Goal: Task Accomplishment & Management: Complete application form

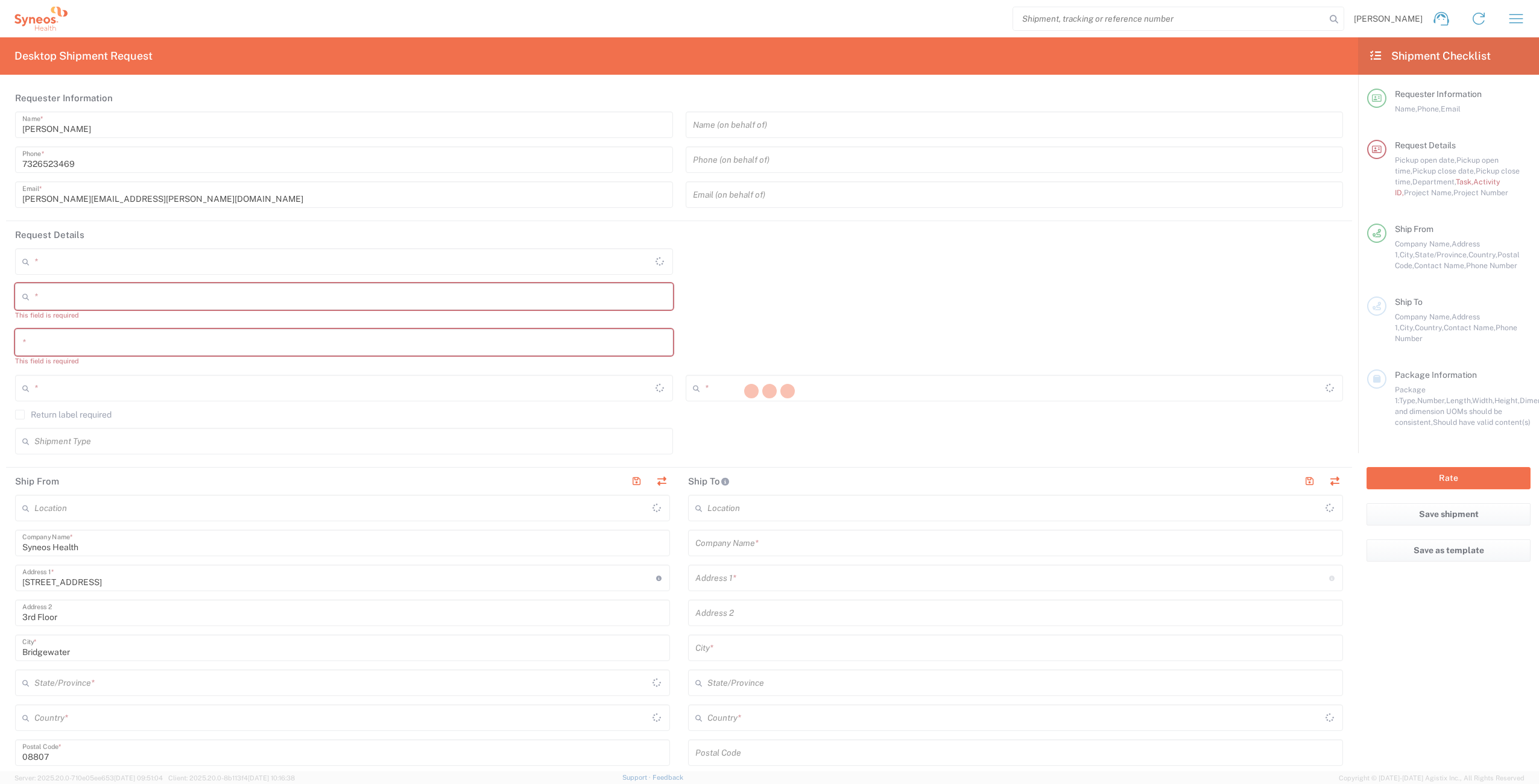
type input "[US_STATE]"
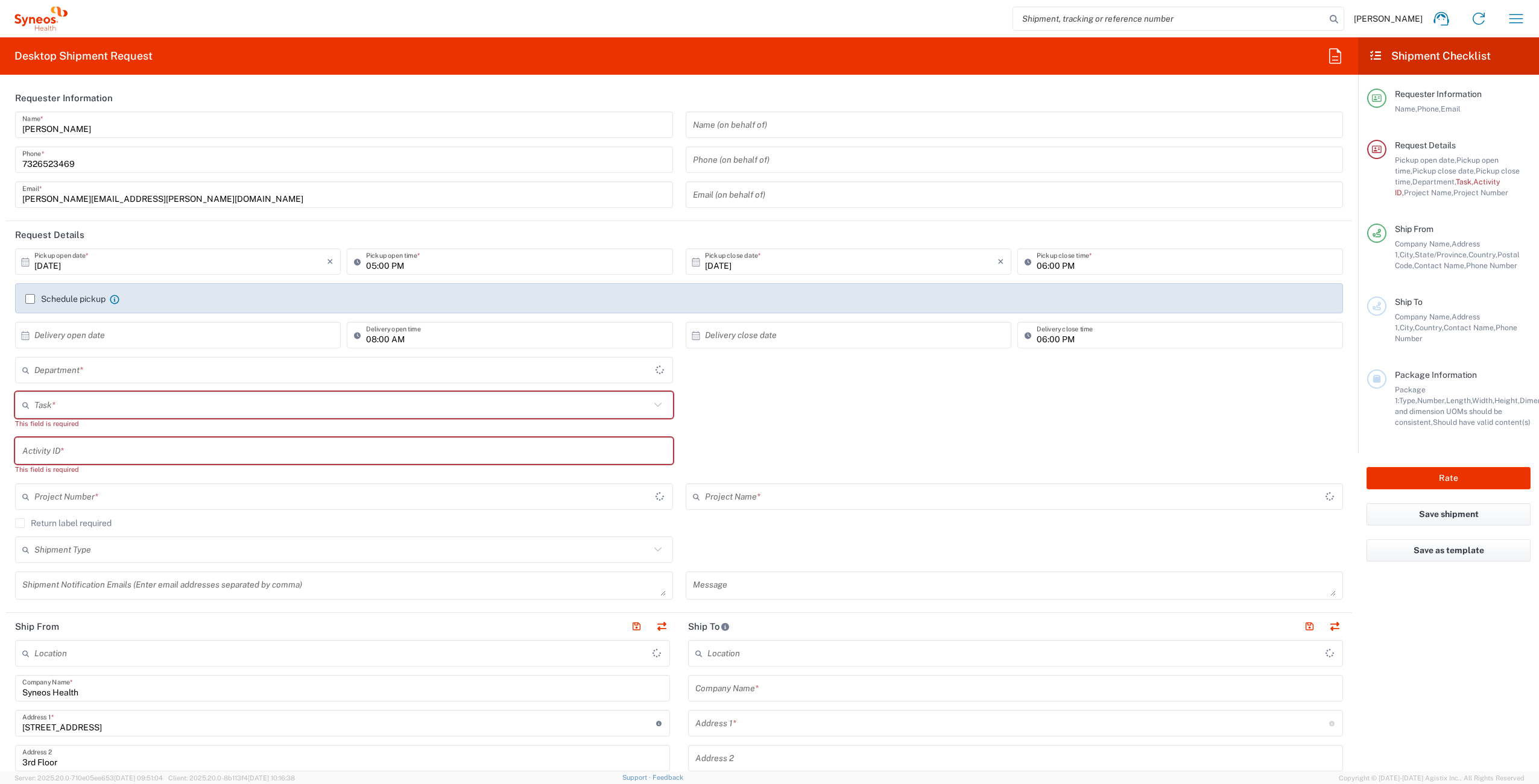
type input "[GEOGRAPHIC_DATA]"
type input "4510"
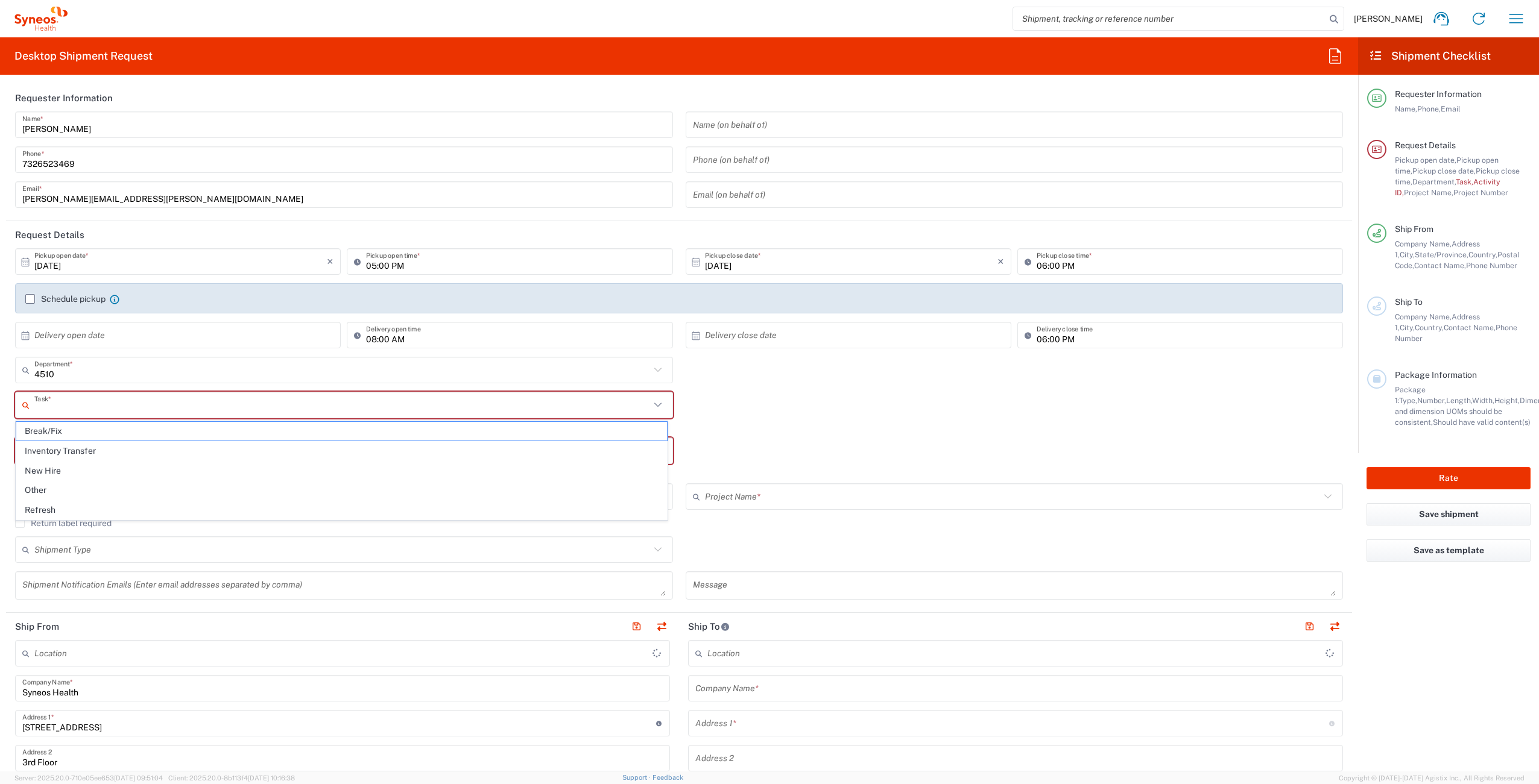
click at [133, 411] on input "text" at bounding box center [342, 405] width 616 height 21
type input "Syneos Health Commercial Servi- [GEOGRAPHIC_DATA] [GEOGRAPHIC_DATA]"
paste input "[PERSON_NAME]"
type input "[PERSON_NAME]"
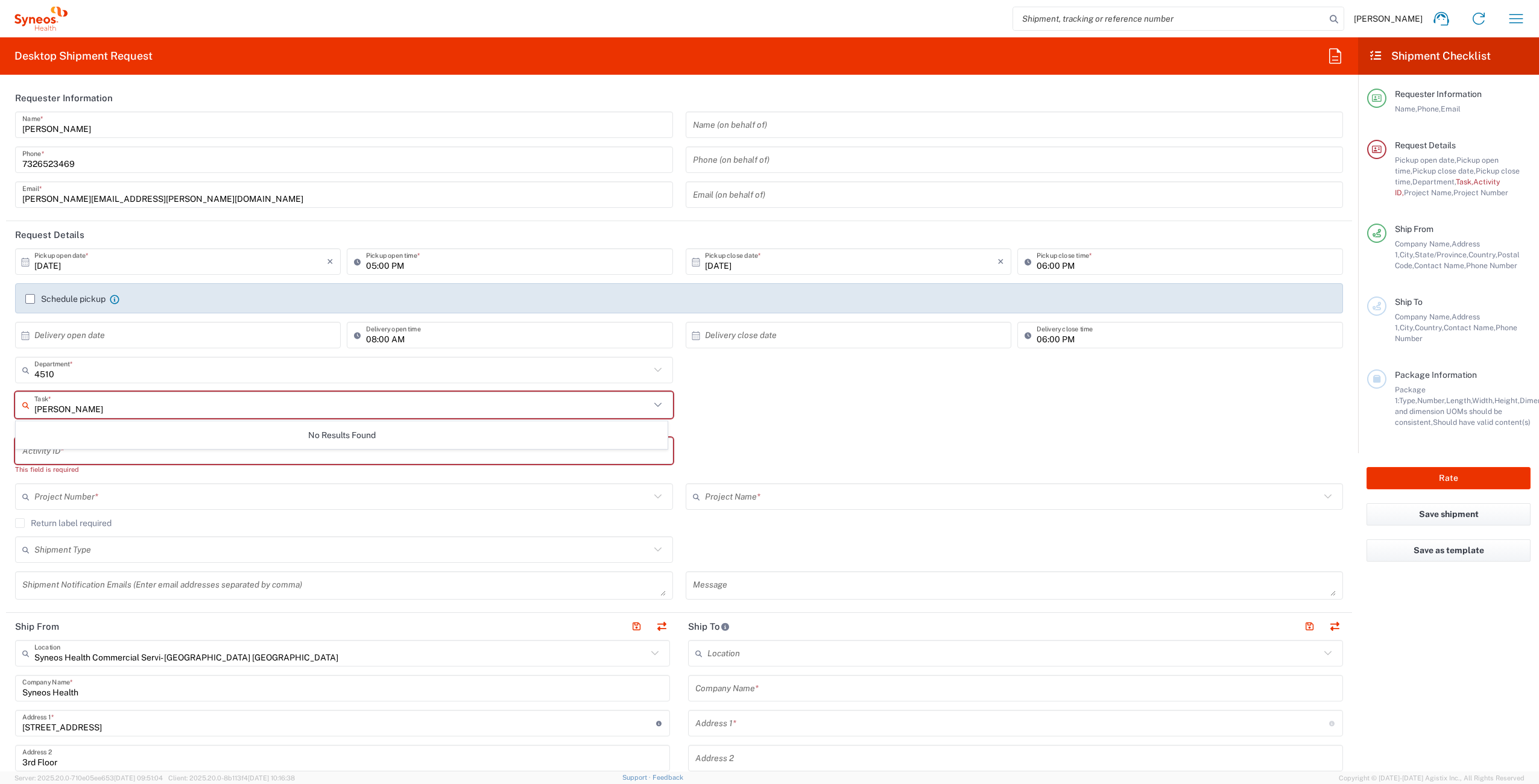
drag, startPoint x: 133, startPoint y: 411, endPoint x: 0, endPoint y: 379, distance: 136.8
click at [0, 409] on html "[PERSON_NAME] Home Shipment estimator Shipment tracking Desktop shipment reques…" at bounding box center [769, 392] width 1539 height 784
click at [774, 408] on div "Task * No Results Found This field is required" at bounding box center [678, 415] width 1340 height 46
click at [194, 402] on input "text" at bounding box center [342, 405] width 616 height 21
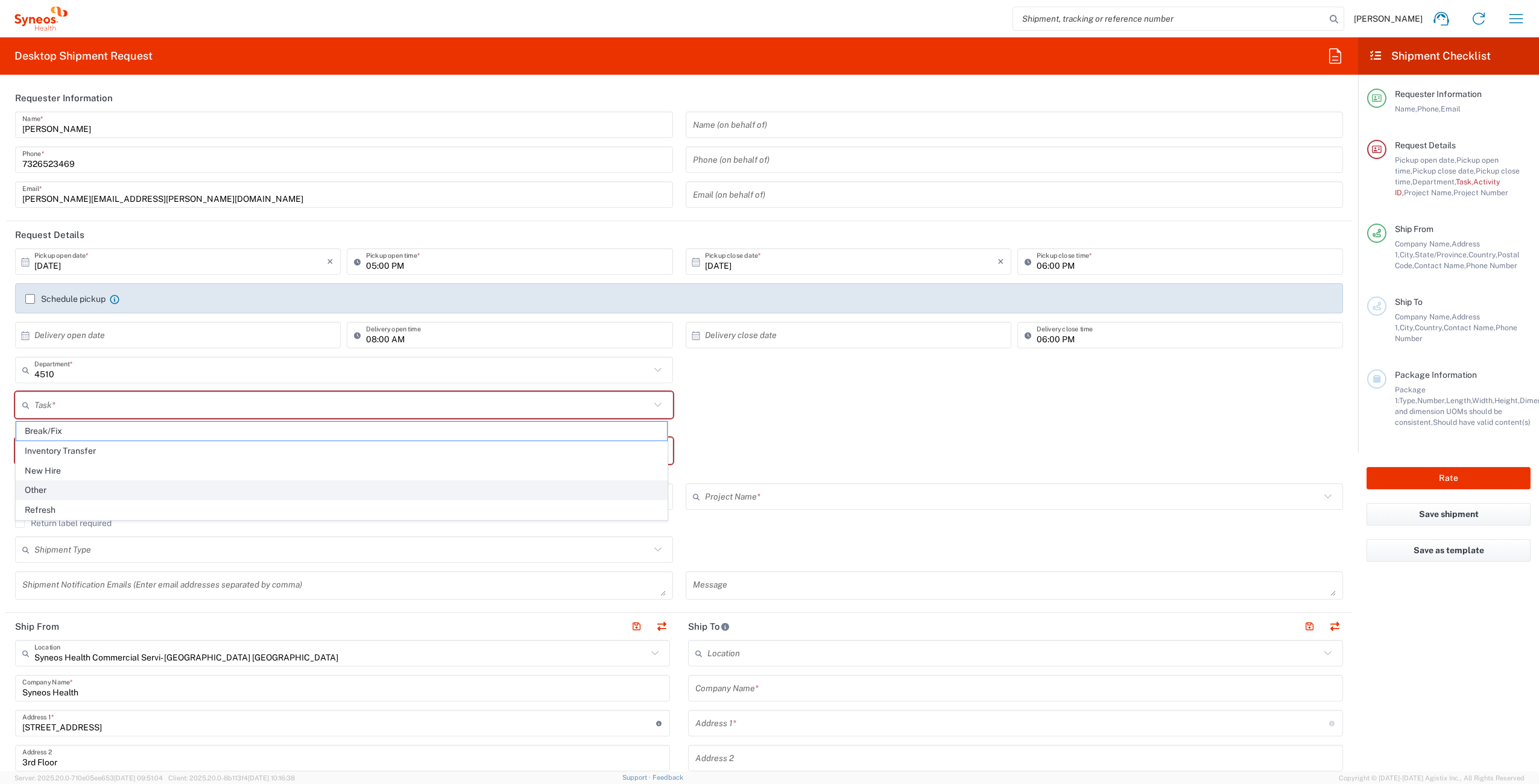
click at [121, 490] on span "Other" at bounding box center [341, 489] width 650 height 18
type input "Other"
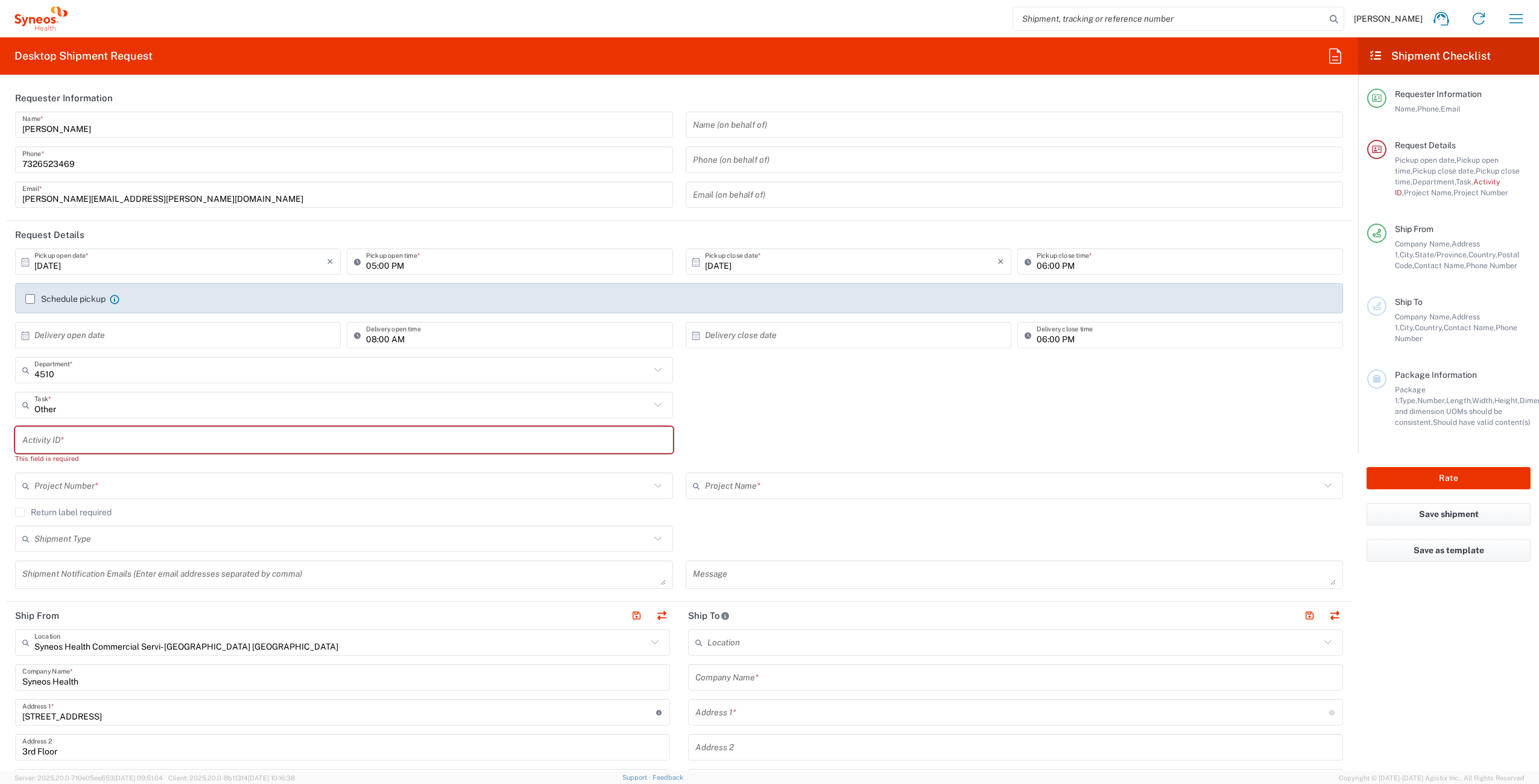
click at [119, 434] on input "text" at bounding box center [344, 440] width 644 height 21
click at [104, 440] on input "text" at bounding box center [344, 440] width 644 height 21
paste input "SCTASK2727126"
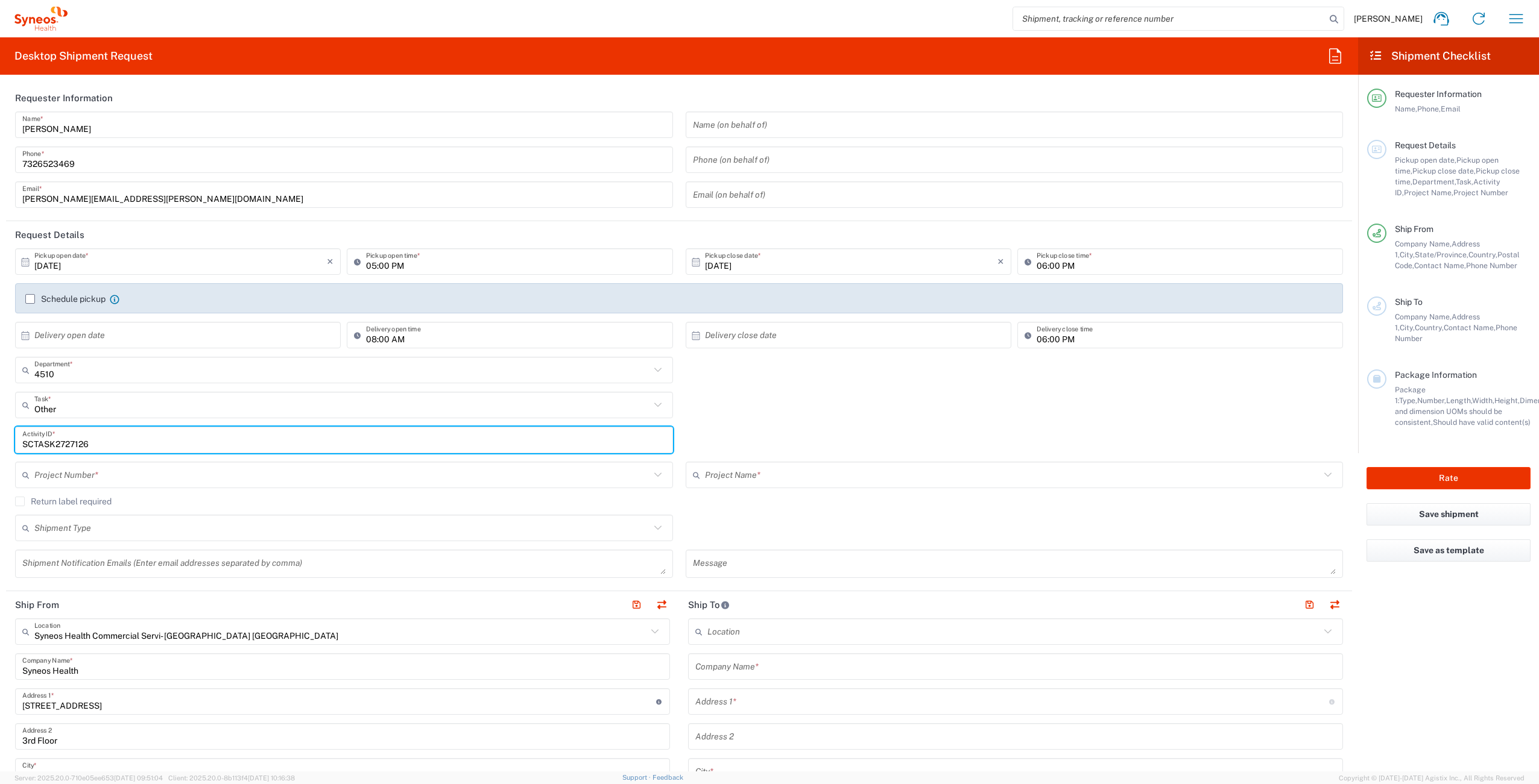
type input "SCTASK2727126"
click at [121, 478] on input "text" at bounding box center [342, 476] width 616 height 21
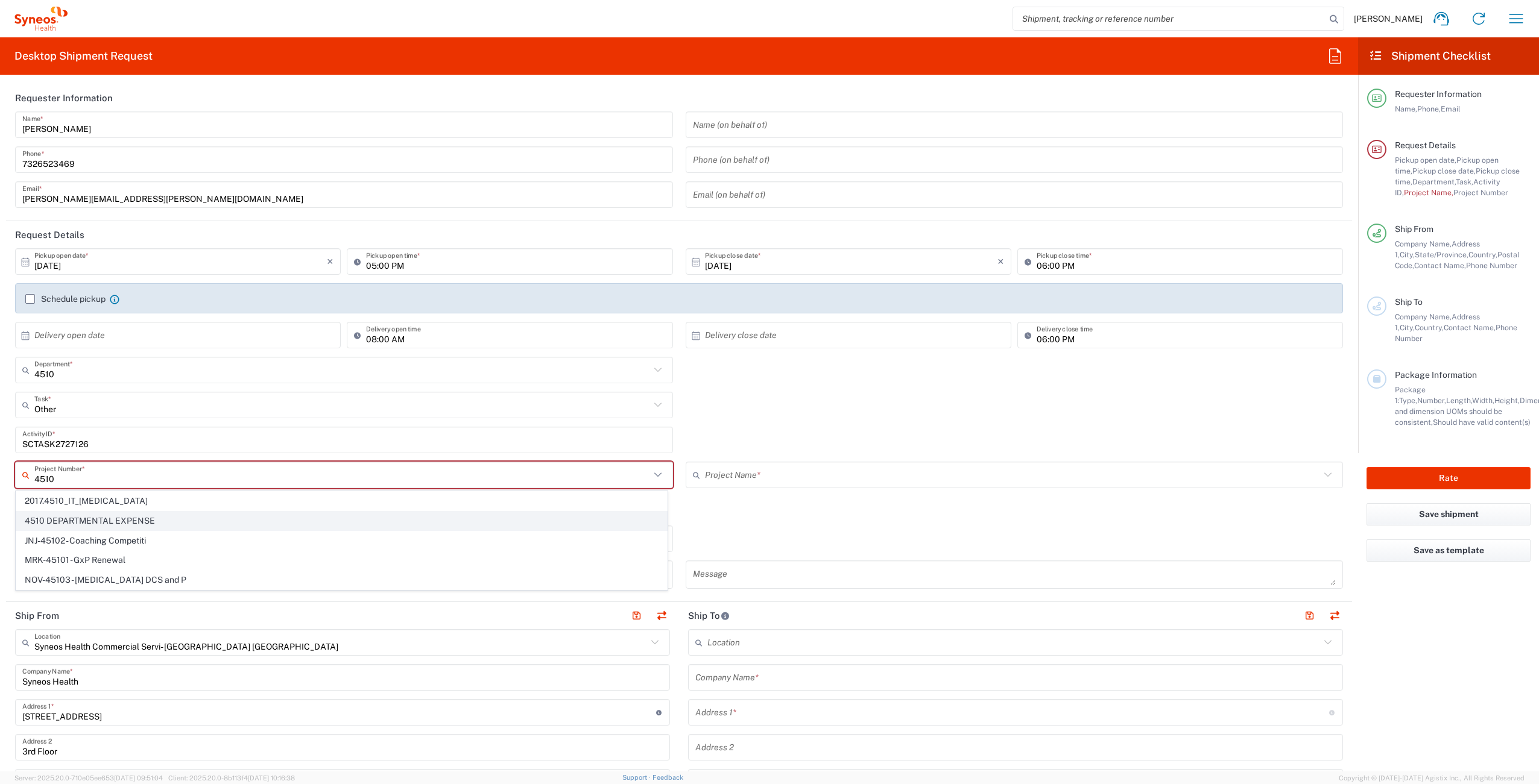
click at [152, 514] on span "4510 DEPARTMENTAL EXPENSE" at bounding box center [341, 520] width 650 height 18
type input "4510 DEPARTMENTAL EXPENSE"
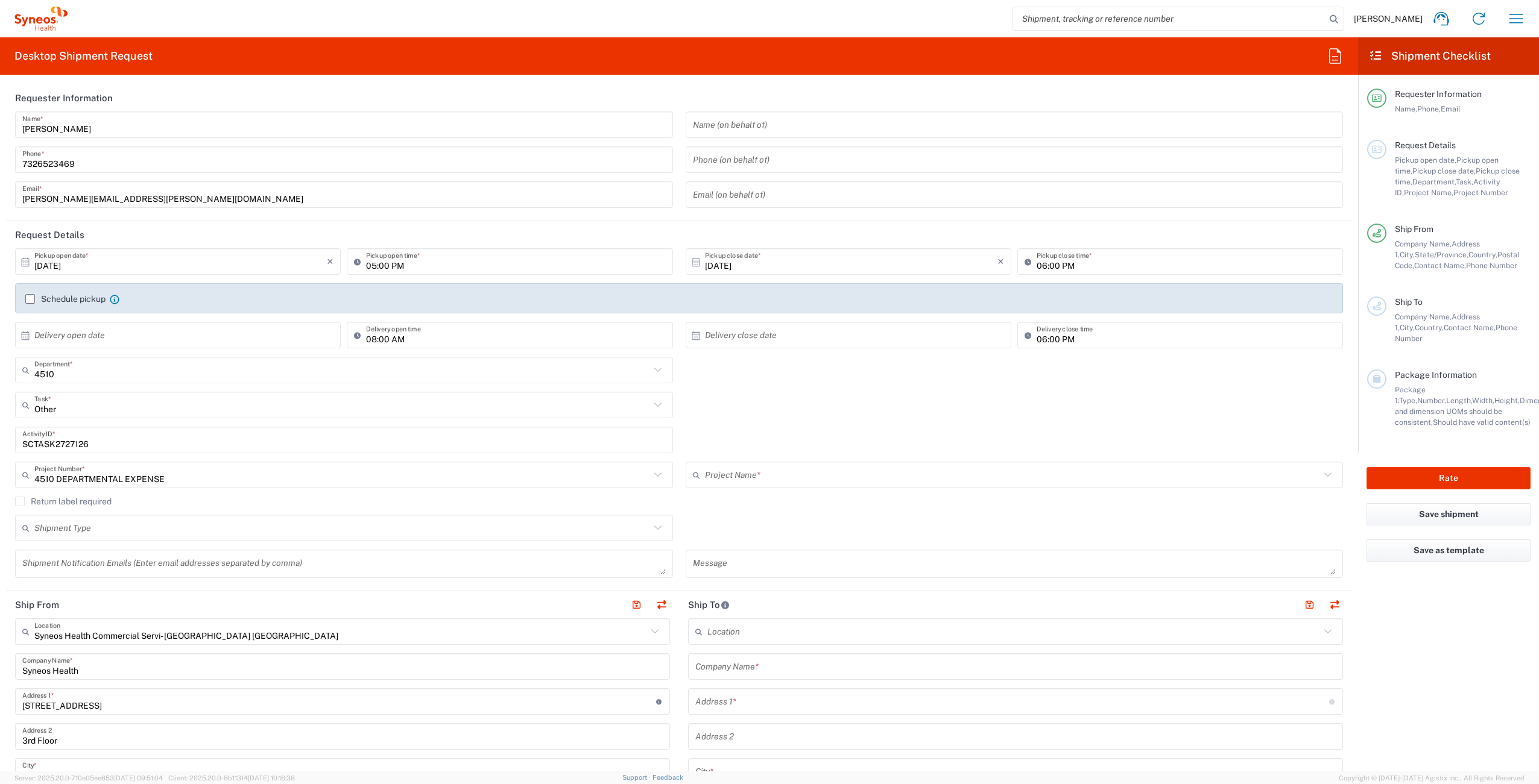
type input "4510 DEPARTMENTAL EXPENSE"
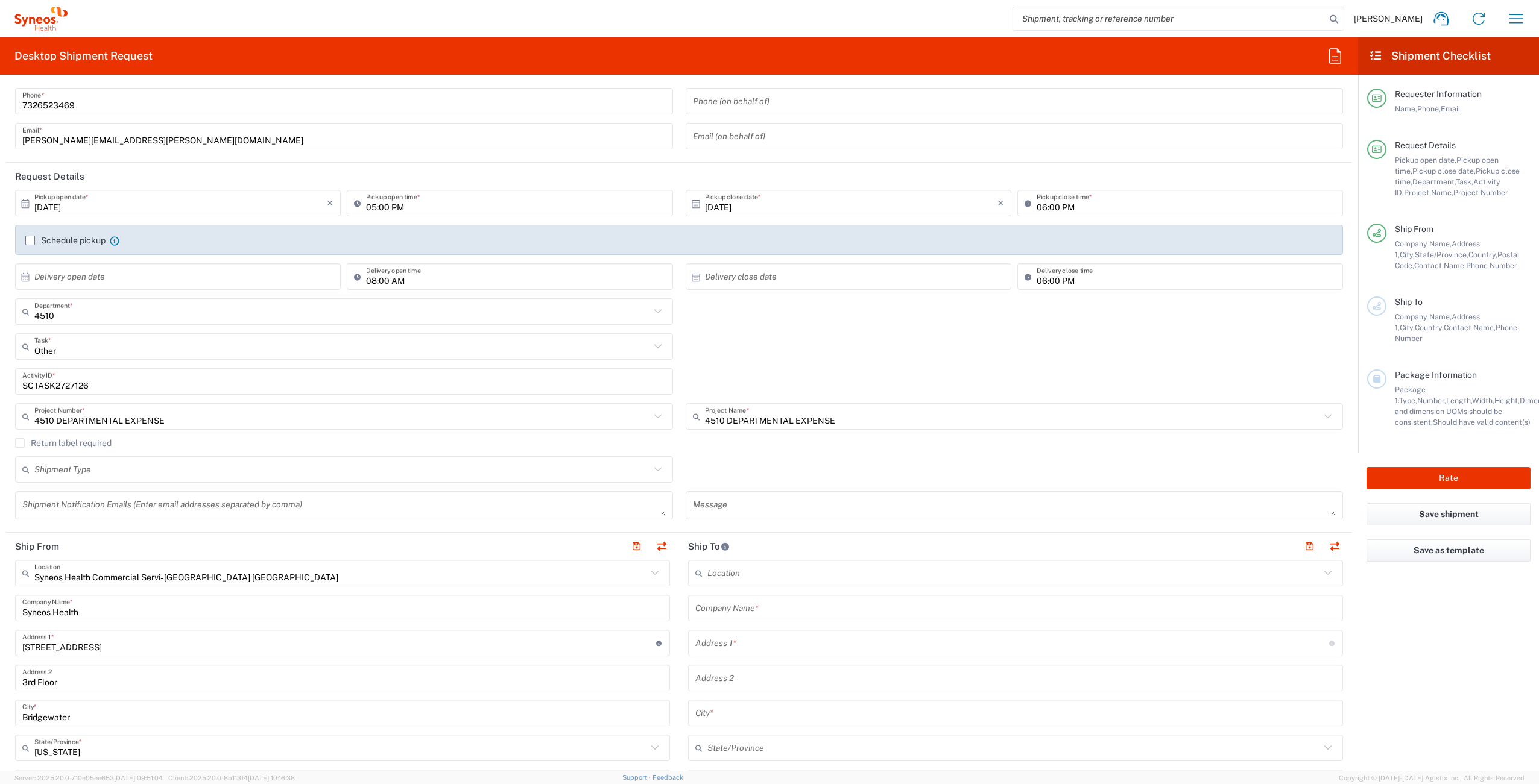
scroll to position [358, 0]
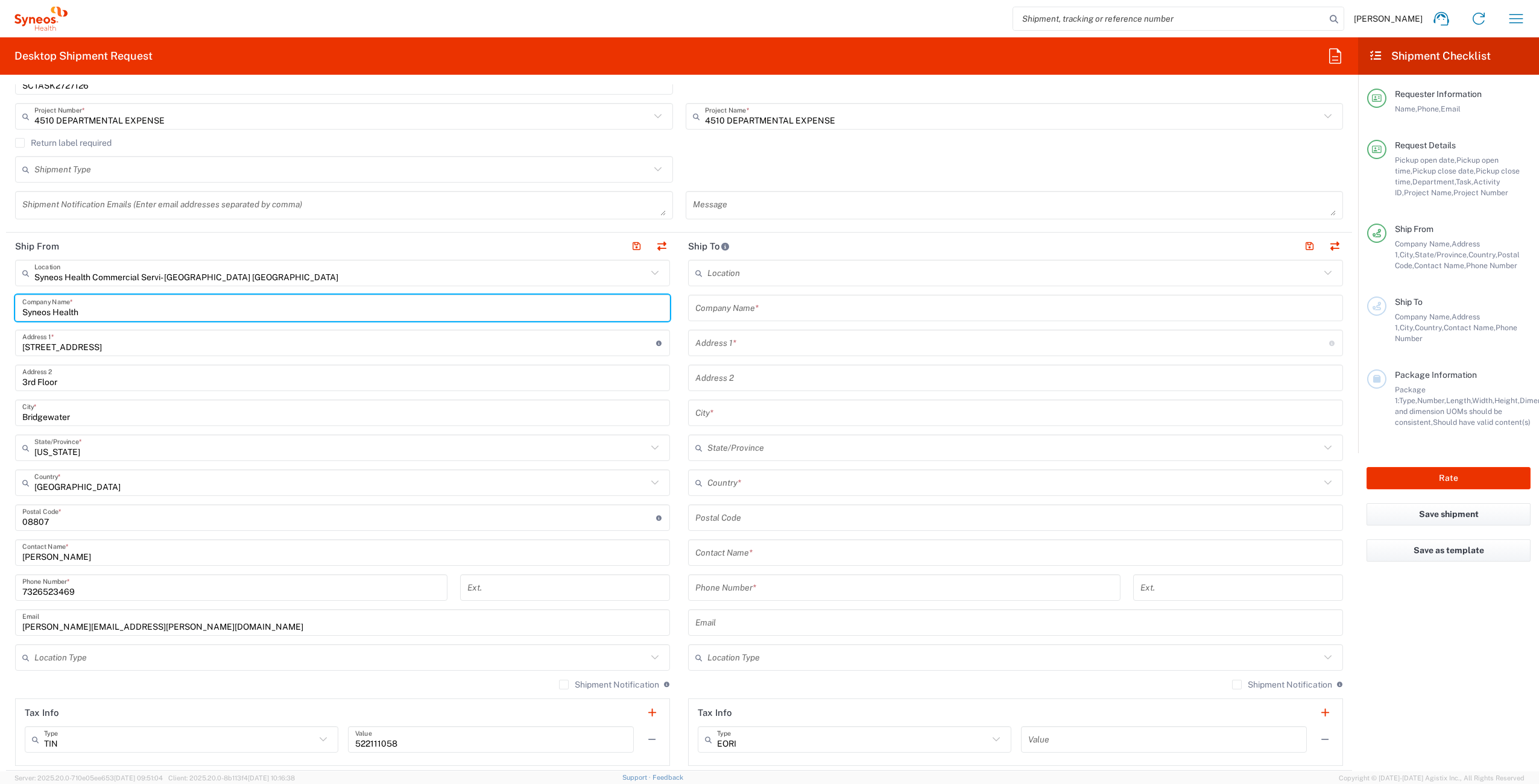
drag, startPoint x: 102, startPoint y: 315, endPoint x: -3, endPoint y: 313, distance: 105.0
click at [0, 313] on html "[PERSON_NAME] Home Shipment estimator Shipment tracking Desktop shipment reques…" at bounding box center [769, 392] width 1539 height 784
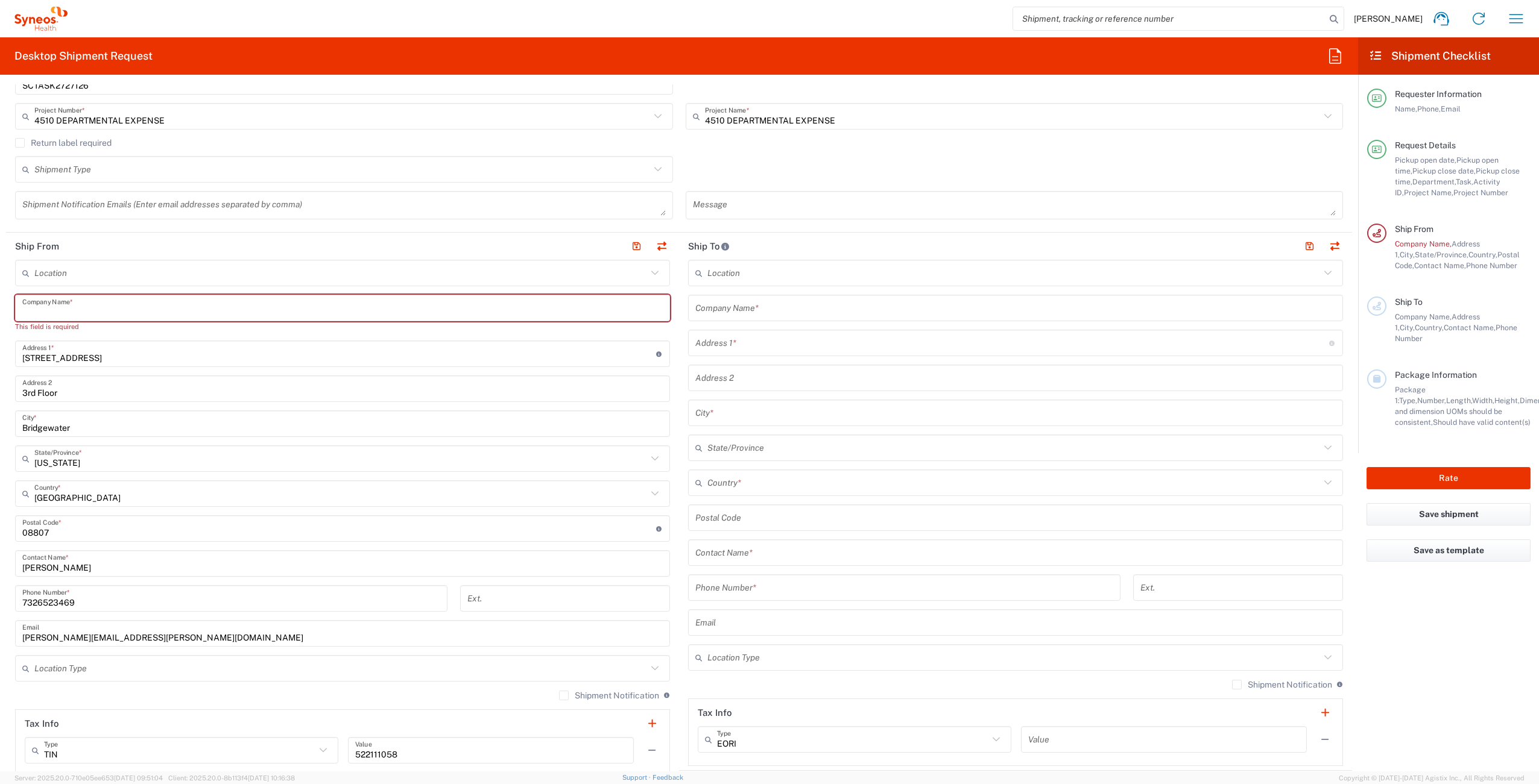
click at [195, 314] on input "text" at bounding box center [342, 308] width 641 height 21
click at [765, 318] on div "Company Name *" at bounding box center [1016, 308] width 655 height 27
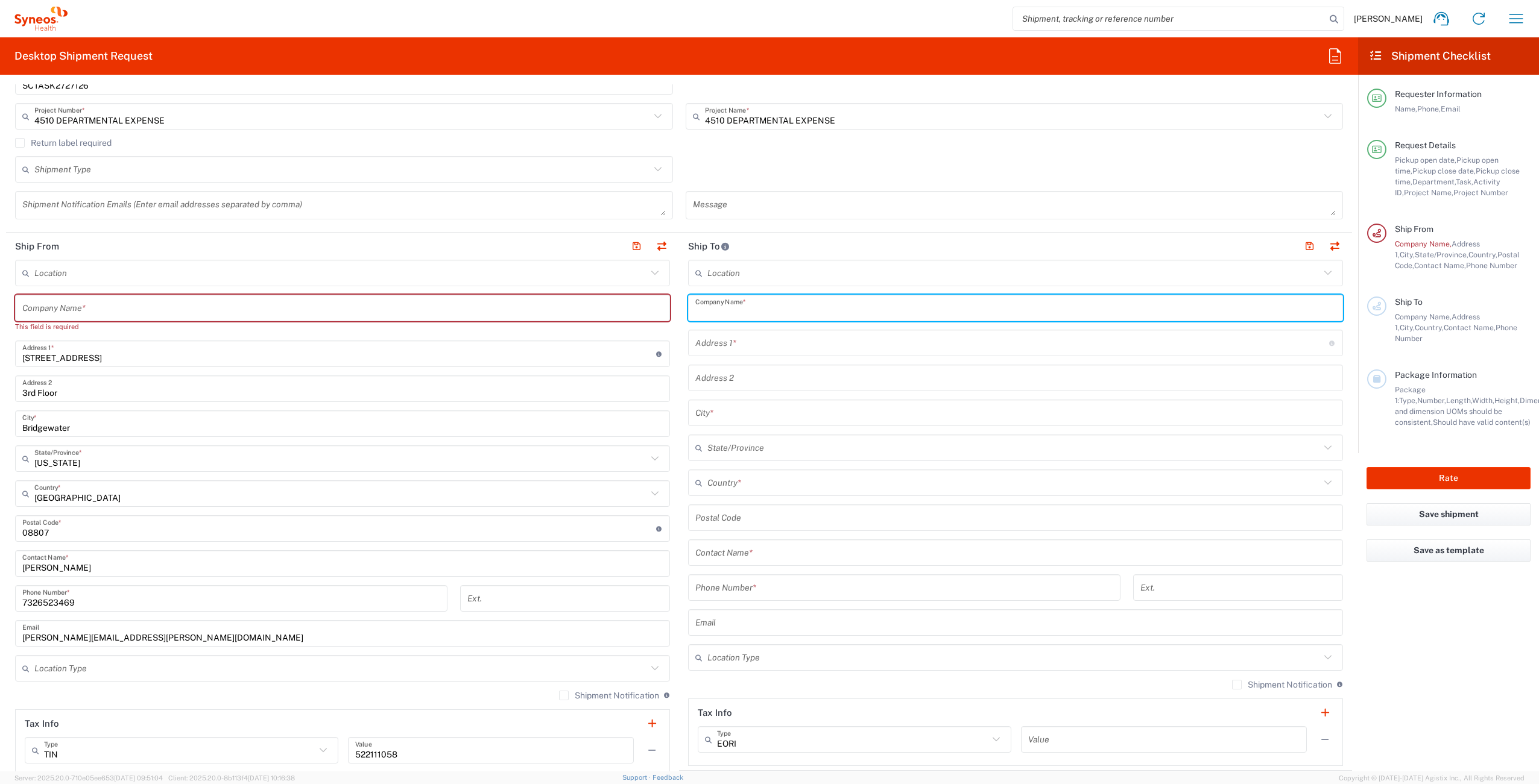
click at [769, 312] on input "text" at bounding box center [1016, 308] width 641 height 21
paste input "[PERSON_NAME]"
type input "[PERSON_NAME]"
drag, startPoint x: 761, startPoint y: 556, endPoint x: 805, endPoint y: 550, distance: 44.4
click at [763, 555] on input "text" at bounding box center [1016, 553] width 641 height 21
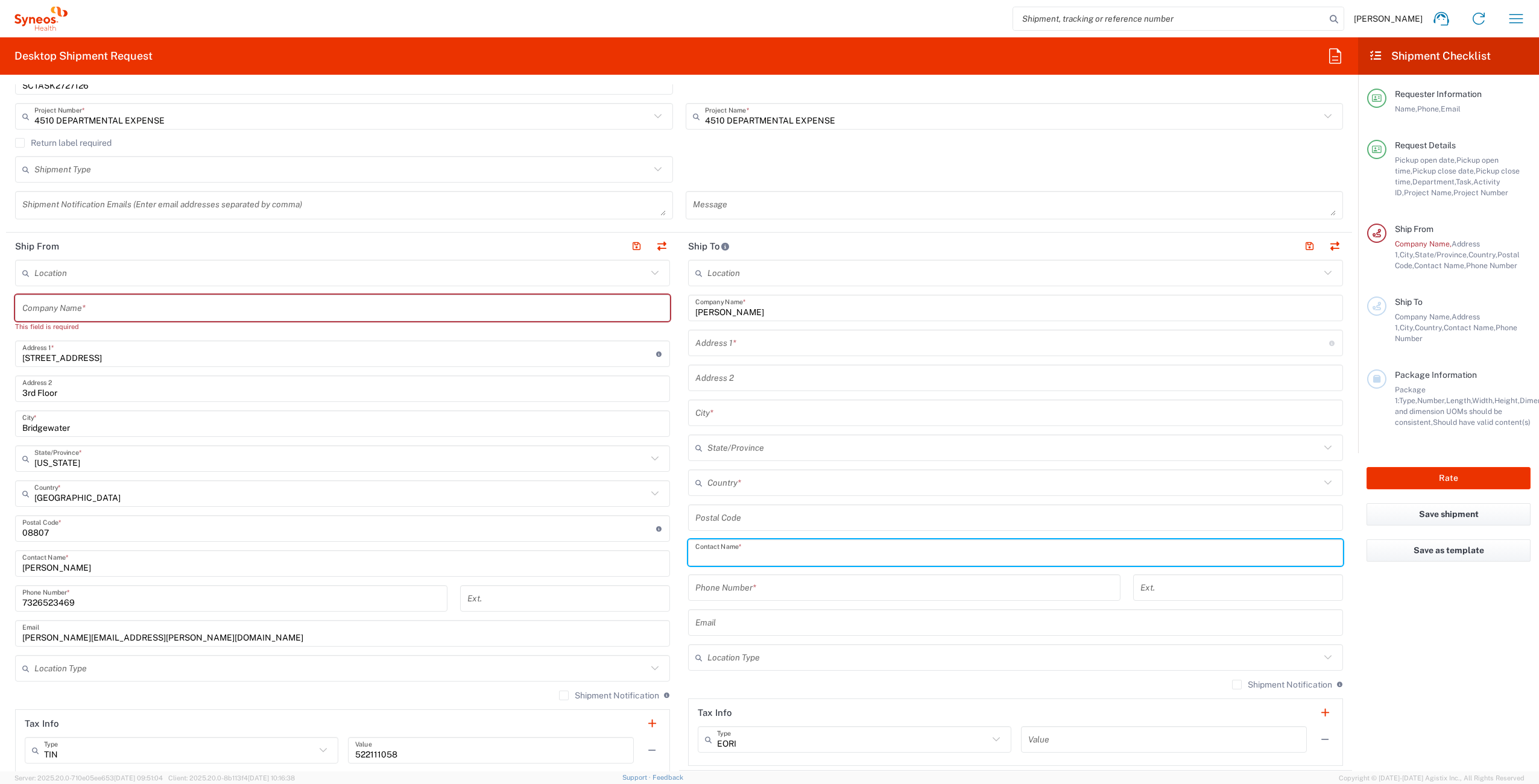
paste input "[PERSON_NAME]"
type input "[PERSON_NAME]"
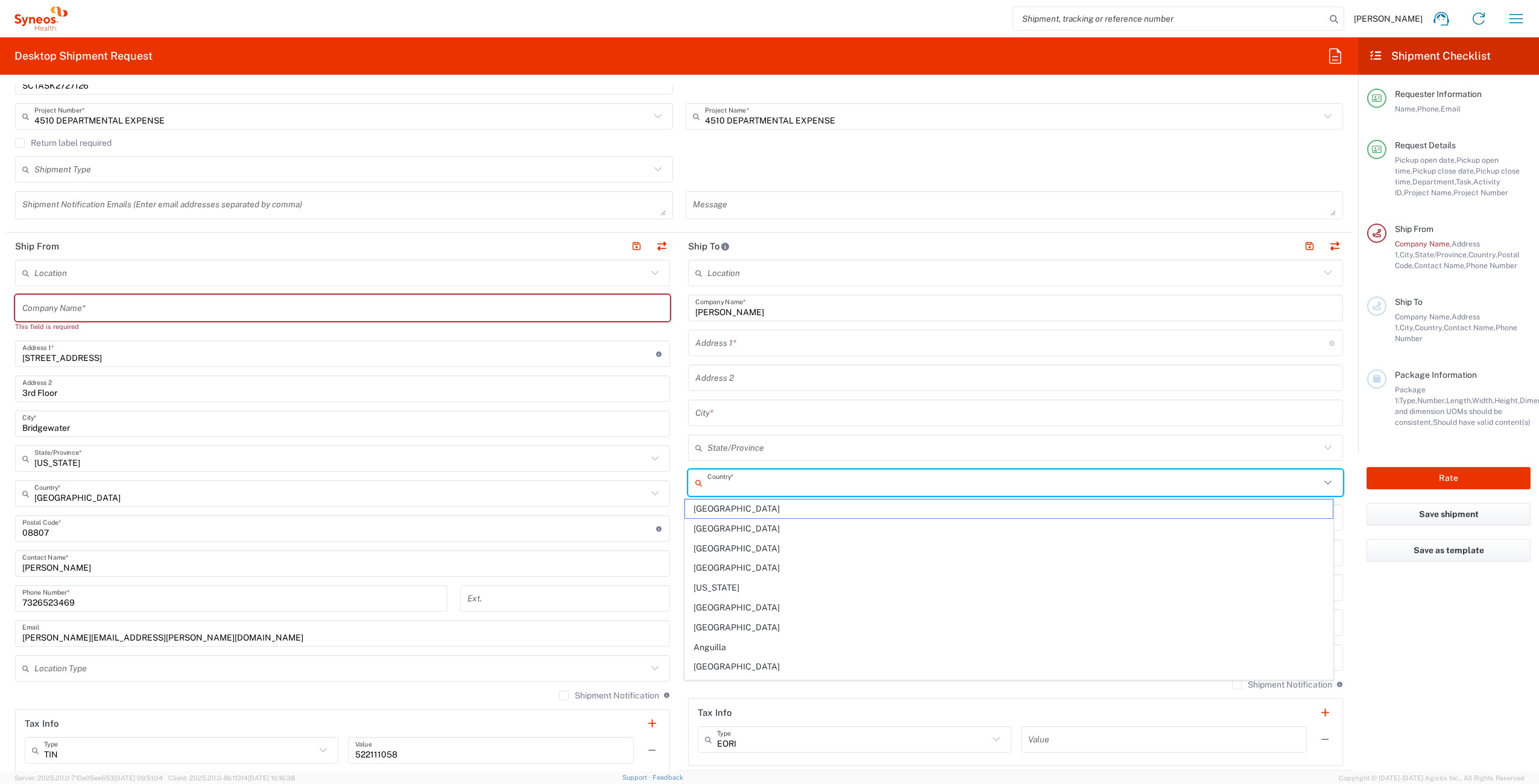
click at [758, 481] on input "text" at bounding box center [1014, 483] width 613 height 21
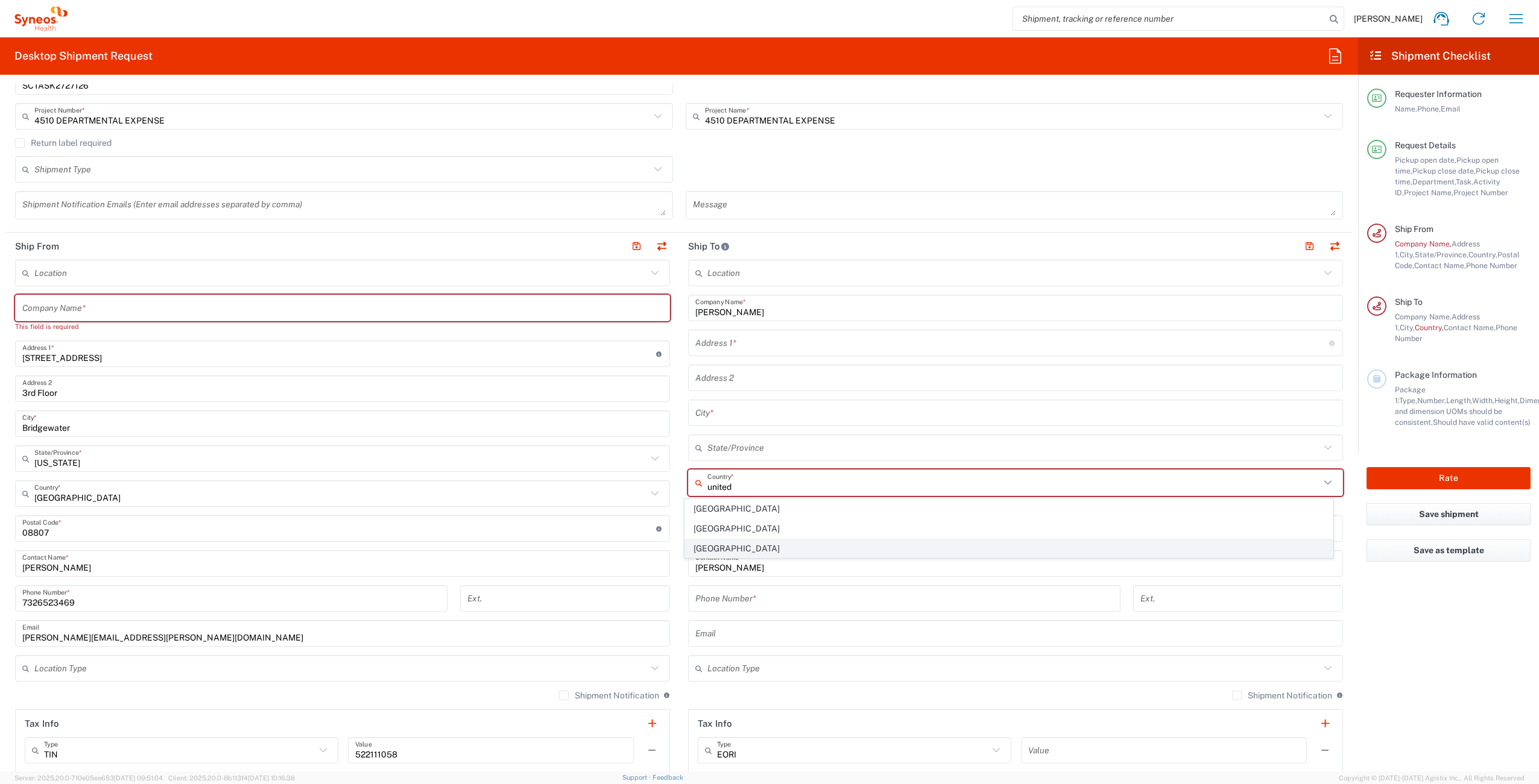
click at [880, 549] on span "[GEOGRAPHIC_DATA]" at bounding box center [1009, 548] width 649 height 18
type input "[GEOGRAPHIC_DATA]"
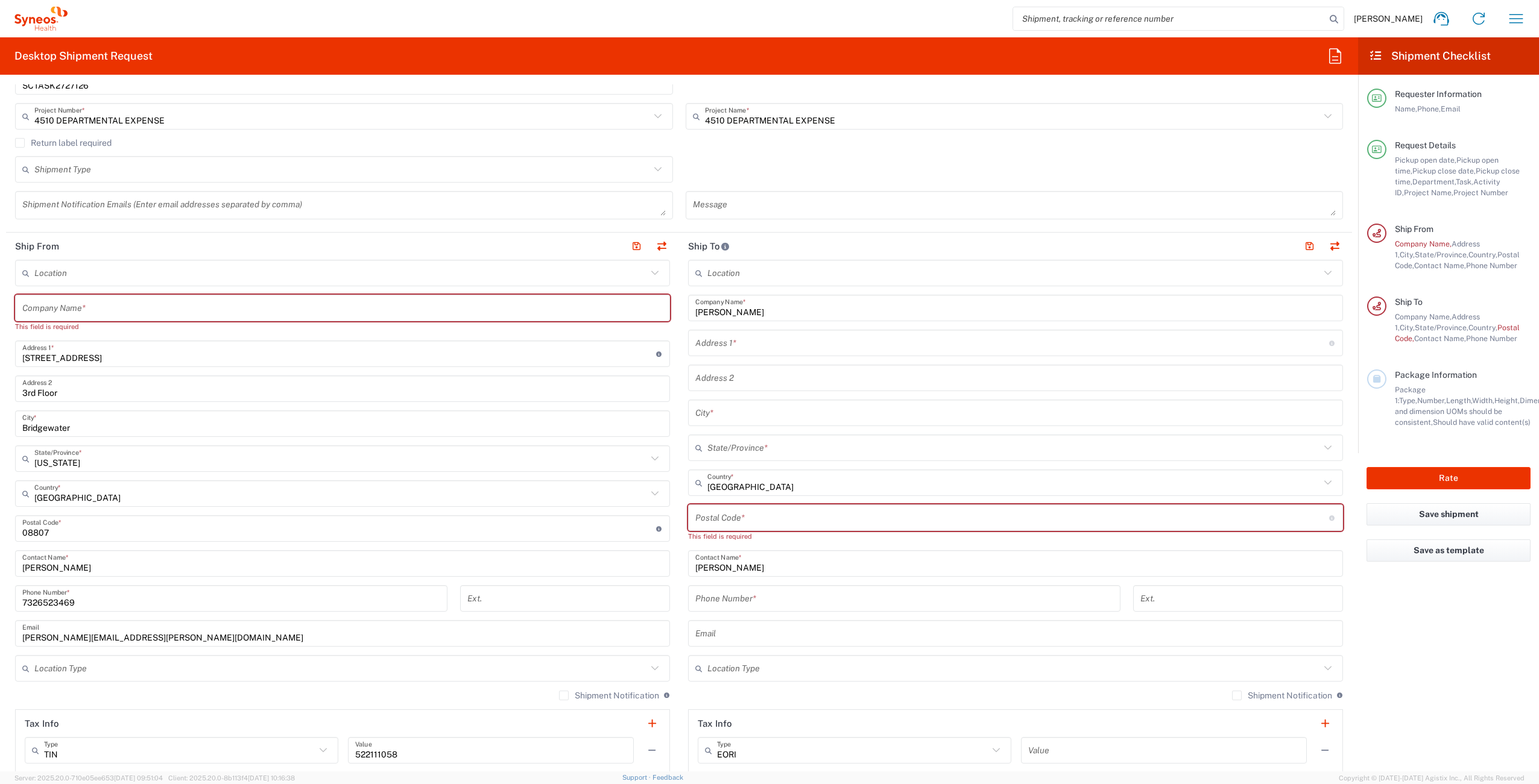
click at [783, 448] on input "text" at bounding box center [1014, 448] width 613 height 21
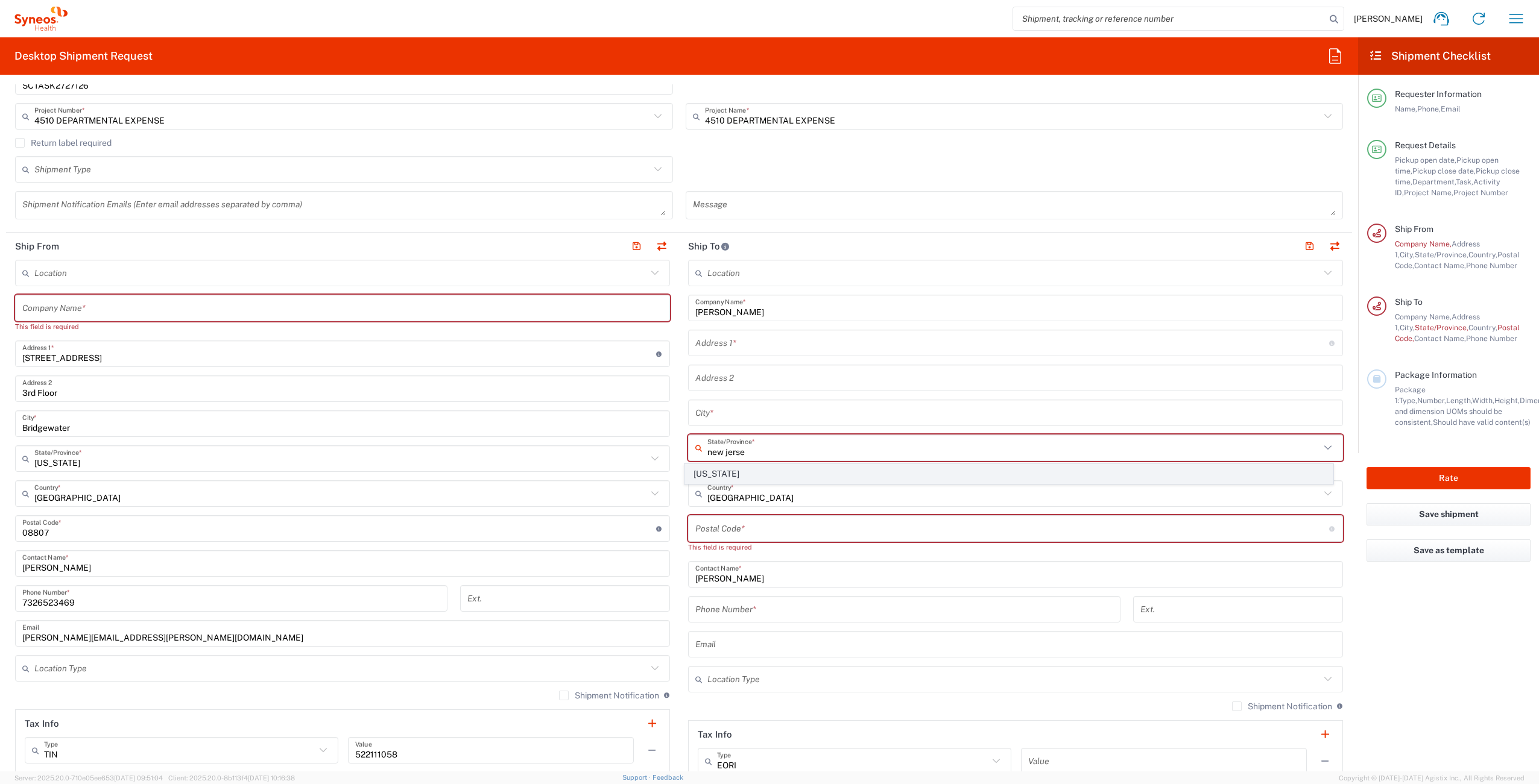
click at [755, 470] on span "[US_STATE]" at bounding box center [1009, 474] width 649 height 18
type input "[US_STATE]"
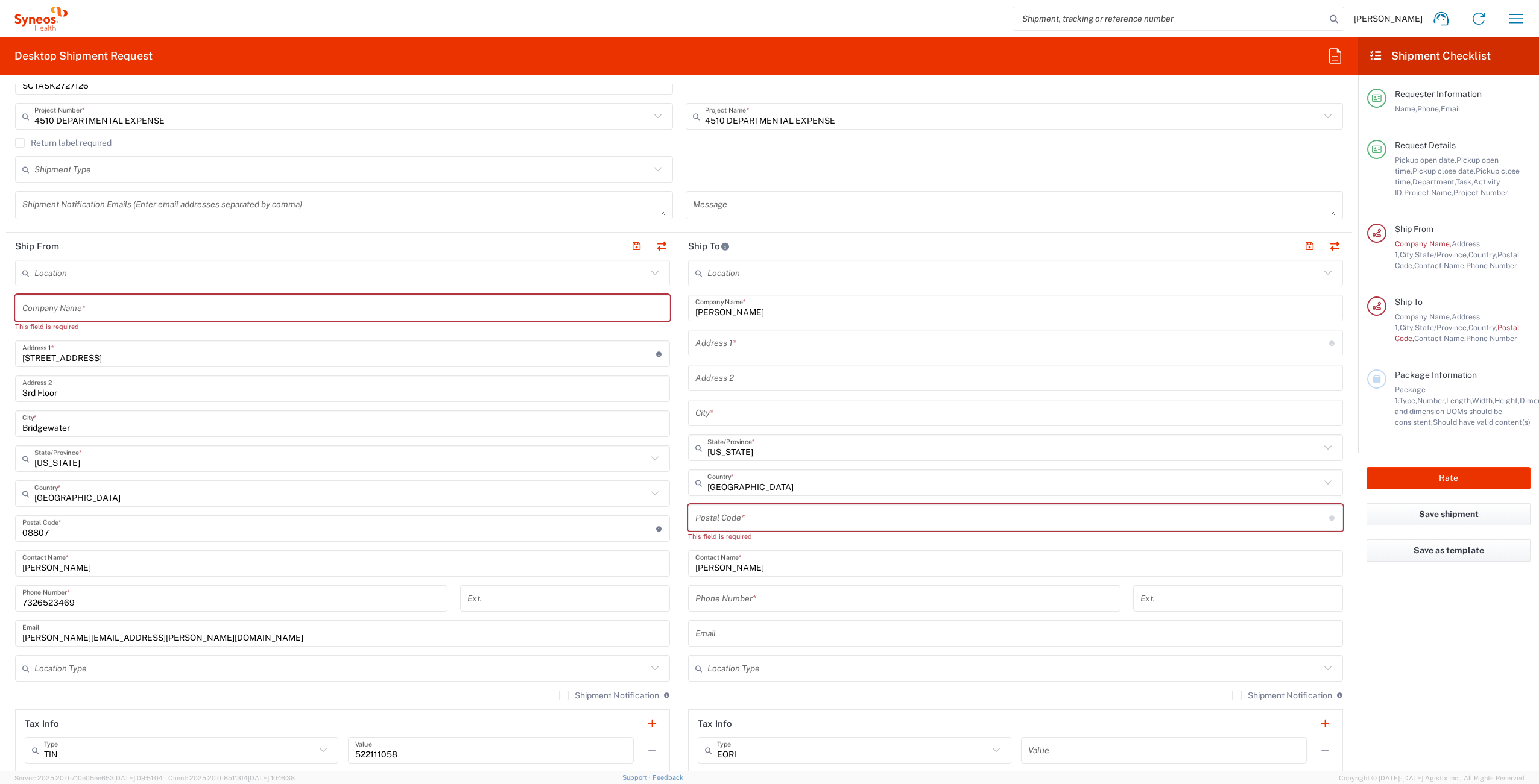
click at [768, 514] on input "undefined" at bounding box center [1013, 518] width 634 height 21
paste input "08530"
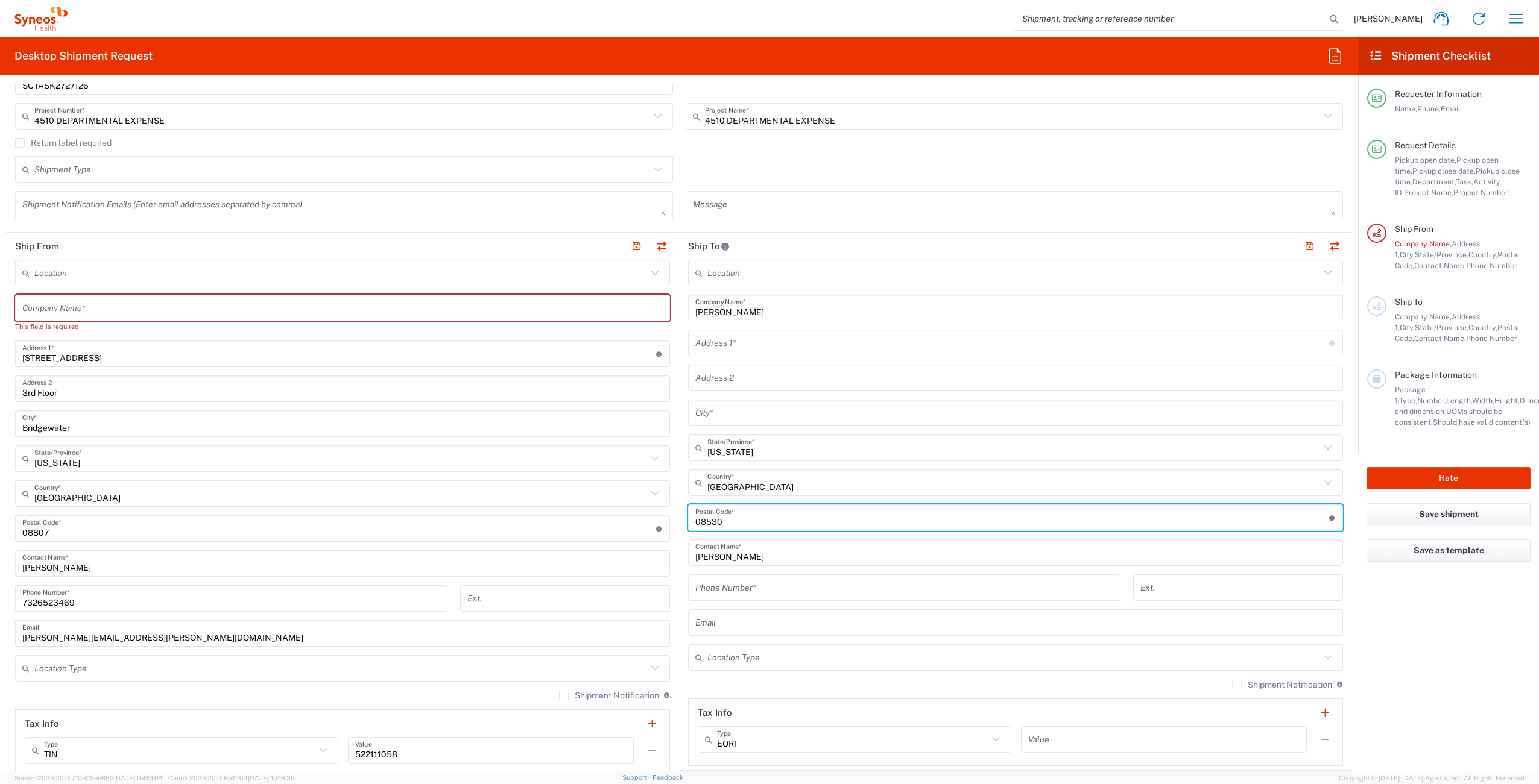
type input "08530"
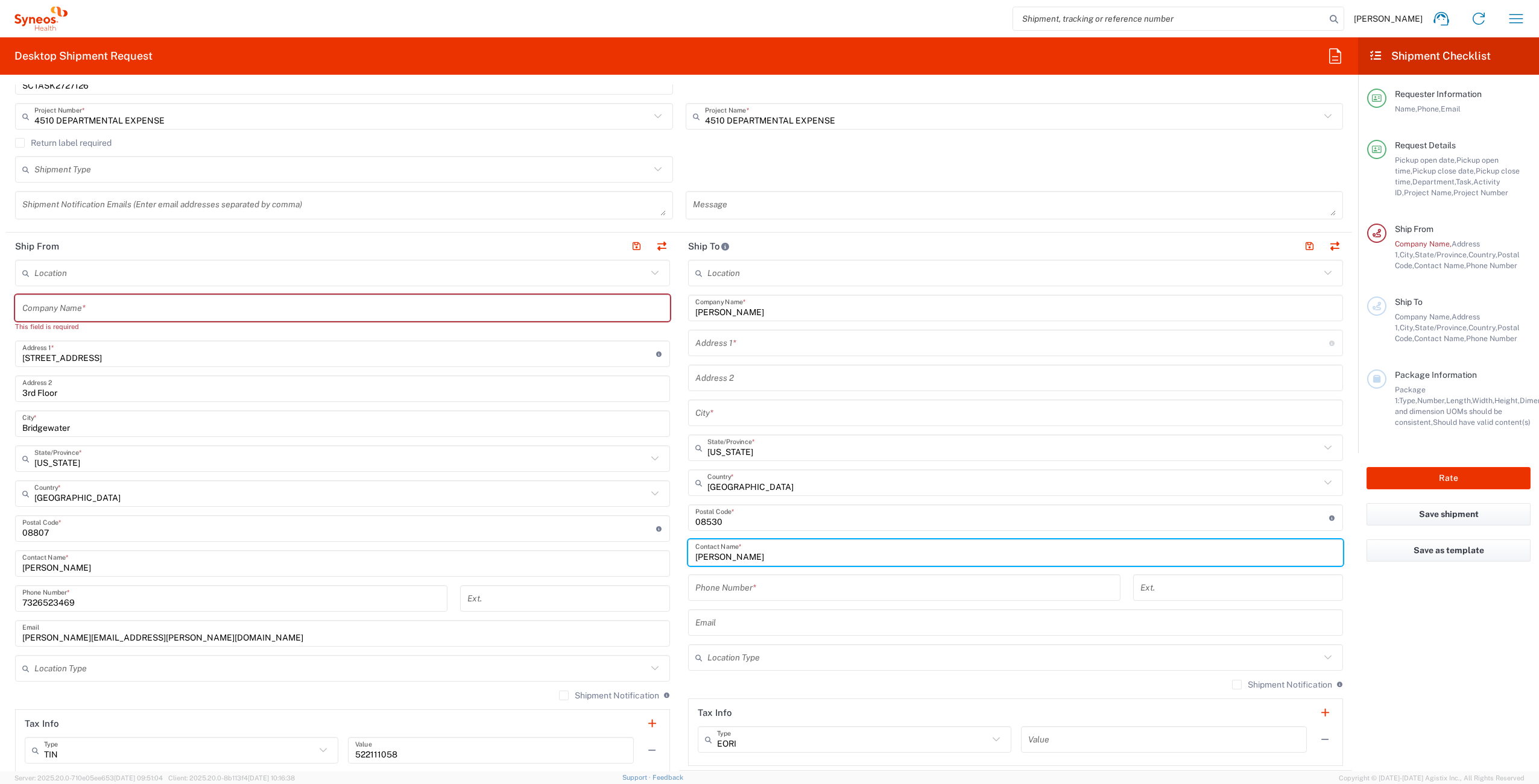
click at [726, 593] on input "tel" at bounding box center [905, 588] width 418 height 21
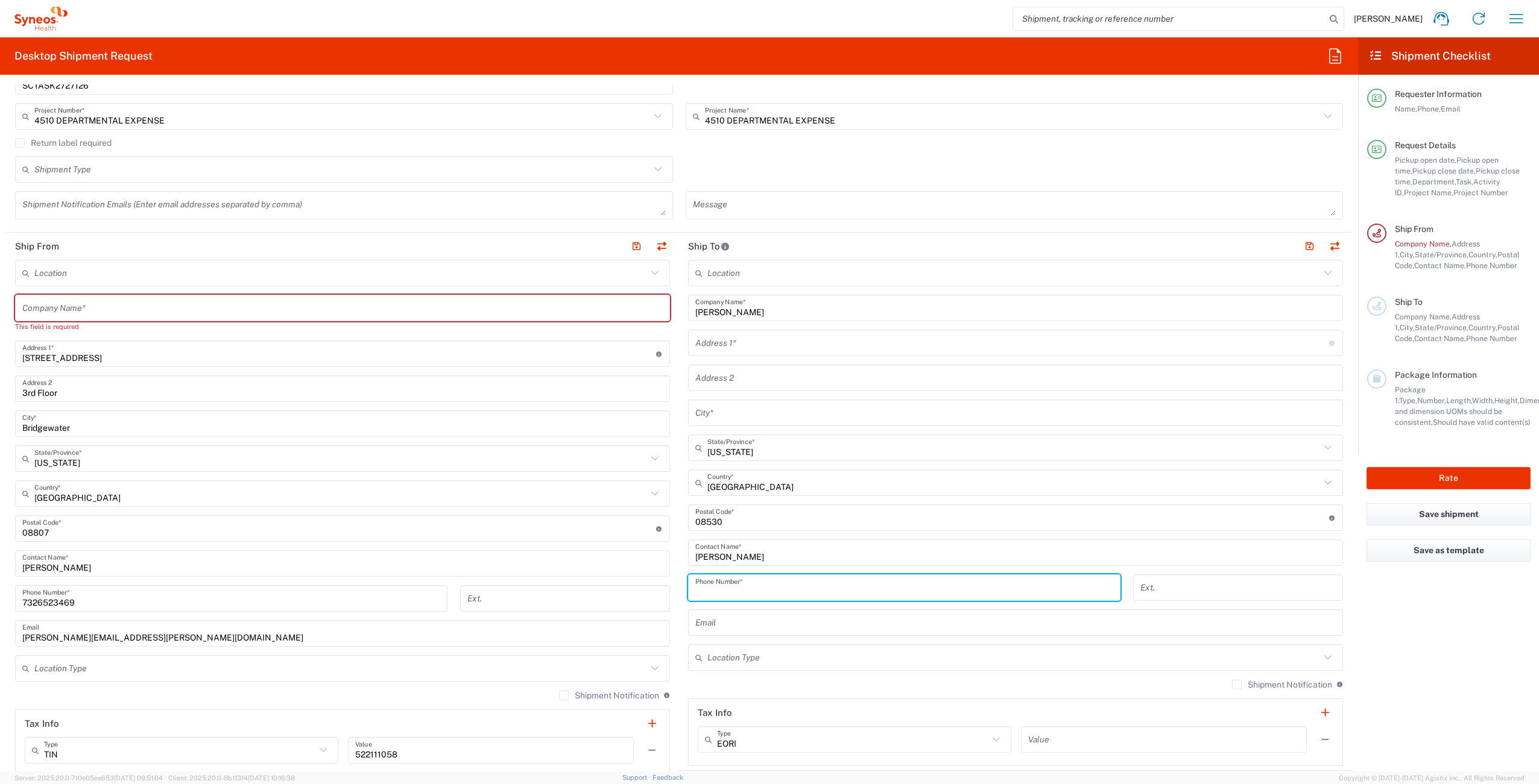
click at [719, 591] on input "tel" at bounding box center [905, 588] width 418 height 21
paste input "732.718.4217"
type input "732.718.4217"
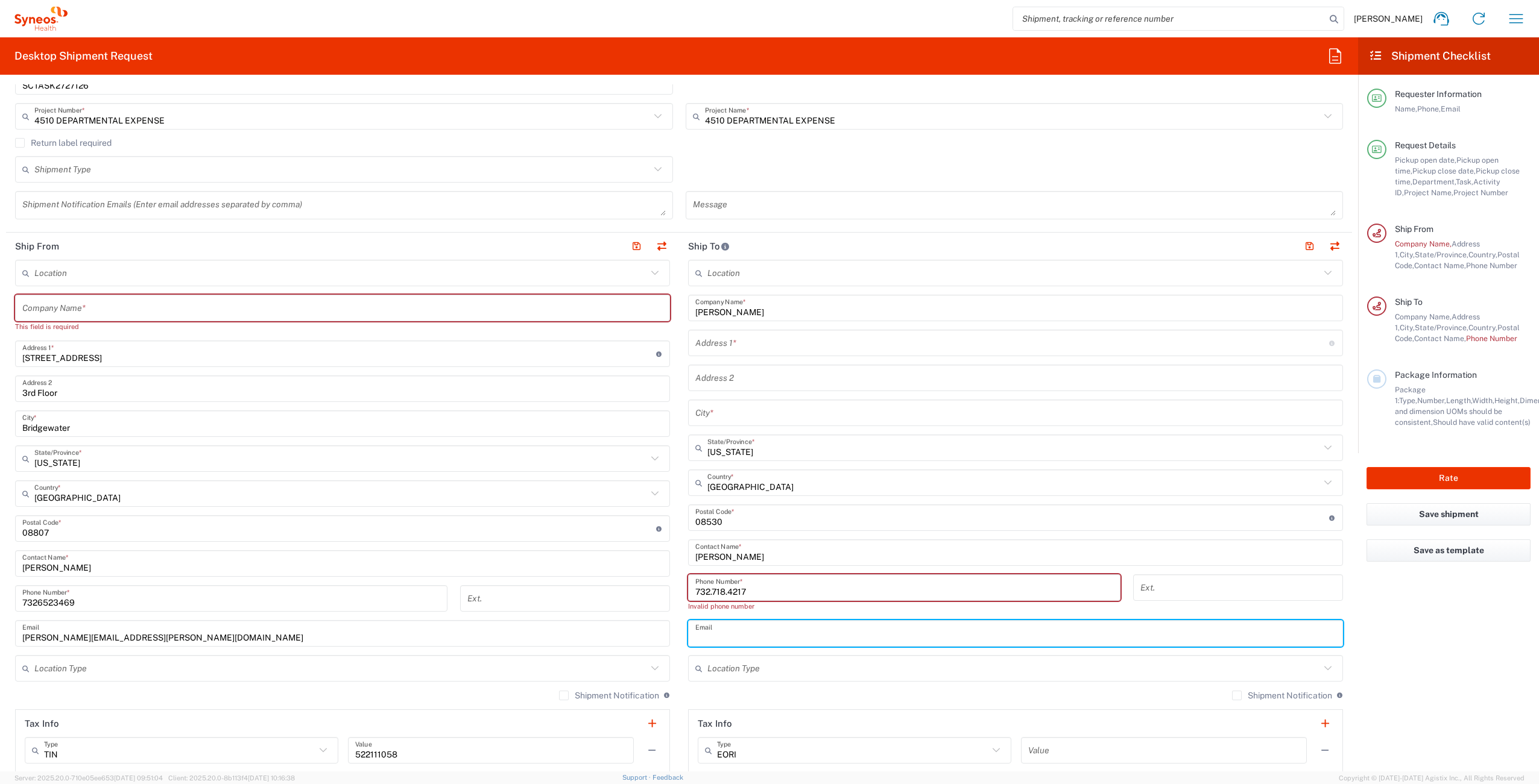
click at [730, 629] on input "text" at bounding box center [1016, 634] width 641 height 21
paste input "[PERSON_NAME] <[PERSON_NAME][EMAIL_ADDRESS][PERSON_NAME][DOMAIN_NAME]>"
drag, startPoint x: 736, startPoint y: 639, endPoint x: 631, endPoint y: 636, distance: 105.0
click at [631, 636] on div "Ship From Location [PERSON_NAME] LLC-[GEOGRAPHIC_DATA] [GEOGRAPHIC_DATA] [GEOGR…" at bounding box center [678, 508] width 1346 height 549
click at [822, 635] on input "[PERSON_NAME][EMAIL_ADDRESS][PERSON_NAME][DOMAIN_NAME]>" at bounding box center [1016, 634] width 641 height 21
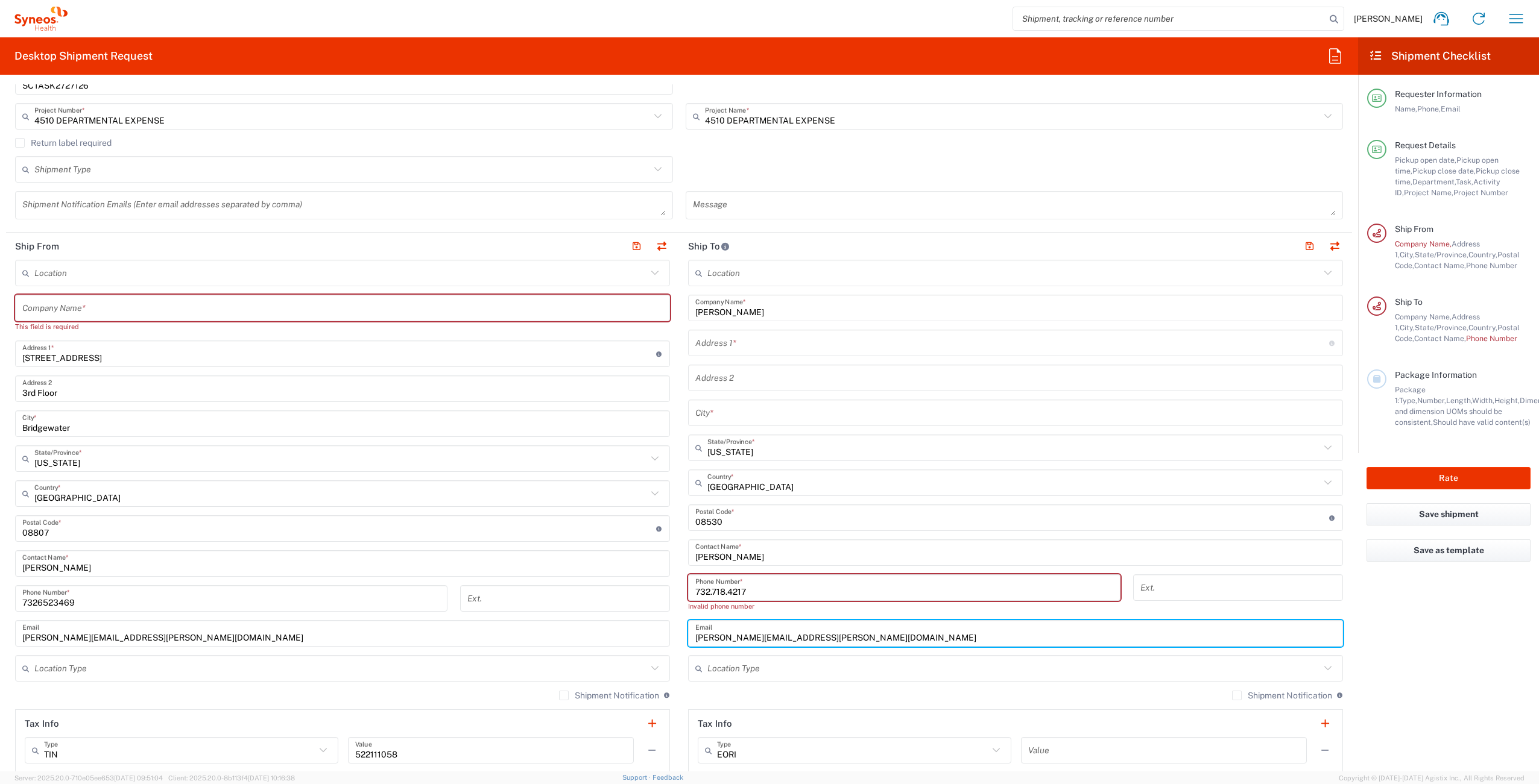
type input "[PERSON_NAME][EMAIL_ADDRESS][PERSON_NAME][DOMAIN_NAME]"
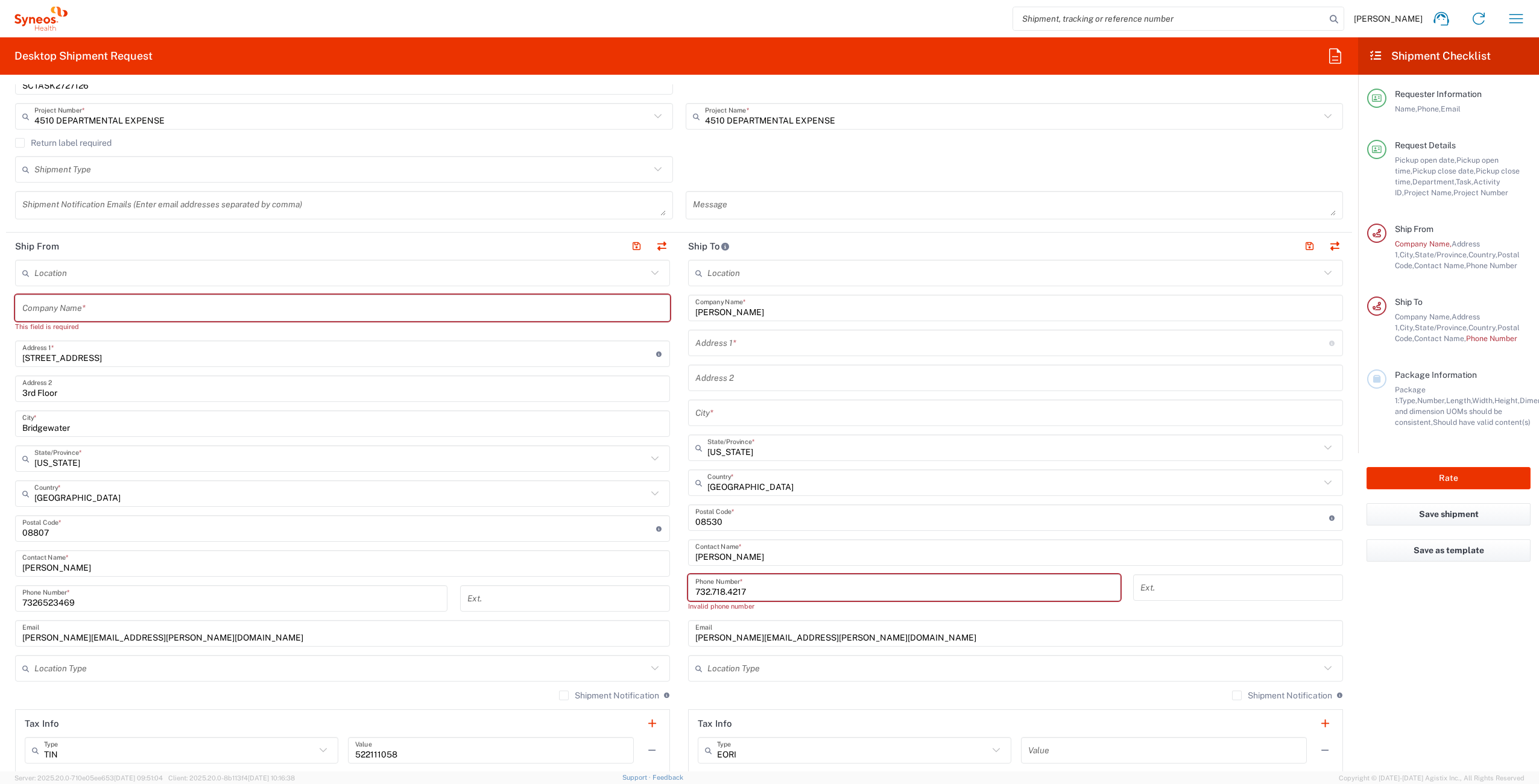
click at [1189, 176] on div "Shipment Type Batch Regular" at bounding box center [678, 173] width 1340 height 35
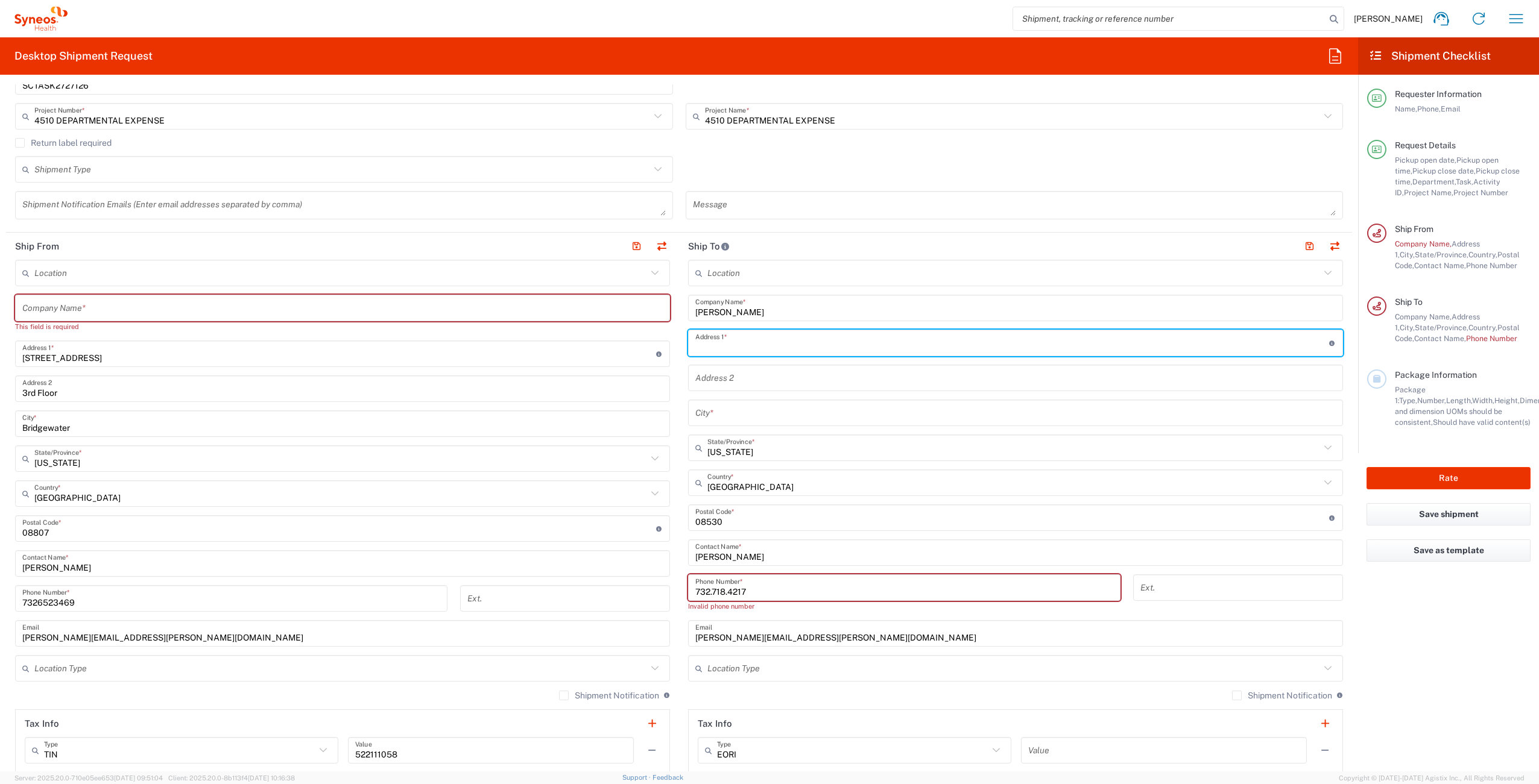
click at [740, 344] on input "text" at bounding box center [1013, 343] width 634 height 21
paste input "[STREET_ADDRESS]"
type input "[STREET_ADDRESS]"
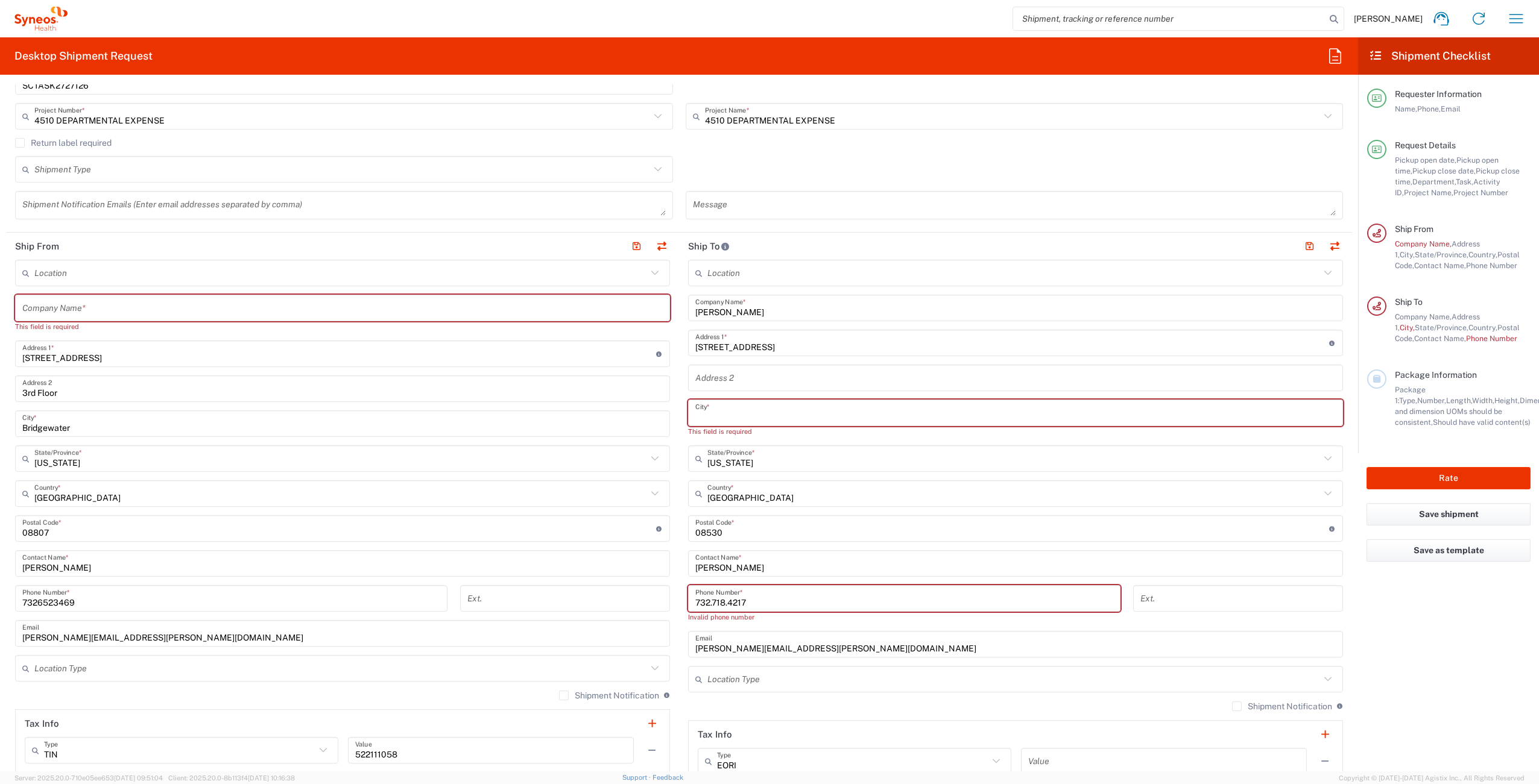
click at [724, 413] on input "text" at bounding box center [1016, 413] width 641 height 21
paste input "[GEOGRAPHIC_DATA]"
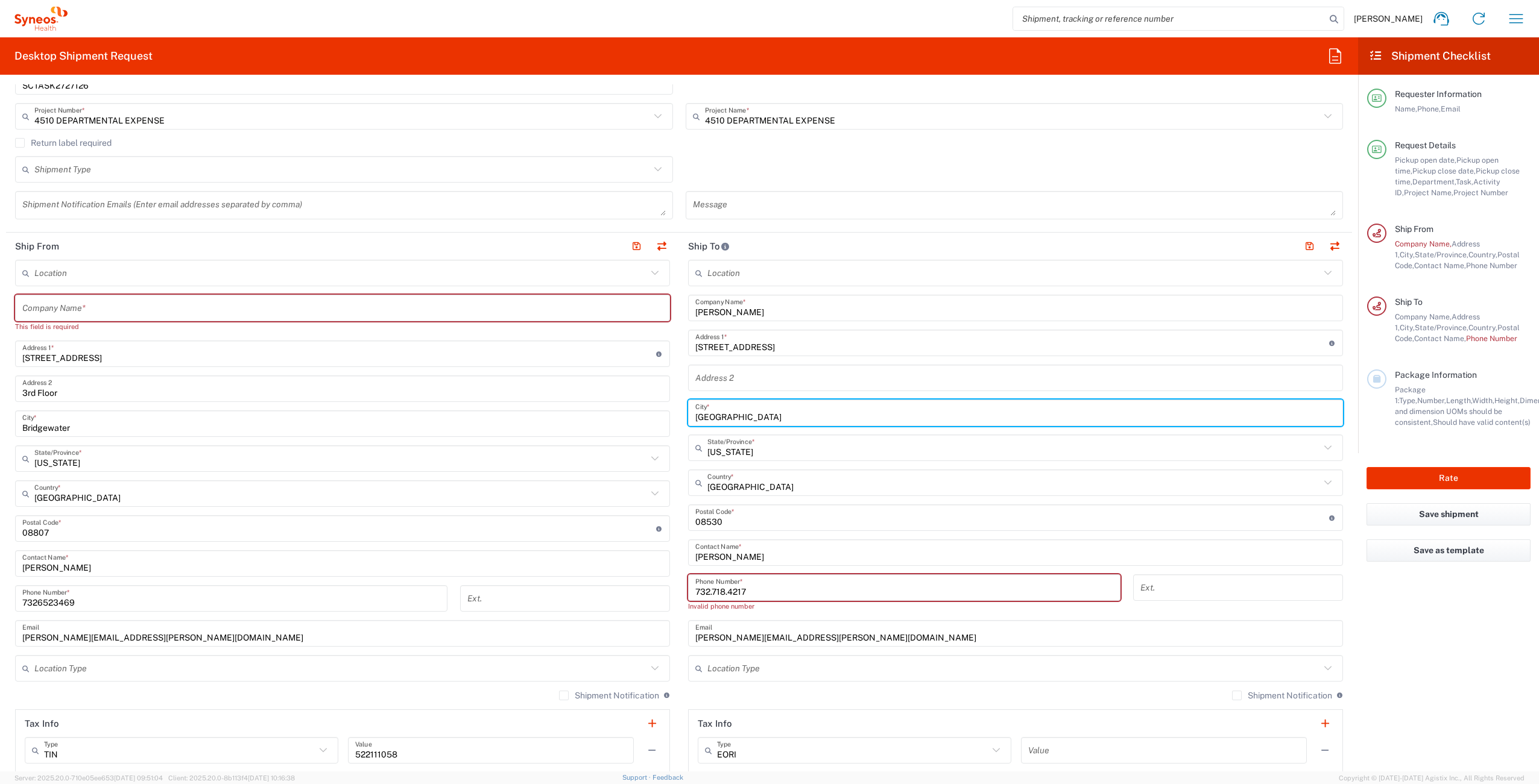
type input "[GEOGRAPHIC_DATA]"
click at [1303, 168] on div "Shipment Type Batch Regular" at bounding box center [678, 173] width 1340 height 35
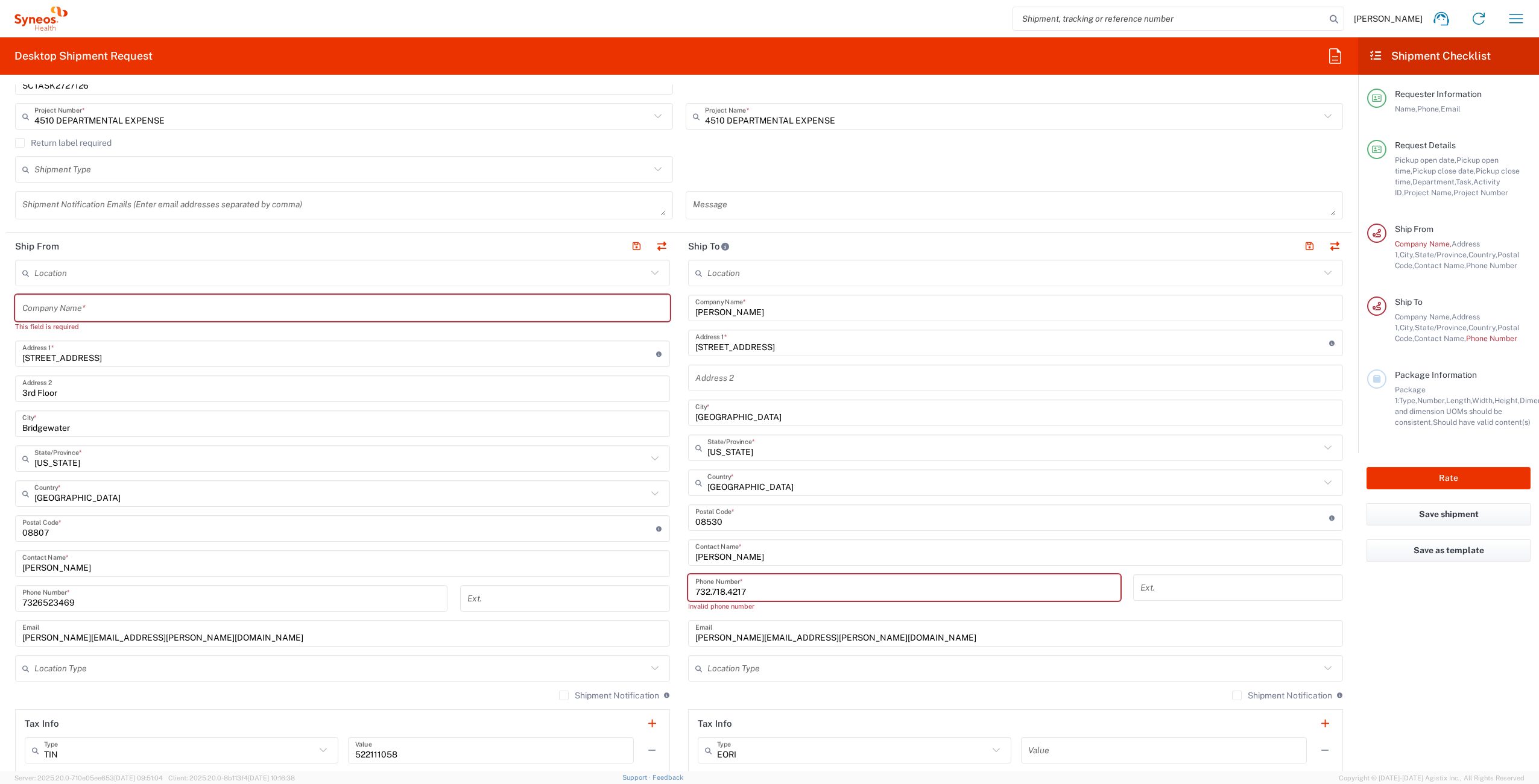
click at [709, 590] on input "732.718.4217" at bounding box center [905, 588] width 418 height 21
type input "7327184217"
click at [1043, 160] on div "Shipment Type Batch Regular" at bounding box center [678, 173] width 1340 height 35
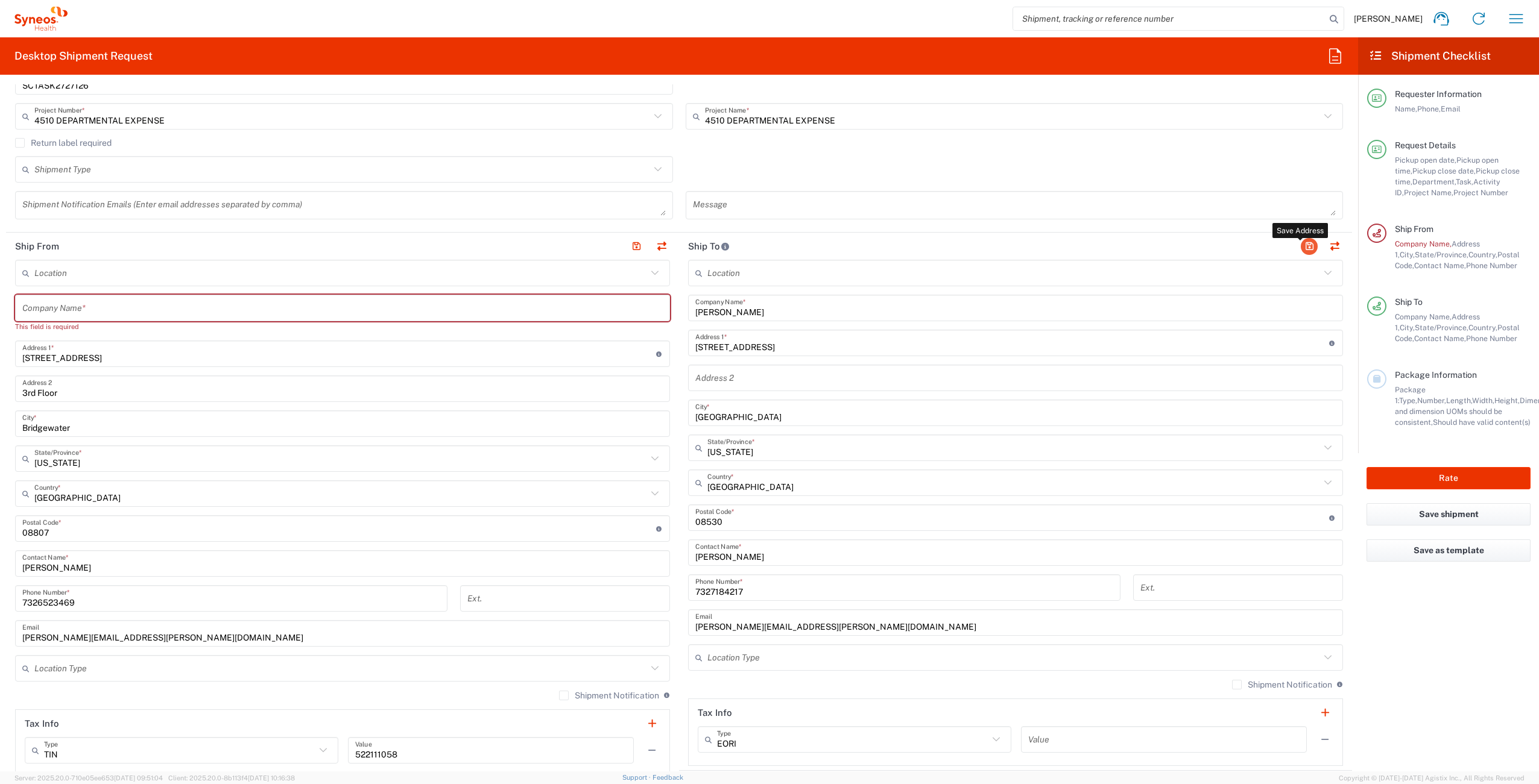
click at [1301, 245] on button "button" at bounding box center [1310, 247] width 17 height 17
click at [137, 319] on div "Company Name *" at bounding box center [343, 308] width 655 height 27
click at [151, 307] on input "text" at bounding box center [342, 308] width 641 height 21
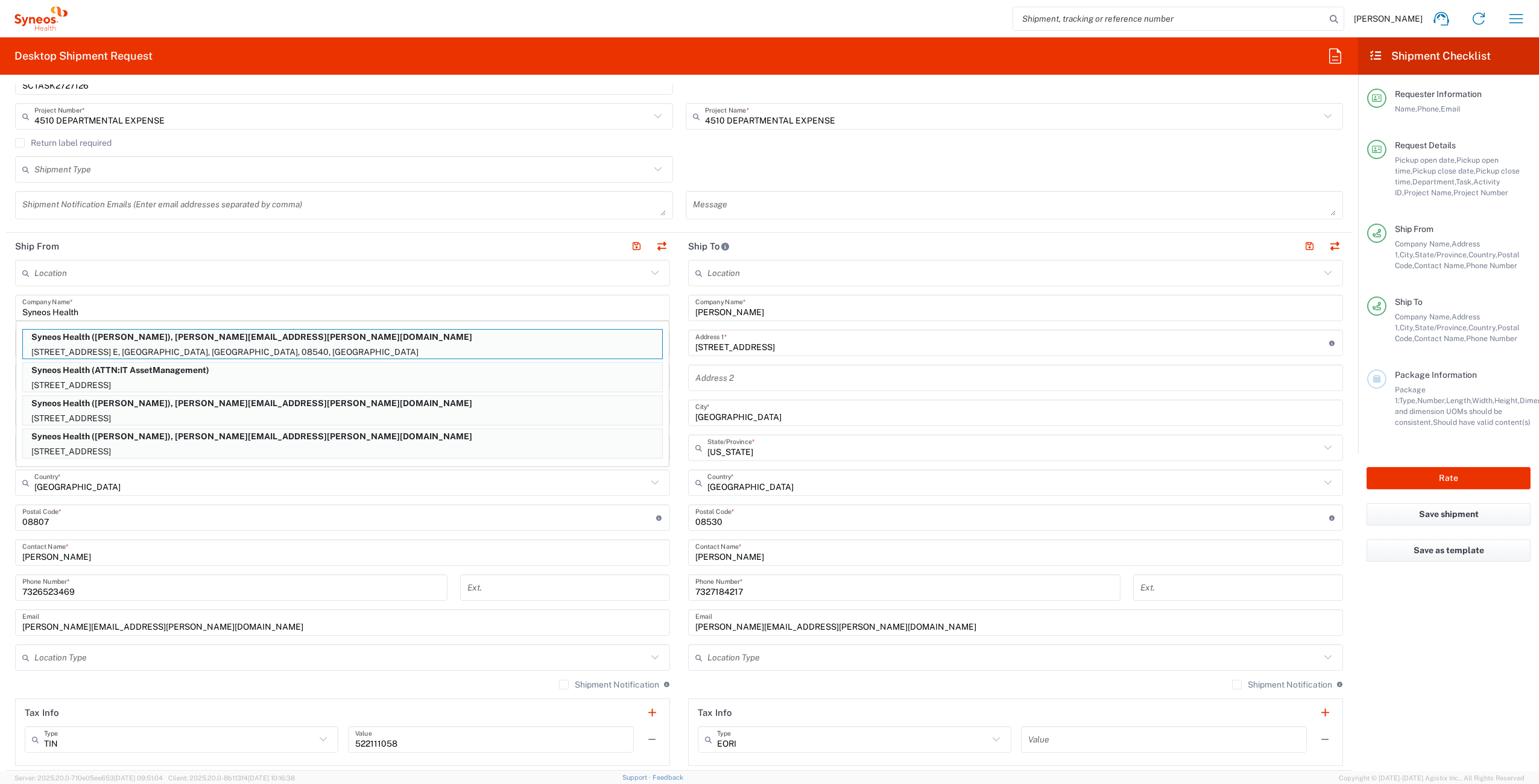
click at [993, 169] on div "Shipment Type Batch Regular" at bounding box center [678, 173] width 1340 height 35
click at [1302, 244] on button "button" at bounding box center [1310, 247] width 17 height 17
click at [655, 248] on button "button" at bounding box center [662, 247] width 17 height 17
type input "[PERSON_NAME]"
type input "[STREET_ADDRESS]"
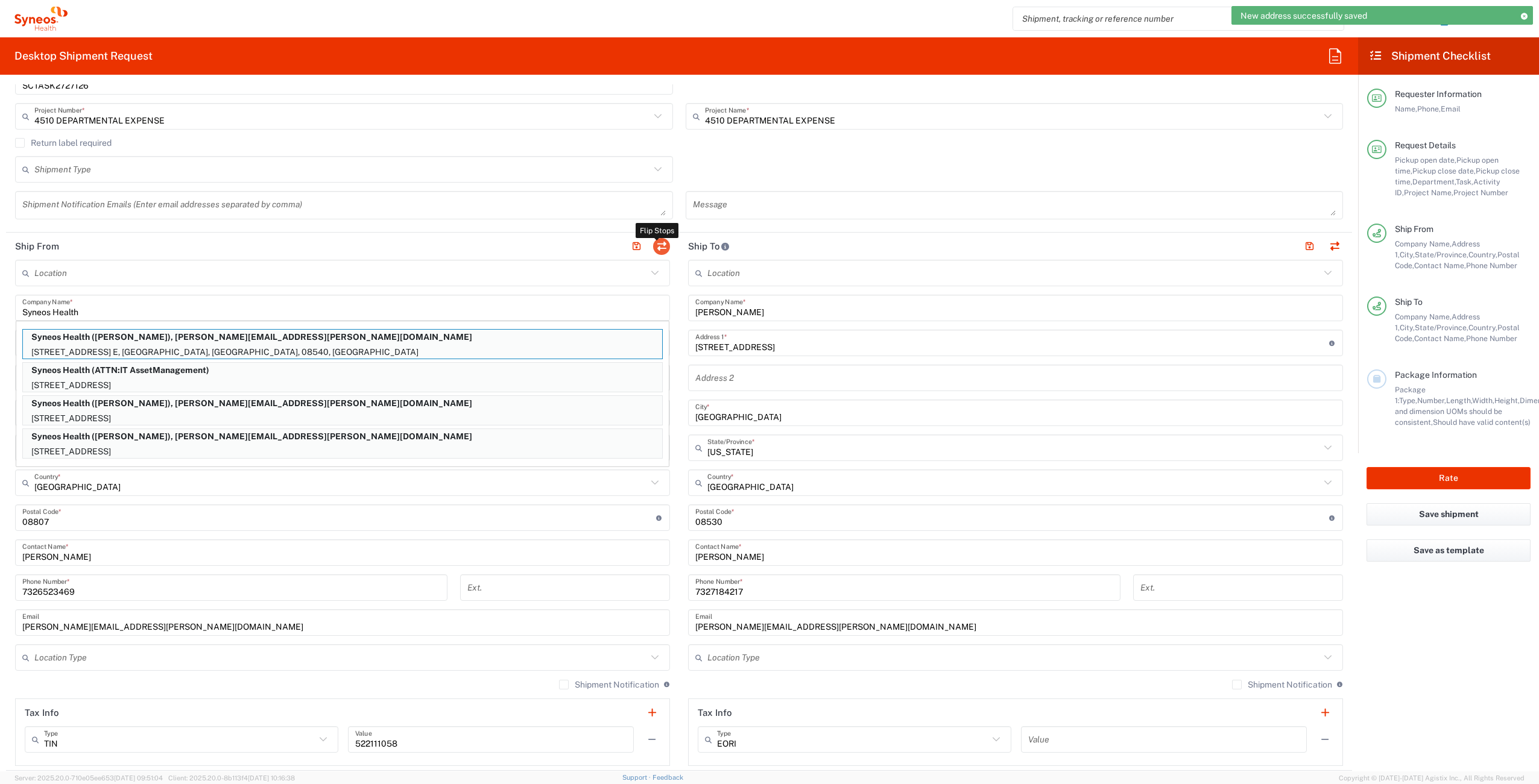
type input "[GEOGRAPHIC_DATA]"
type input "08530"
type input "[PERSON_NAME]"
type input "7327184217"
type input "[PERSON_NAME][EMAIL_ADDRESS][PERSON_NAME][DOMAIN_NAME]"
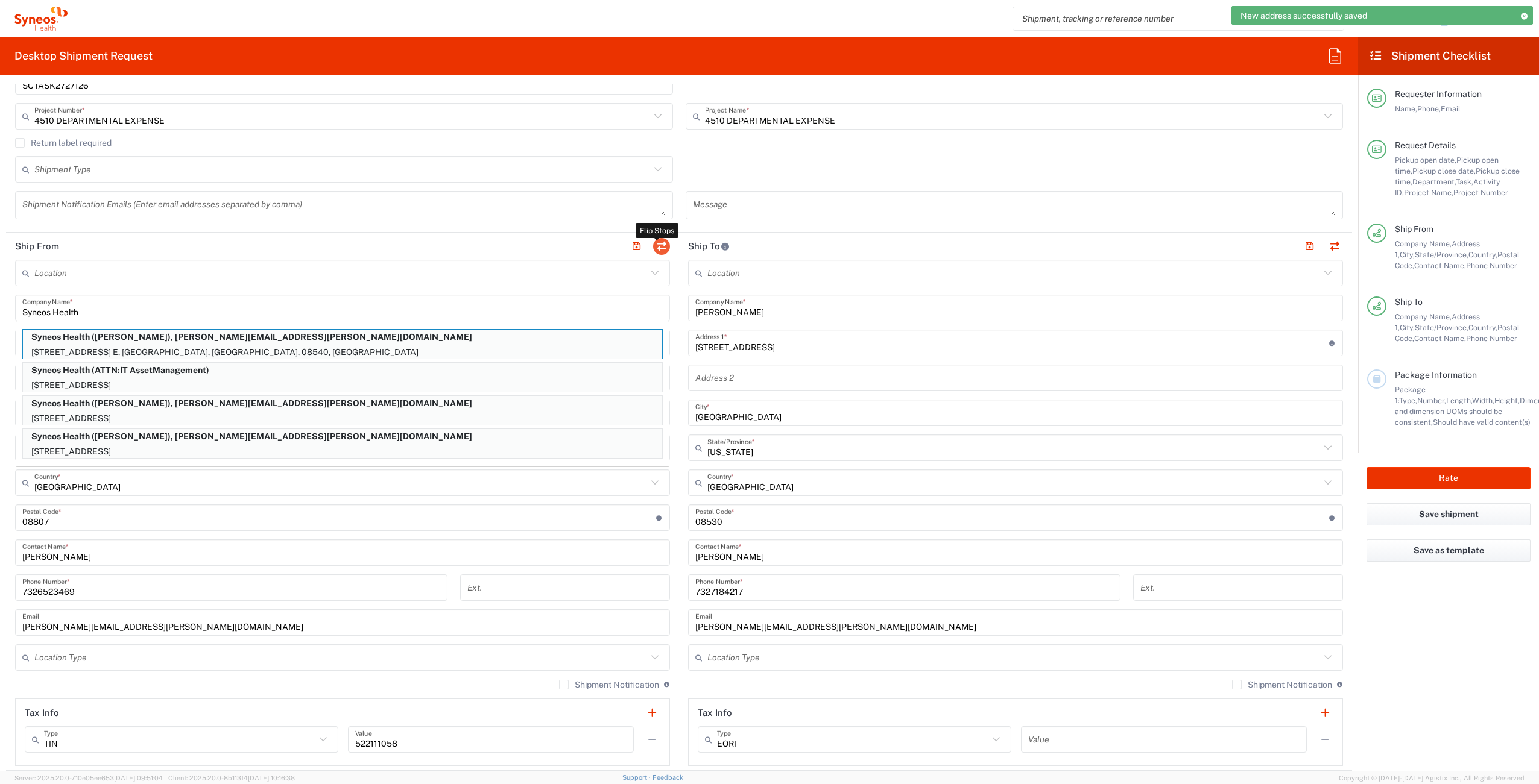
type input "Syneos Health"
type input "[STREET_ADDRESS]"
type input "3rd Floor"
type input "Bridgewater"
type input "[US_STATE]"
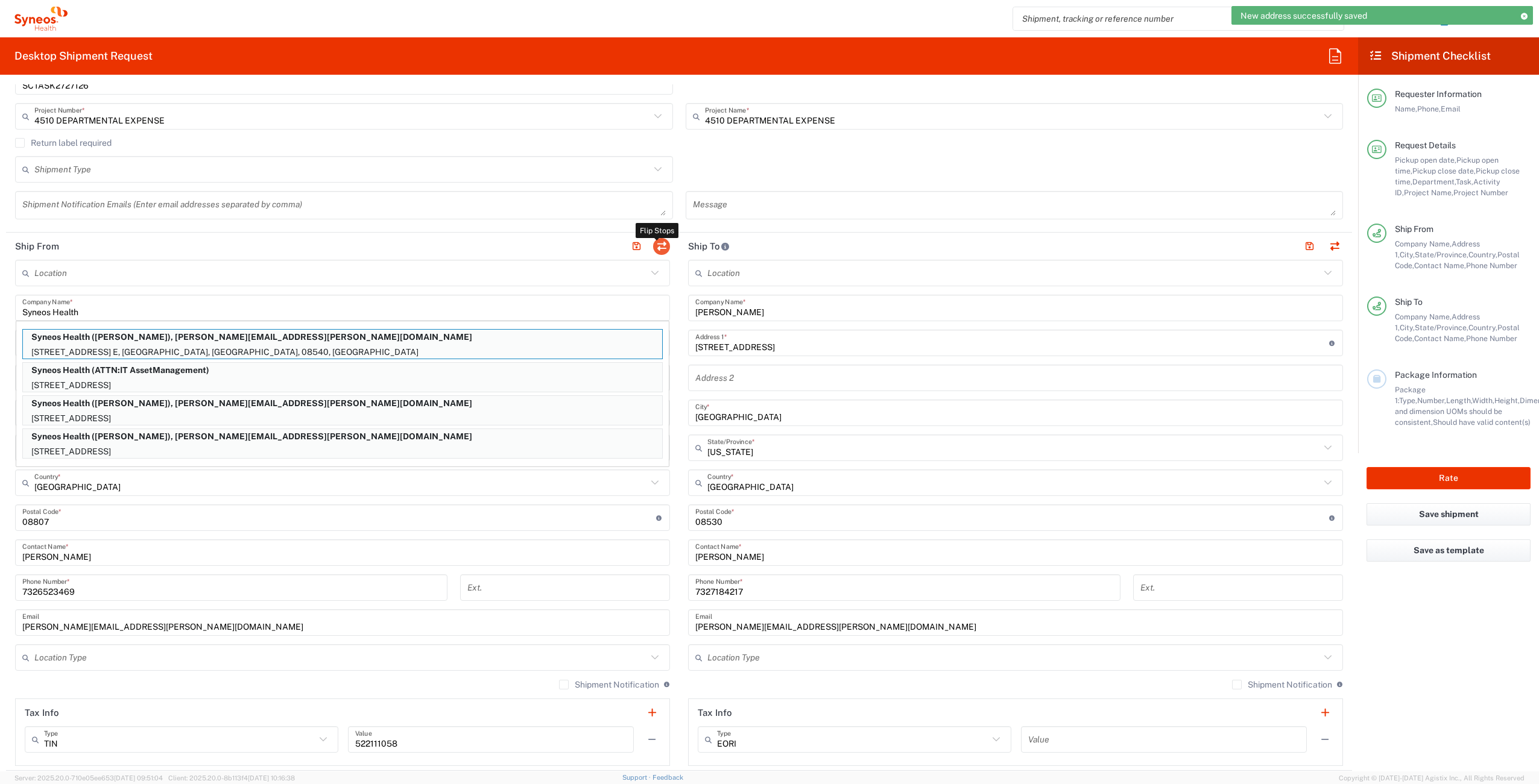
type input "[GEOGRAPHIC_DATA]"
type input "08807"
type input "[PERSON_NAME]"
type input "7326523469"
type input "[PERSON_NAME][EMAIL_ADDRESS][PERSON_NAME][DOMAIN_NAME]"
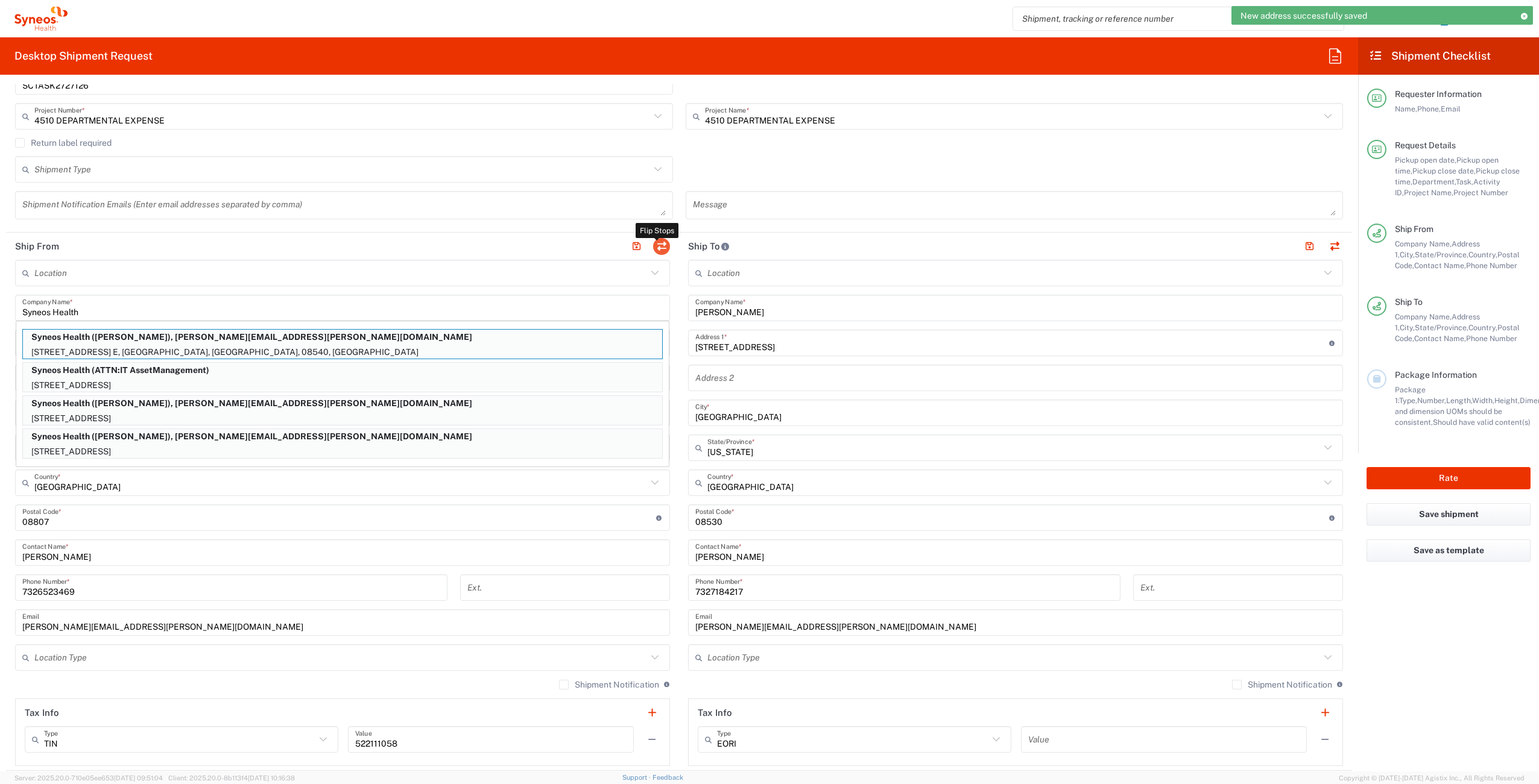
type input "EORI"
type input "TIN"
type input "522111058"
click at [1003, 162] on div "Shipment Type Batch Regular" at bounding box center [678, 173] width 1340 height 35
click at [911, 154] on div "Return label required" at bounding box center [679, 146] width 1328 height 18
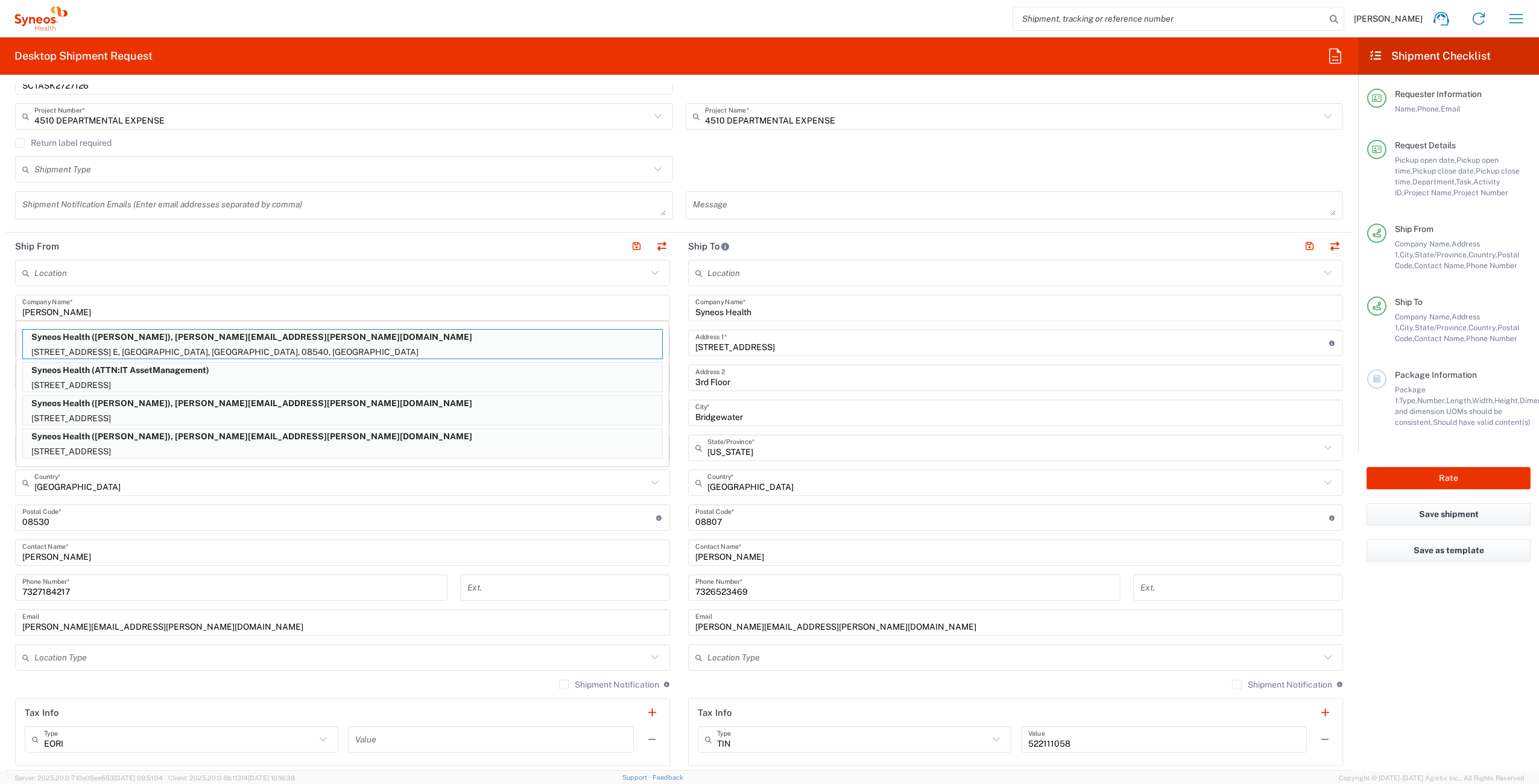
click at [769, 165] on div "Shipment Type Batch Regular" at bounding box center [678, 173] width 1340 height 35
click at [658, 246] on button "button" at bounding box center [662, 247] width 17 height 17
type input "Syneos Health"
type input "[STREET_ADDRESS]"
type input "3rd Floor"
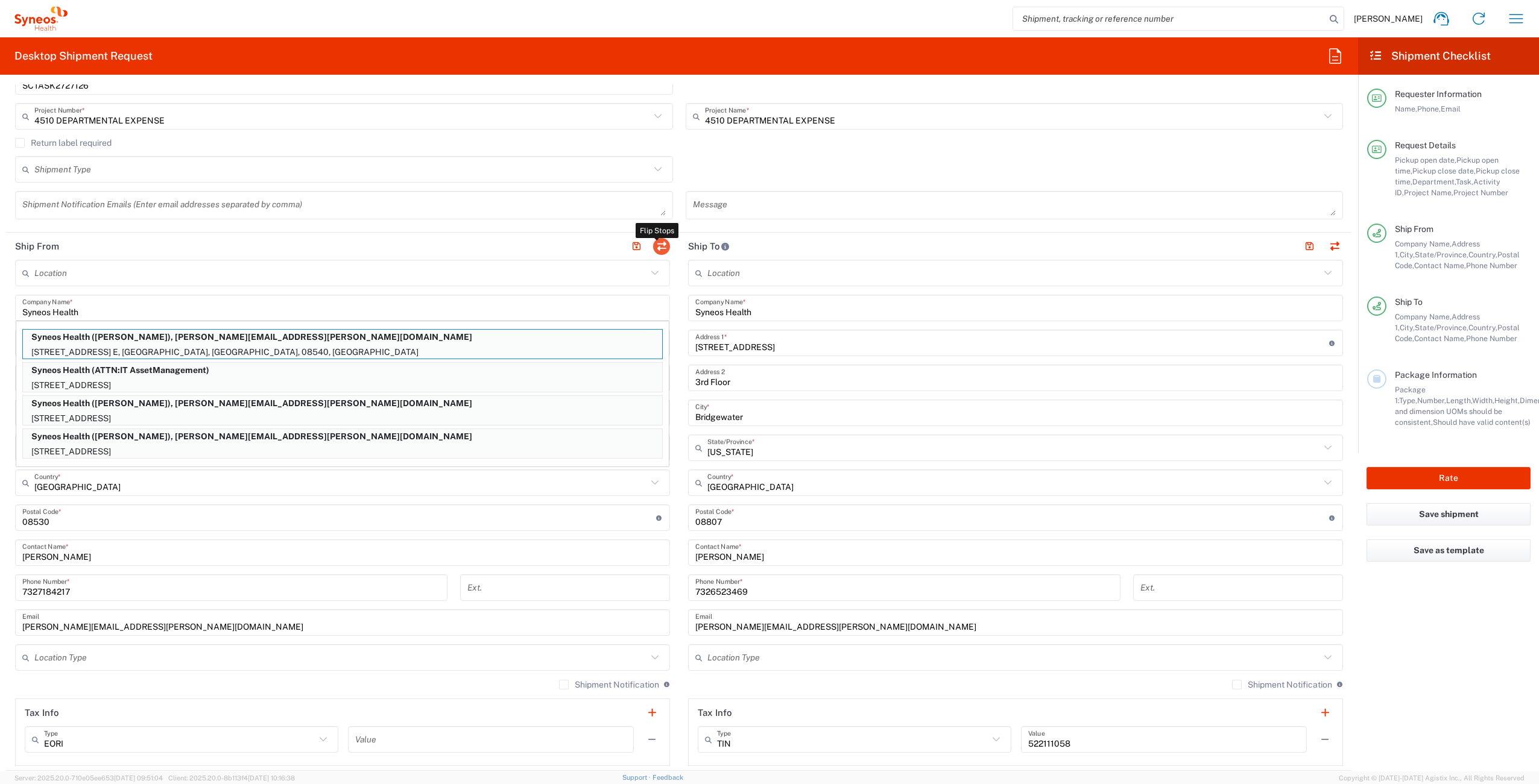
type input "Bridgewater"
type input "08807"
type input "[PERSON_NAME]"
type input "7326523469"
type input "[PERSON_NAME][EMAIL_ADDRESS][PERSON_NAME][DOMAIN_NAME]"
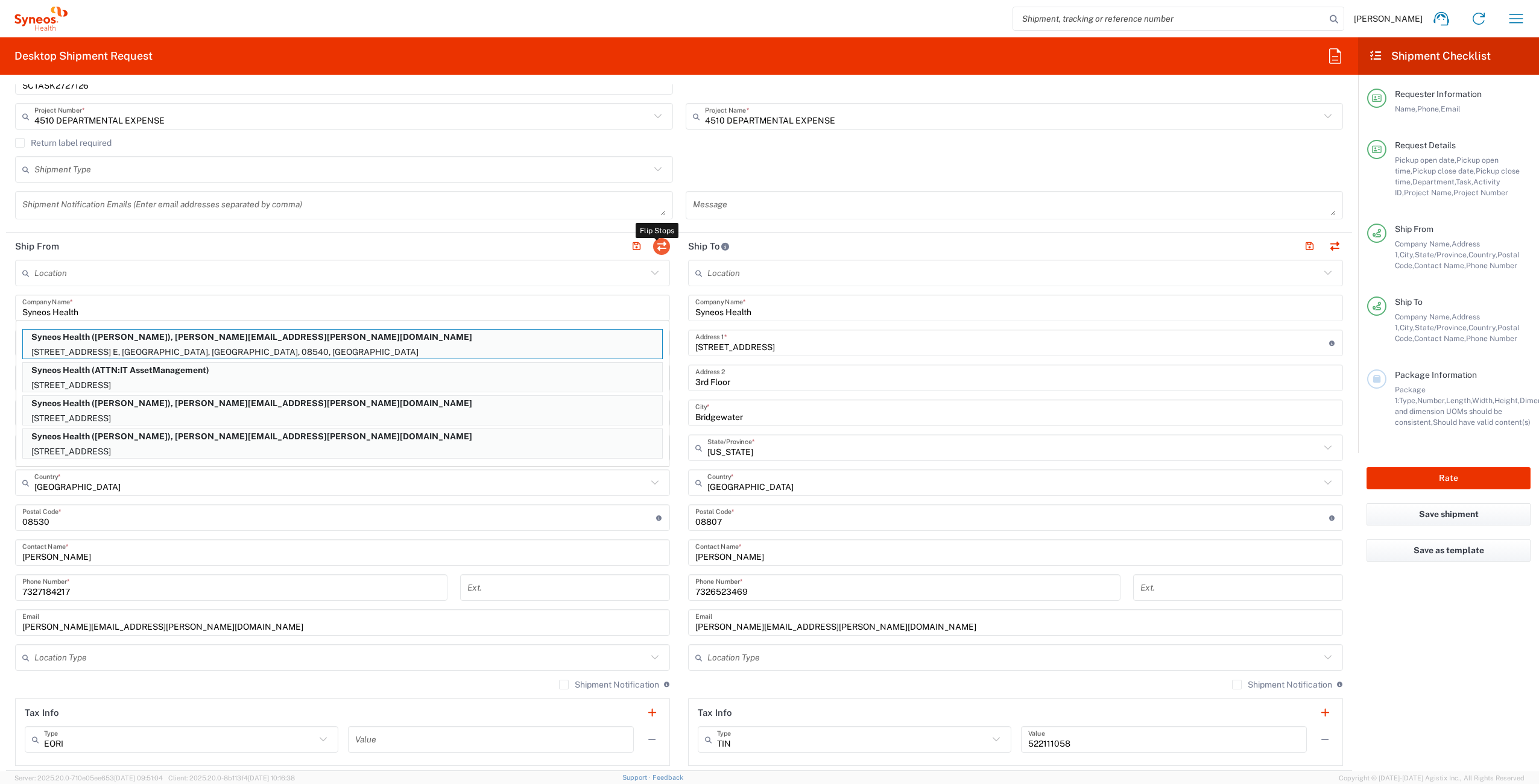
type input "[PERSON_NAME]"
type input "[STREET_ADDRESS]"
type input "[GEOGRAPHIC_DATA]"
type input "08530"
type input "[PERSON_NAME]"
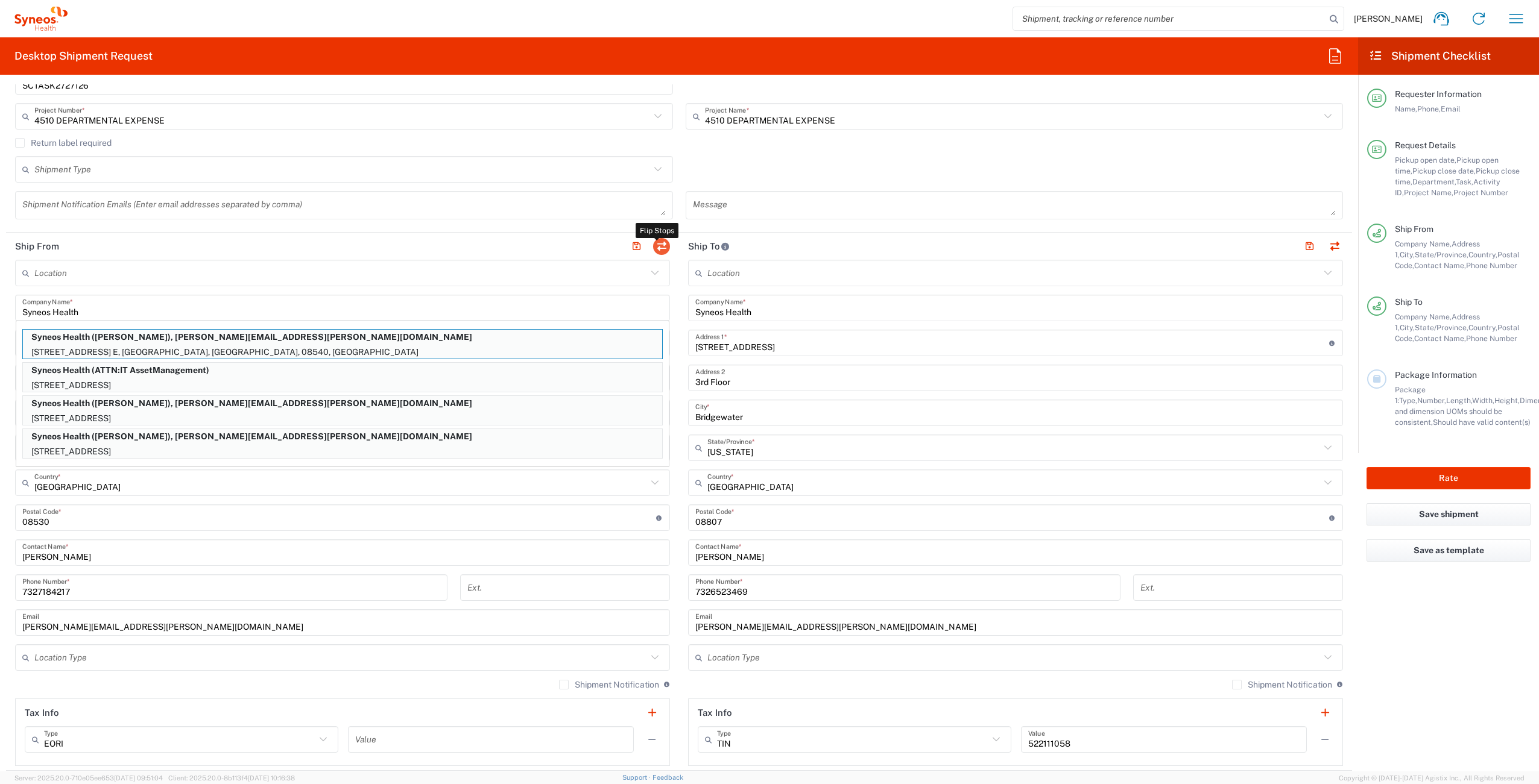
type input "7327184217"
type input "[PERSON_NAME][EMAIL_ADDRESS][PERSON_NAME][DOMAIN_NAME]"
type input "TIN"
type input "522111058"
type input "EORI"
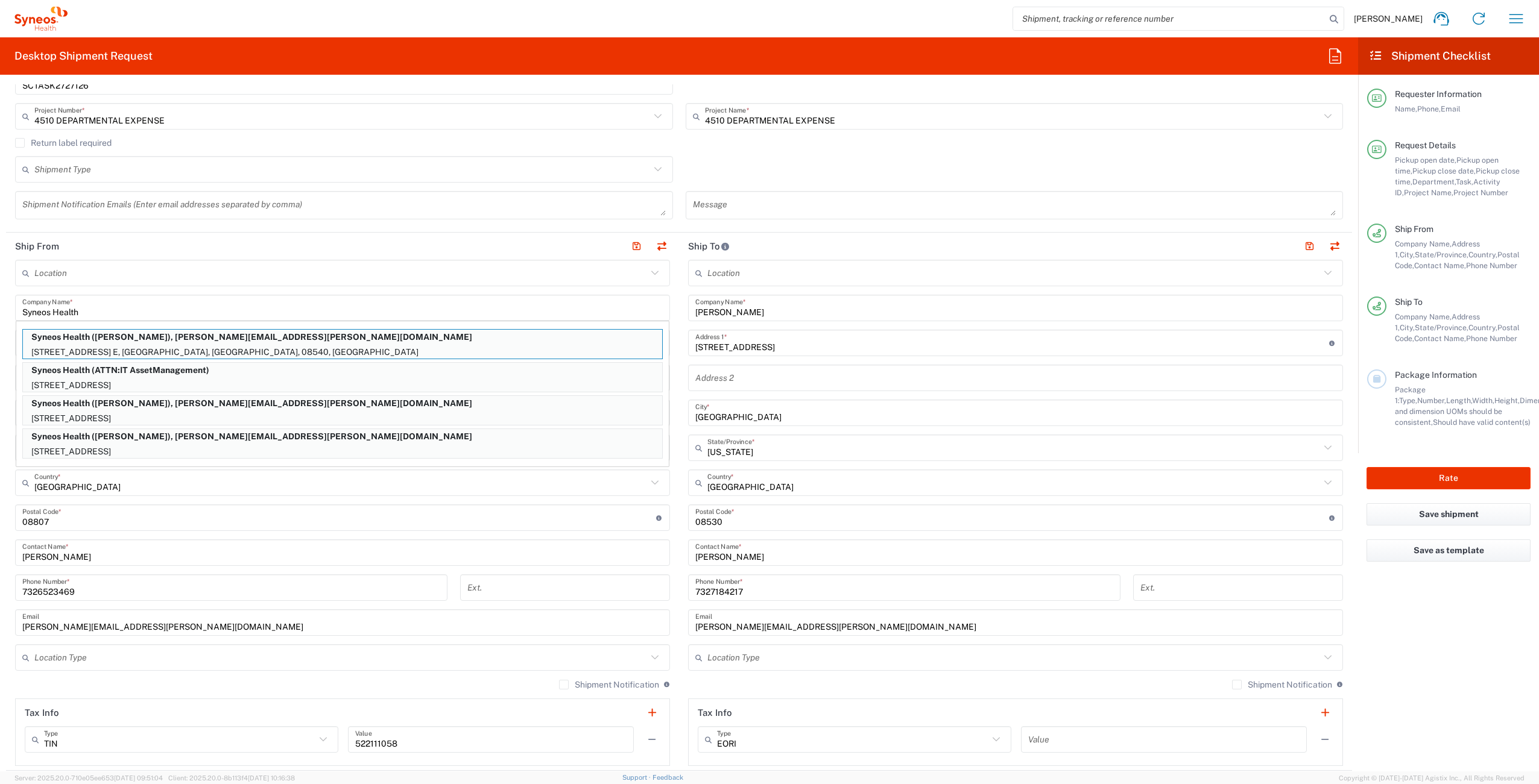
drag, startPoint x: 119, startPoint y: 307, endPoint x: 127, endPoint y: 307, distance: 8.0
click at [120, 307] on input "Syneos Health" at bounding box center [342, 308] width 641 height 21
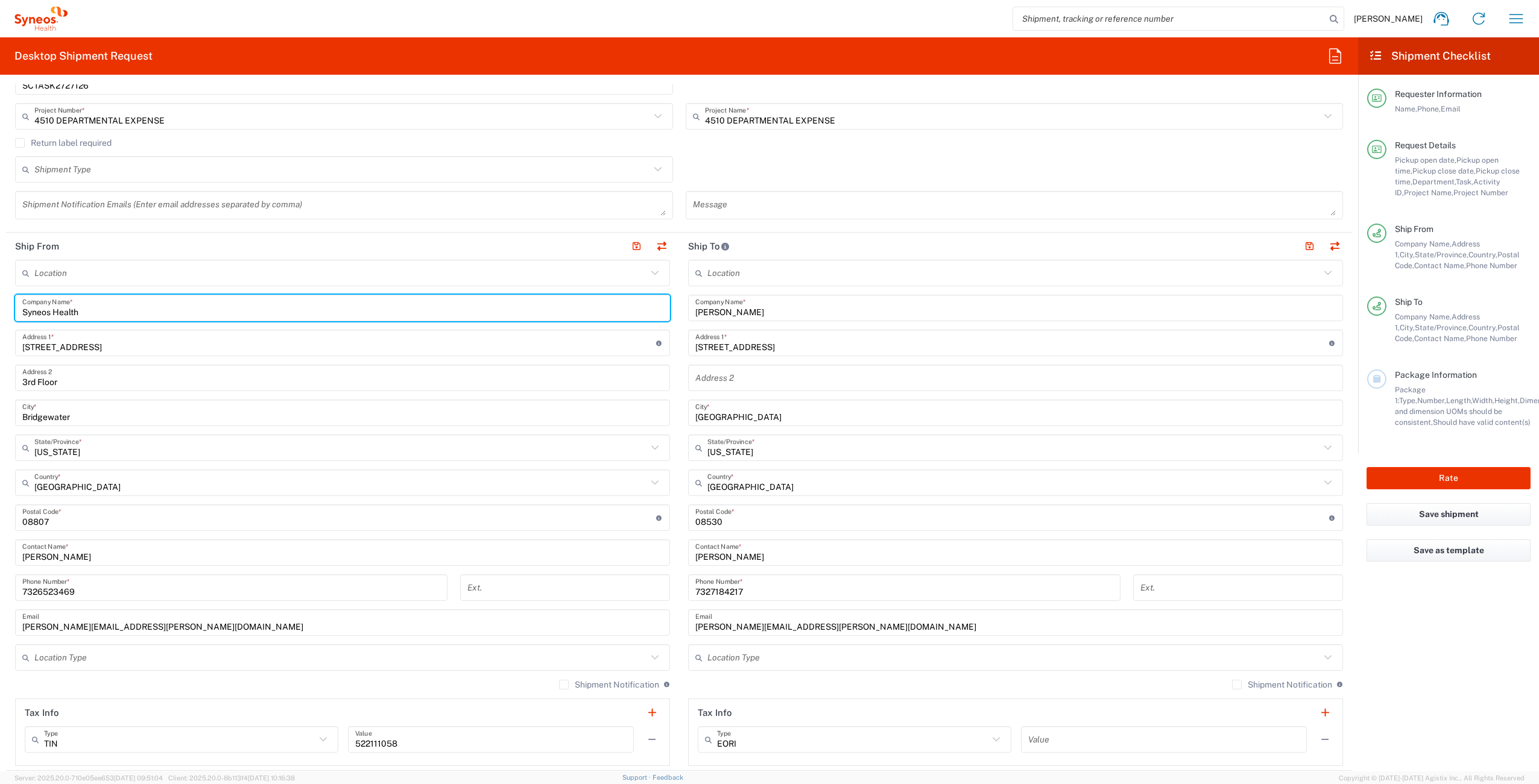
drag, startPoint x: 766, startPoint y: 177, endPoint x: 739, endPoint y: 187, distance: 28.8
click at [766, 176] on div "Shipment Type Batch Regular" at bounding box center [678, 173] width 1340 height 35
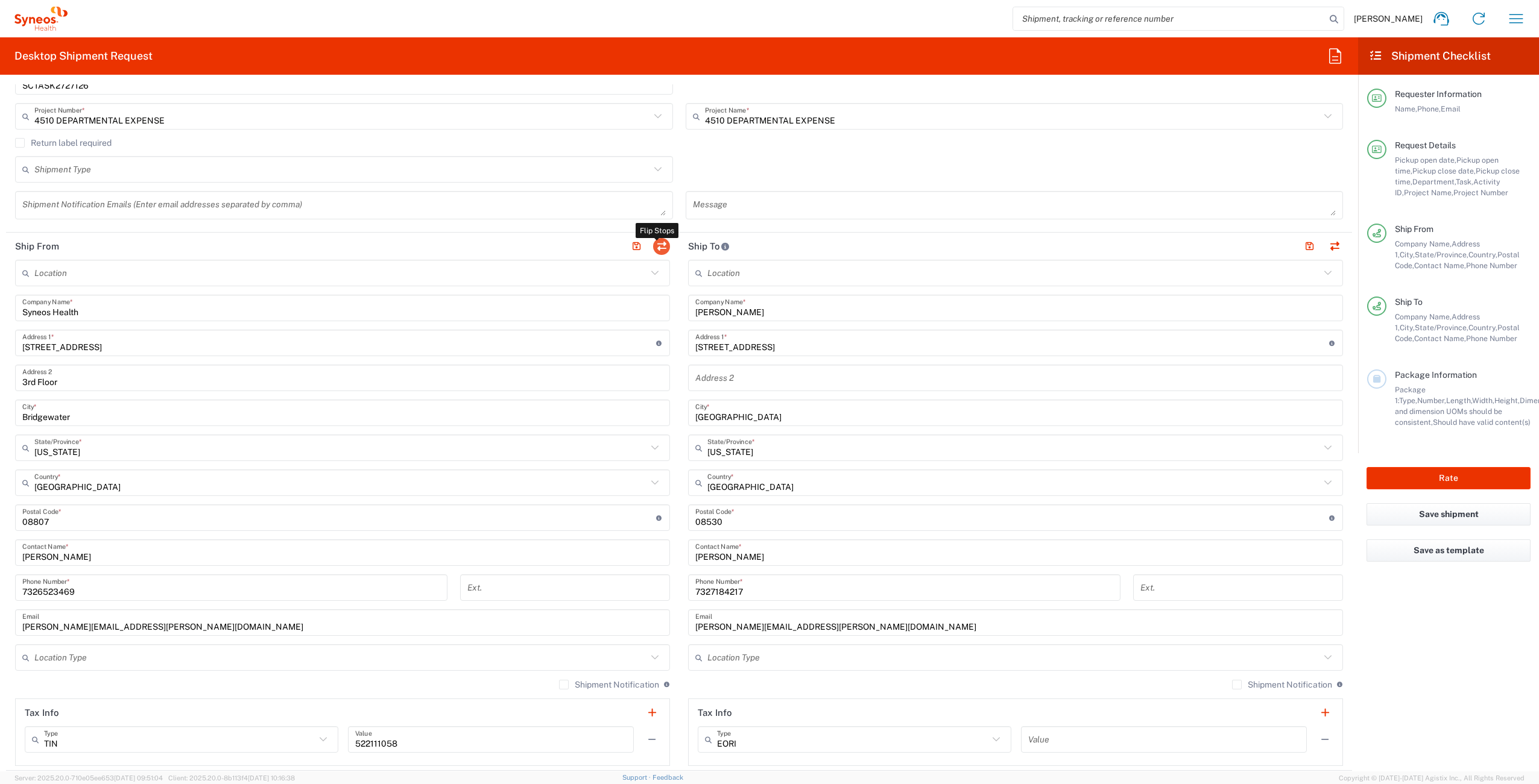
click at [658, 249] on button "button" at bounding box center [662, 247] width 17 height 17
type input "[PERSON_NAME]"
type input "[STREET_ADDRESS]"
type input "[GEOGRAPHIC_DATA]"
type input "08530"
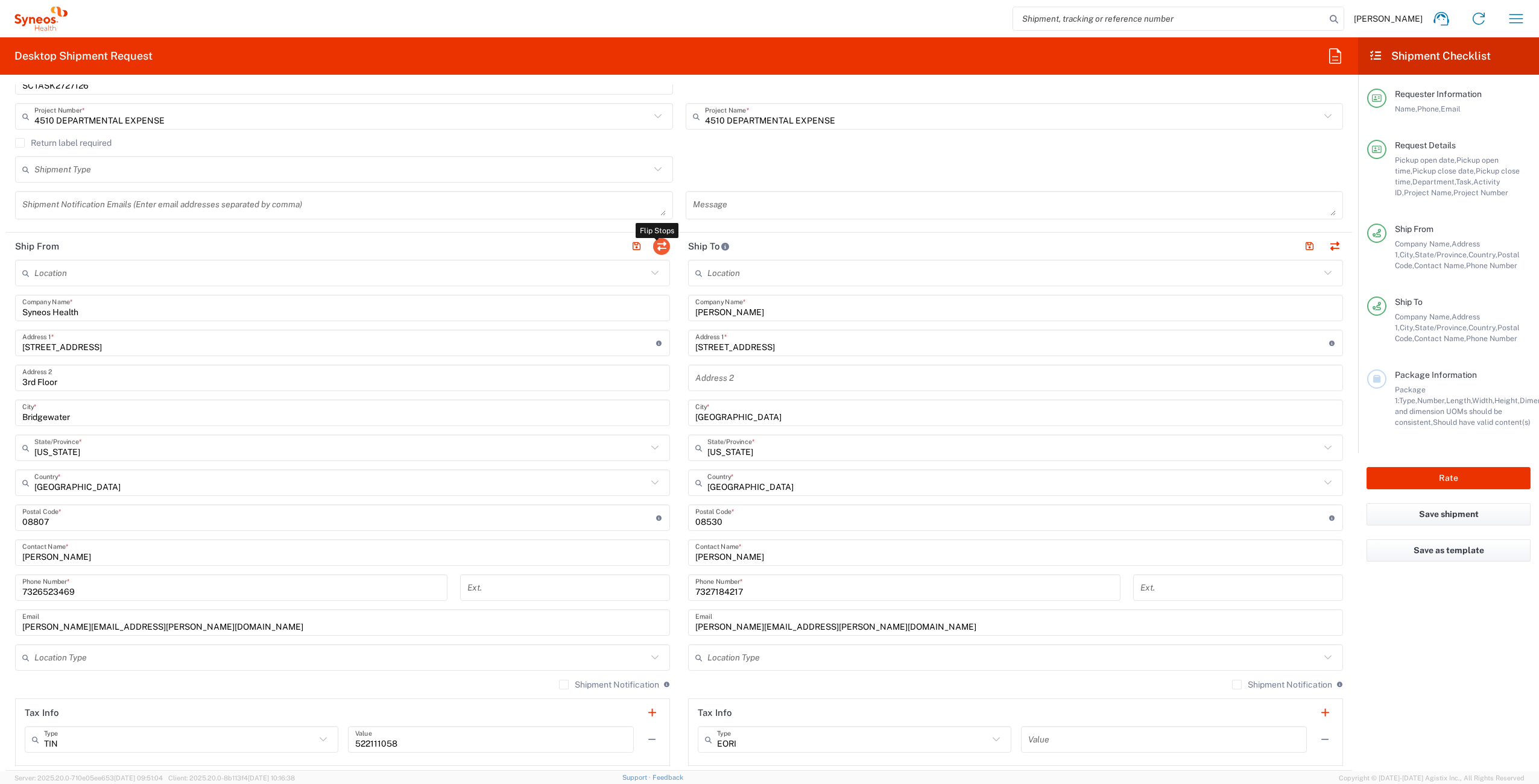
type input "[PERSON_NAME]"
type input "7327184217"
type input "[PERSON_NAME][EMAIL_ADDRESS][PERSON_NAME][DOMAIN_NAME]"
type input "Syneos Health"
type input "[STREET_ADDRESS]"
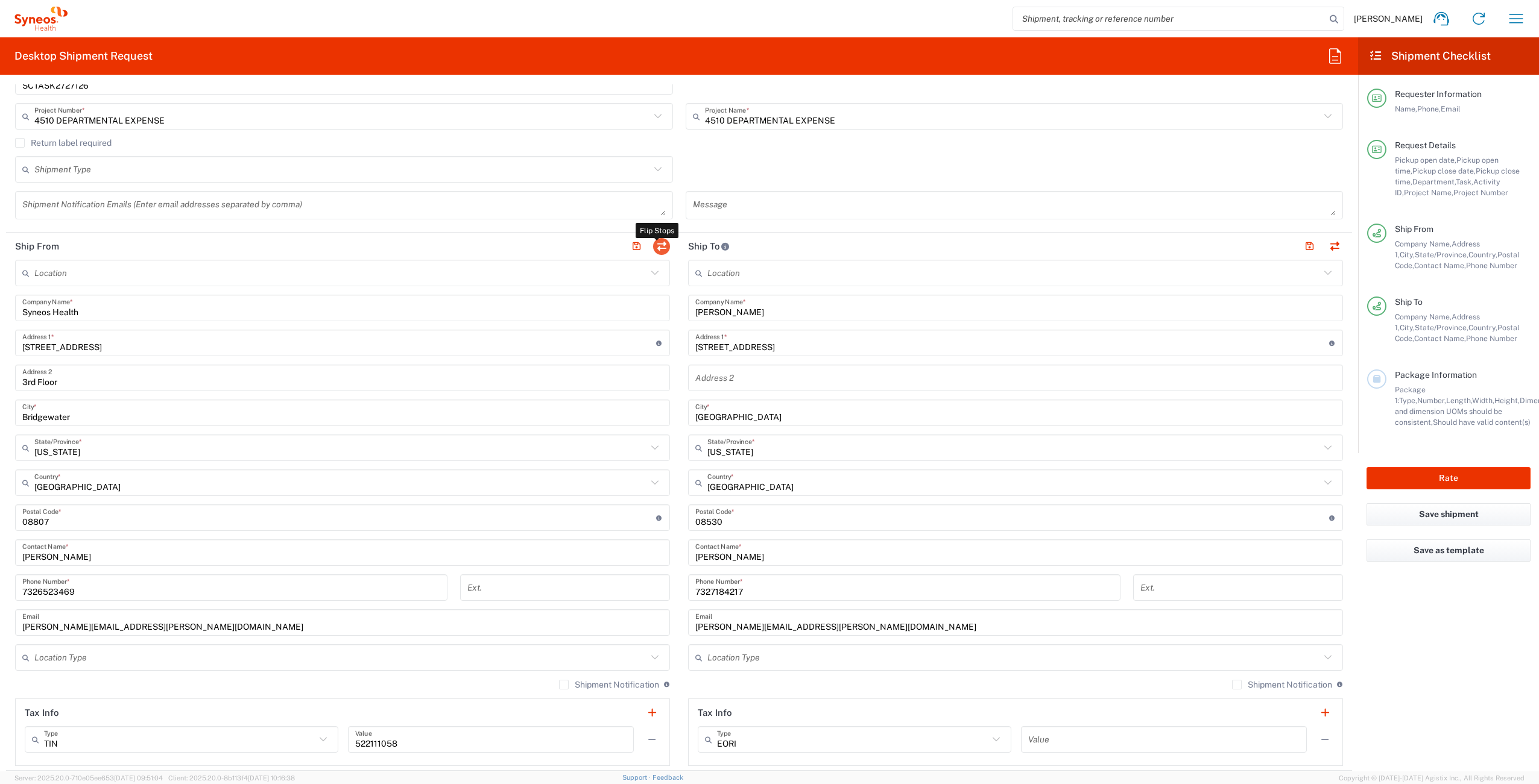
type input "3rd Floor"
type input "Bridgewater"
type input "08807"
type input "[PERSON_NAME]"
type input "7326523469"
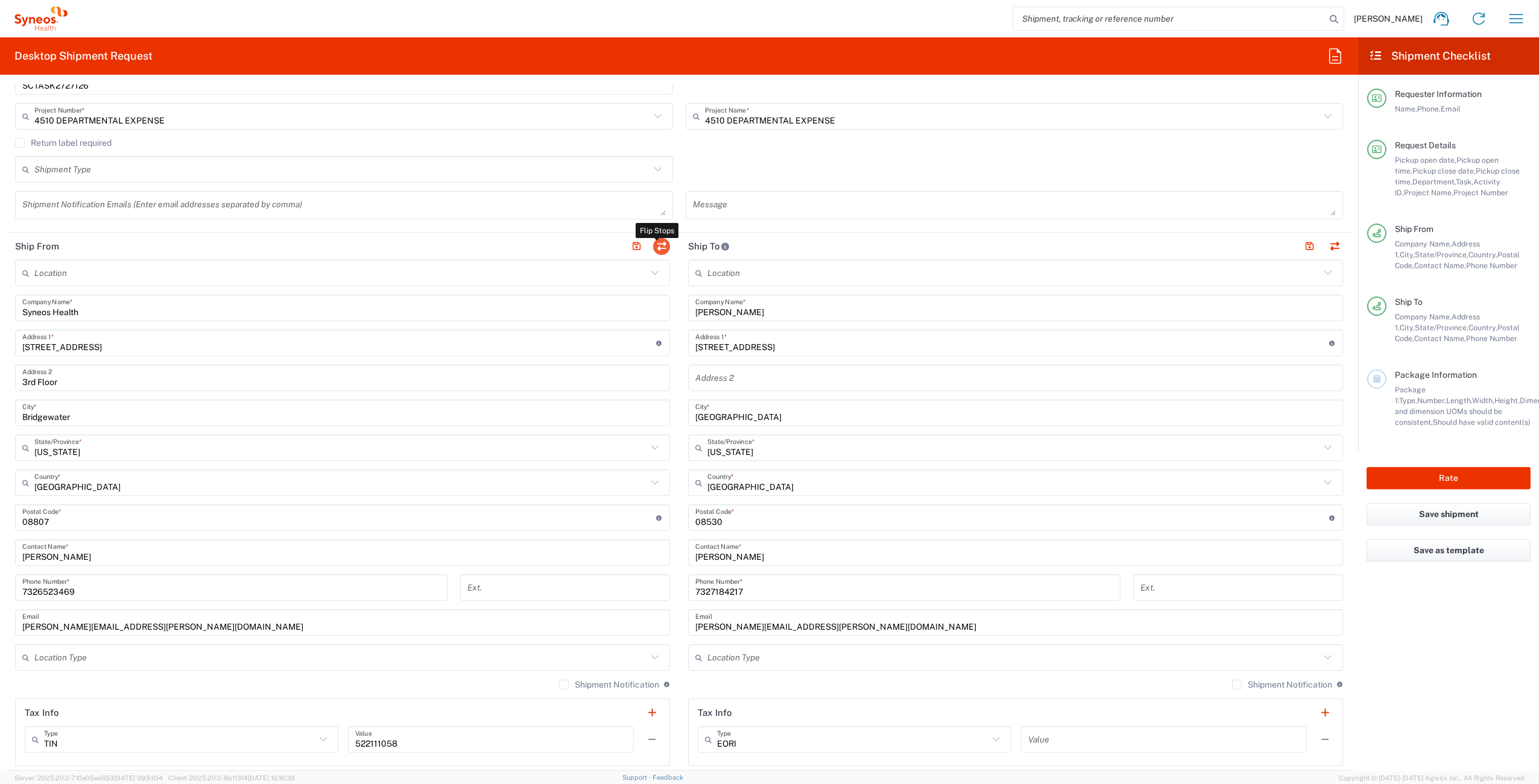
type input "[PERSON_NAME][EMAIL_ADDRESS][PERSON_NAME][DOMAIN_NAME]"
type input "EORI"
type input "TIN"
type input "522111058"
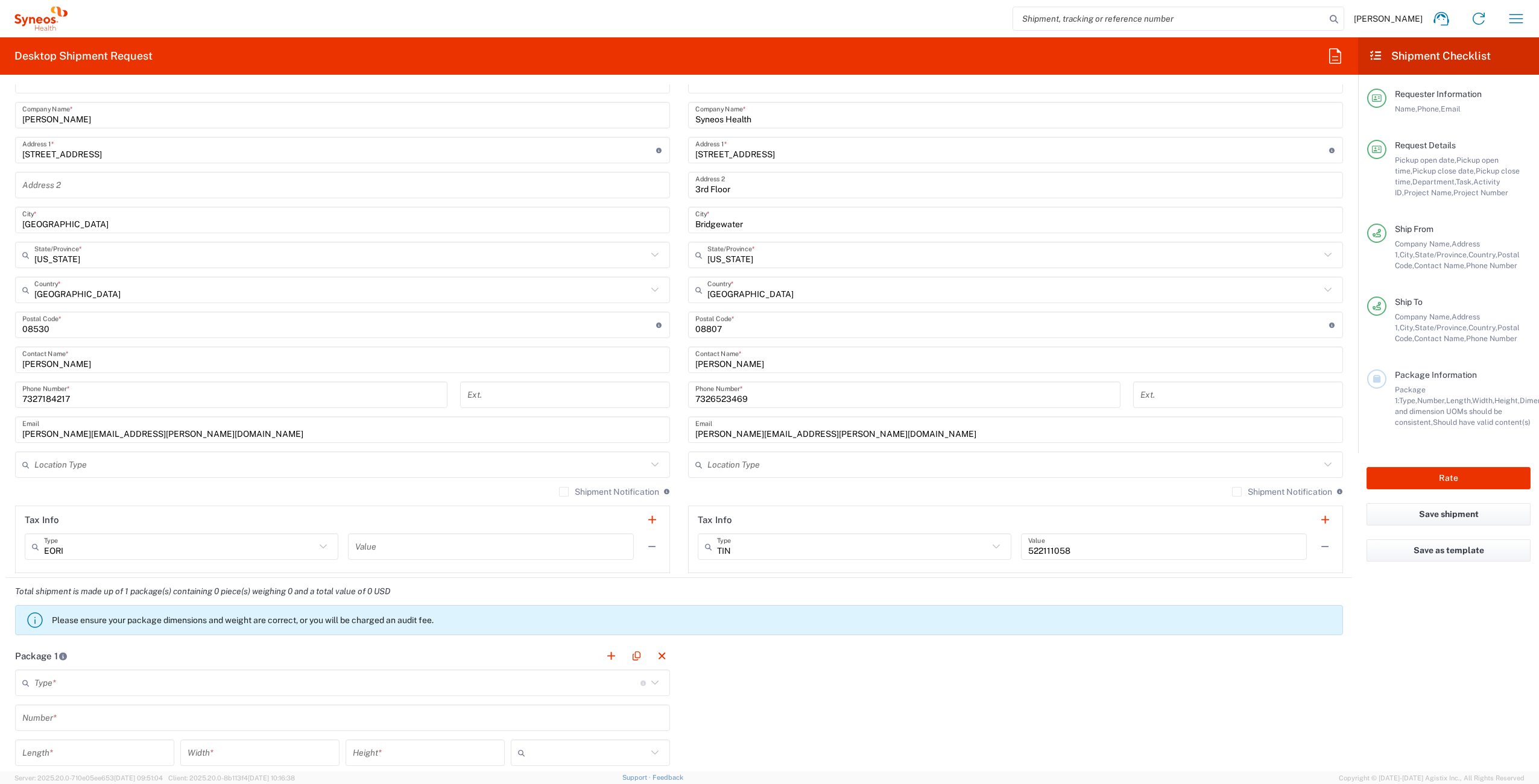
scroll to position [681, 0]
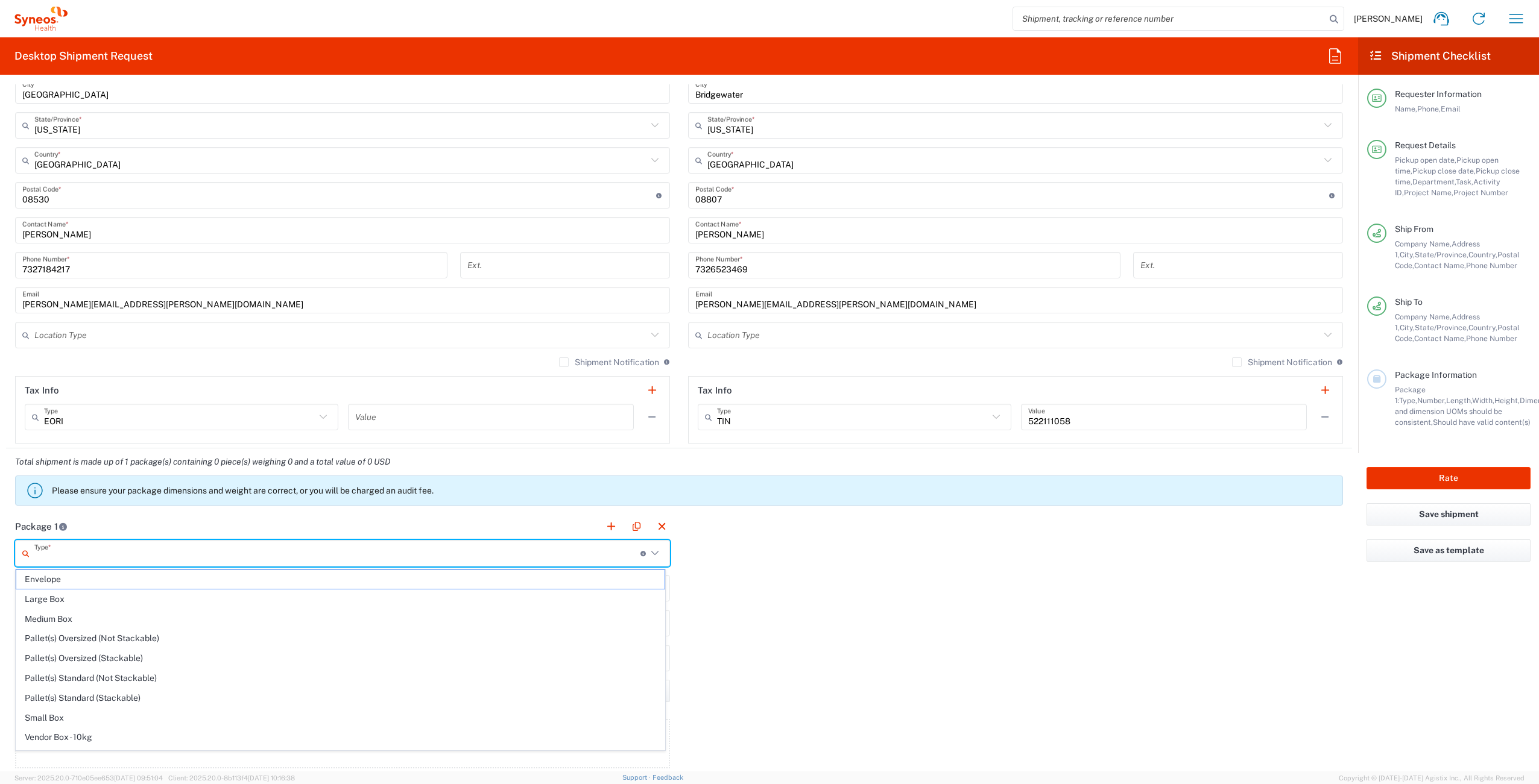
click at [134, 557] on input "text" at bounding box center [337, 554] width 606 height 21
click at [145, 734] on span "Your Packaging" at bounding box center [340, 740] width 649 height 18
type input "Your Packaging"
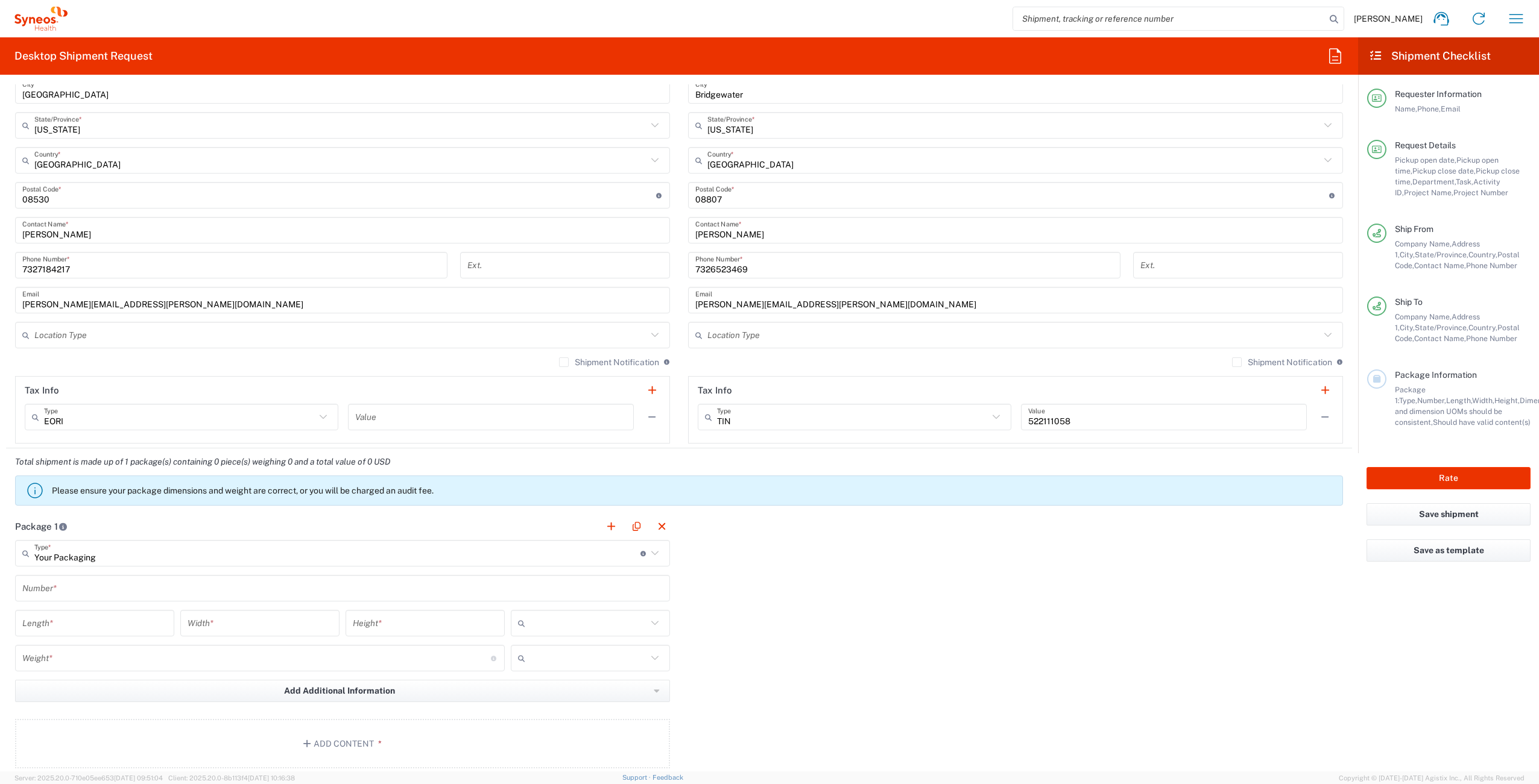
click at [106, 592] on input "text" at bounding box center [342, 588] width 641 height 21
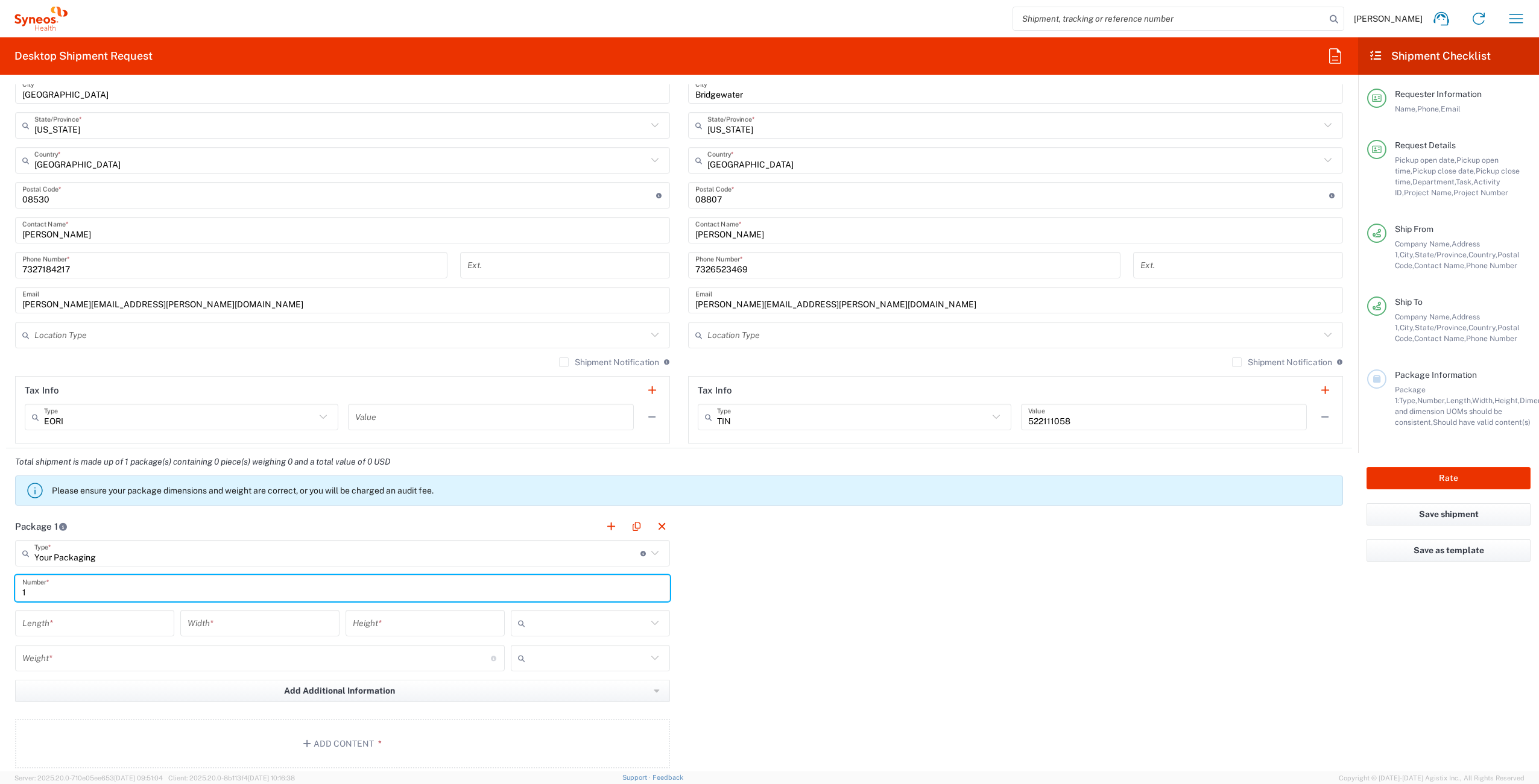
type input "1"
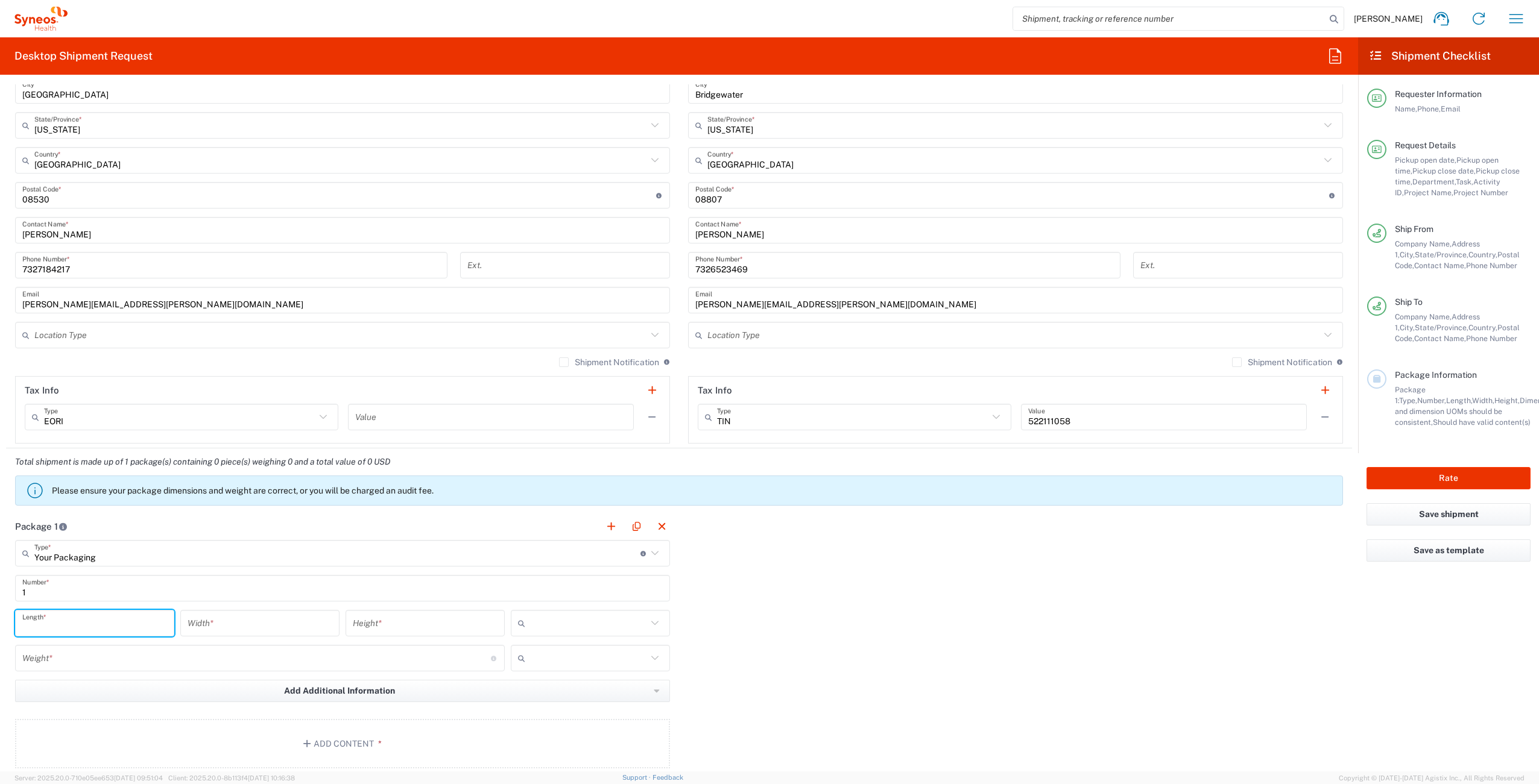
click at [105, 623] on input "number" at bounding box center [94, 624] width 145 height 21
type input "16"
type input "12"
type input "3"
click at [578, 628] on input "text" at bounding box center [588, 623] width 117 height 19
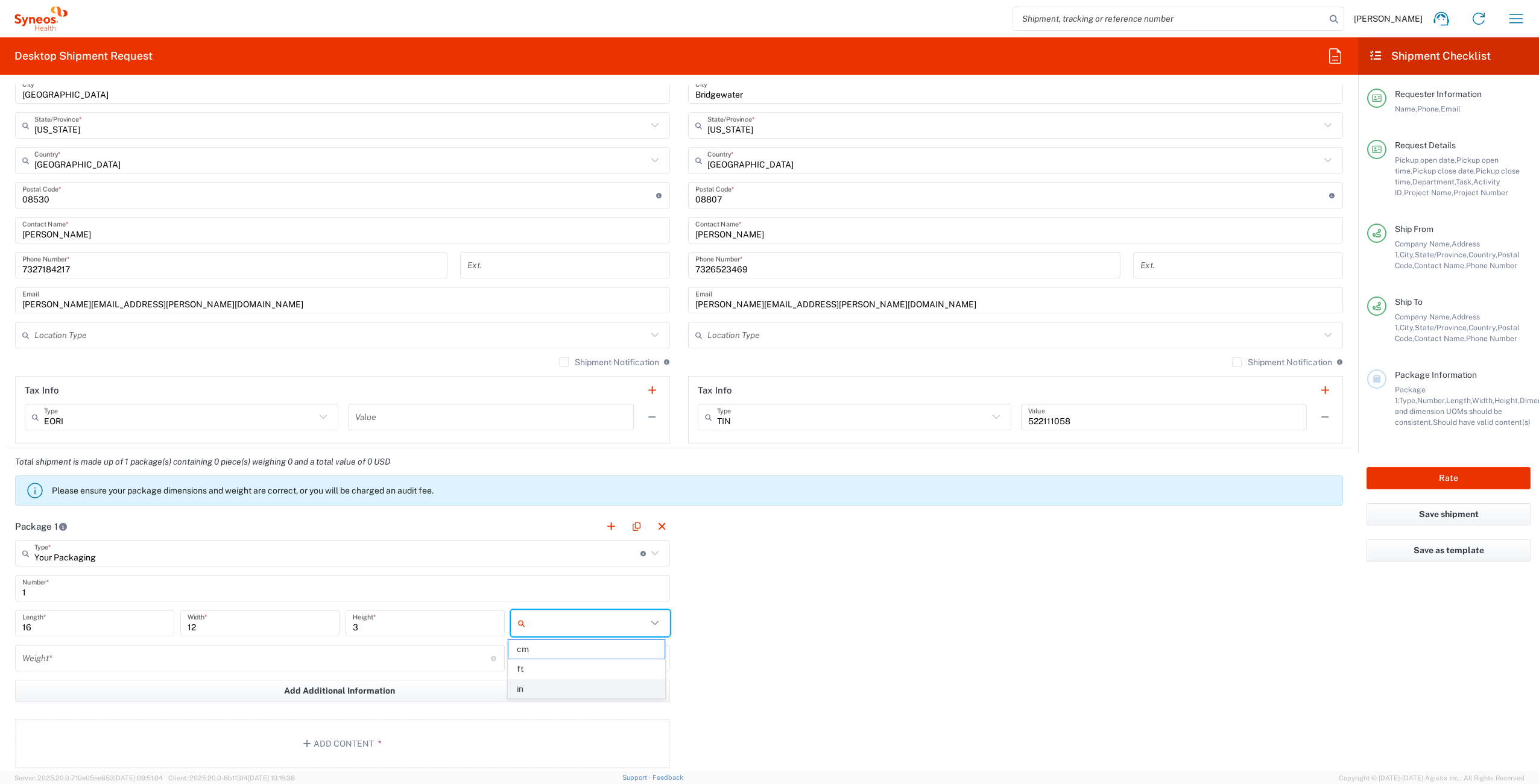
click at [570, 682] on span "in" at bounding box center [586, 689] width 155 height 18
type input "in"
click at [248, 662] on input "number" at bounding box center [256, 659] width 468 height 21
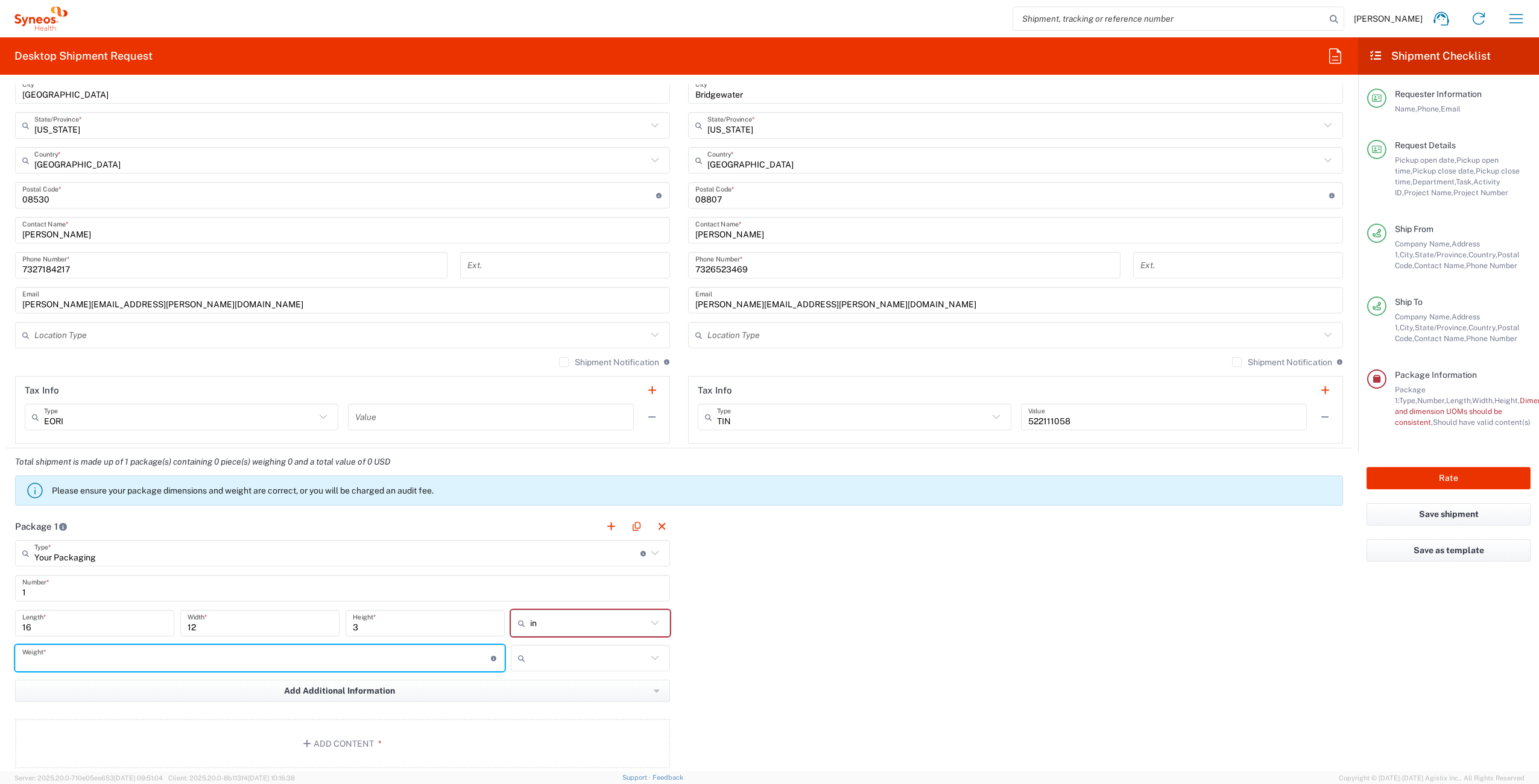
click at [299, 653] on input "number" at bounding box center [256, 659] width 468 height 21
type input "6"
click at [560, 657] on input "text" at bounding box center [588, 658] width 117 height 19
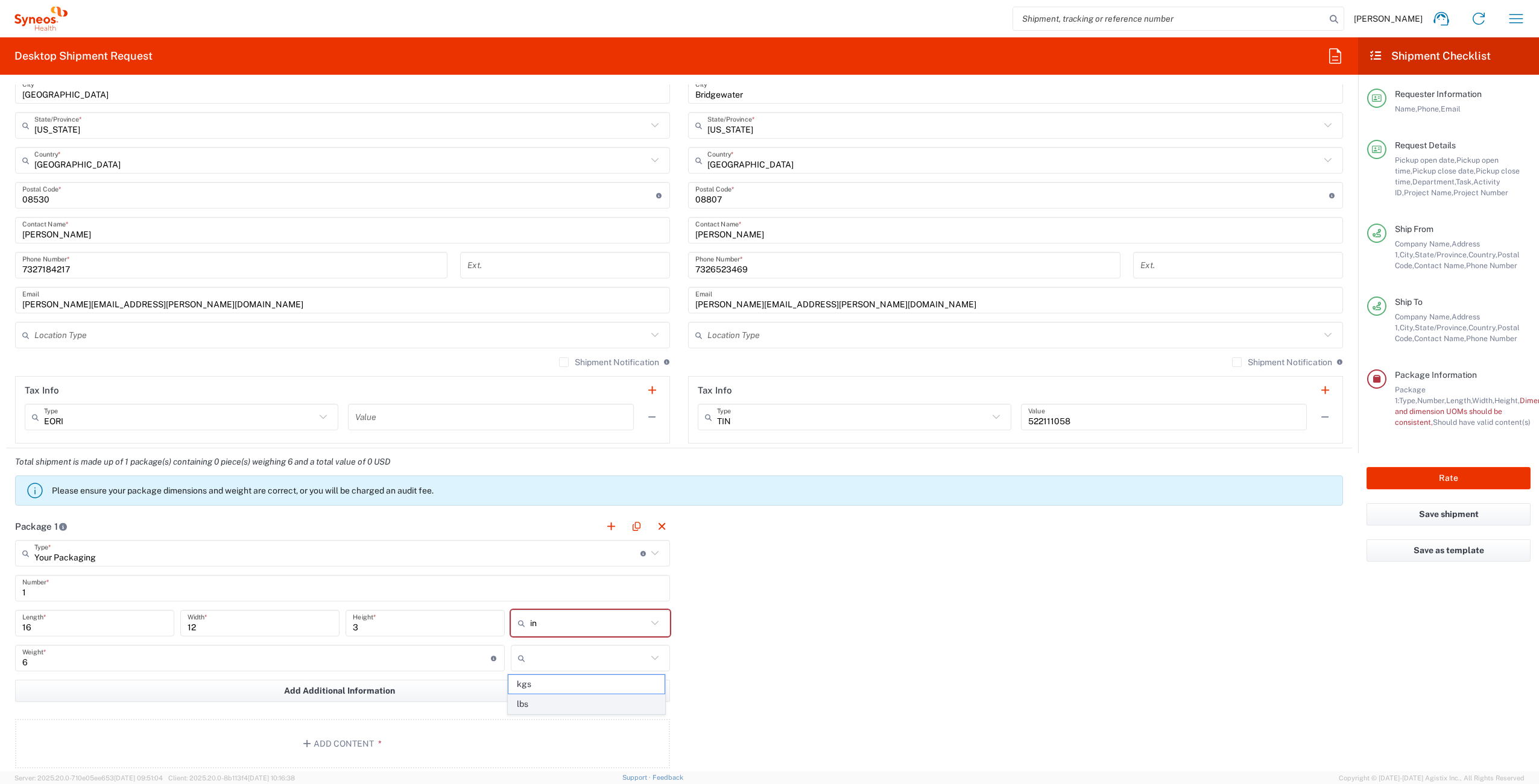
click at [545, 695] on span "lbs" at bounding box center [586, 704] width 155 height 18
type input "lbs"
click at [402, 739] on button "Add Content *" at bounding box center [343, 744] width 655 height 49
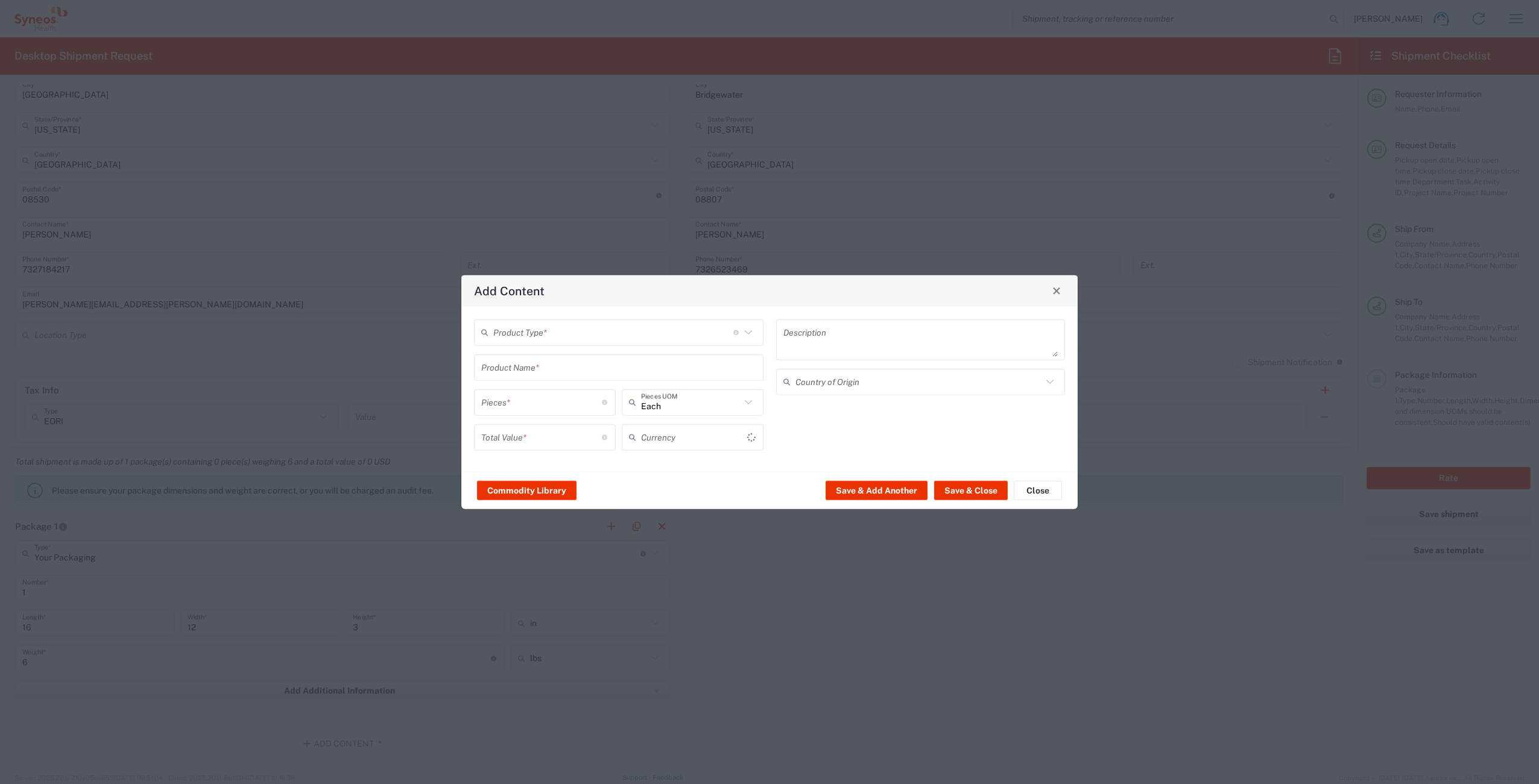
type input "US Dollar"
drag, startPoint x: 587, startPoint y: 337, endPoint x: 551, endPoint y: 365, distance: 45.6
click at [584, 339] on input "text" at bounding box center [613, 332] width 240 height 21
click at [548, 372] on span "General Commodity" at bounding box center [619, 378] width 287 height 18
type input "General Commodity"
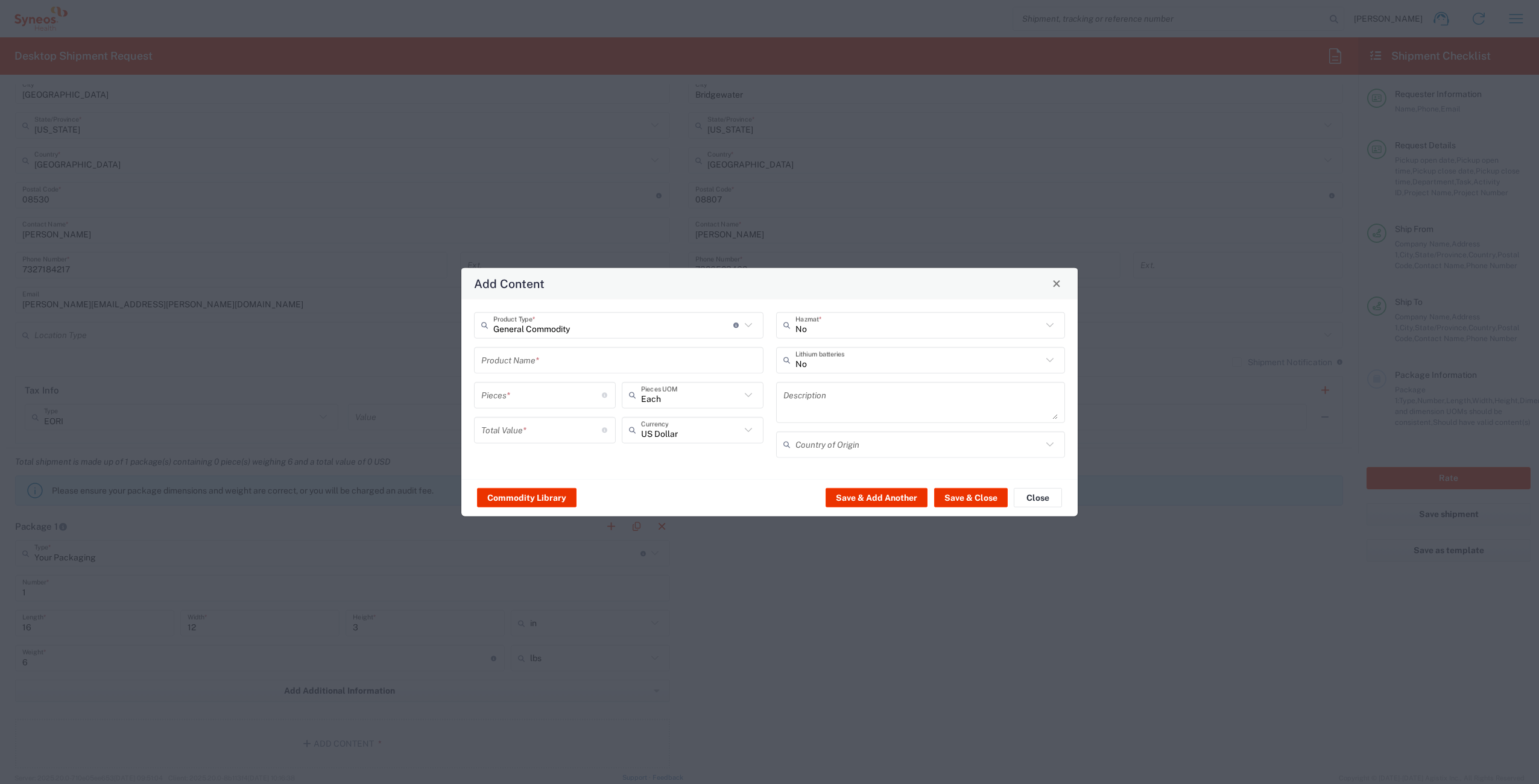
click at [550, 365] on input "text" at bounding box center [618, 360] width 275 height 21
click at [564, 405] on div "ThinkPad T14 Gen 4 - Laptop" at bounding box center [619, 408] width 287 height 20
type input "ThinkPad T14 Gen 4 - Laptop"
type textarea "Laptop"
type input "[GEOGRAPHIC_DATA]"
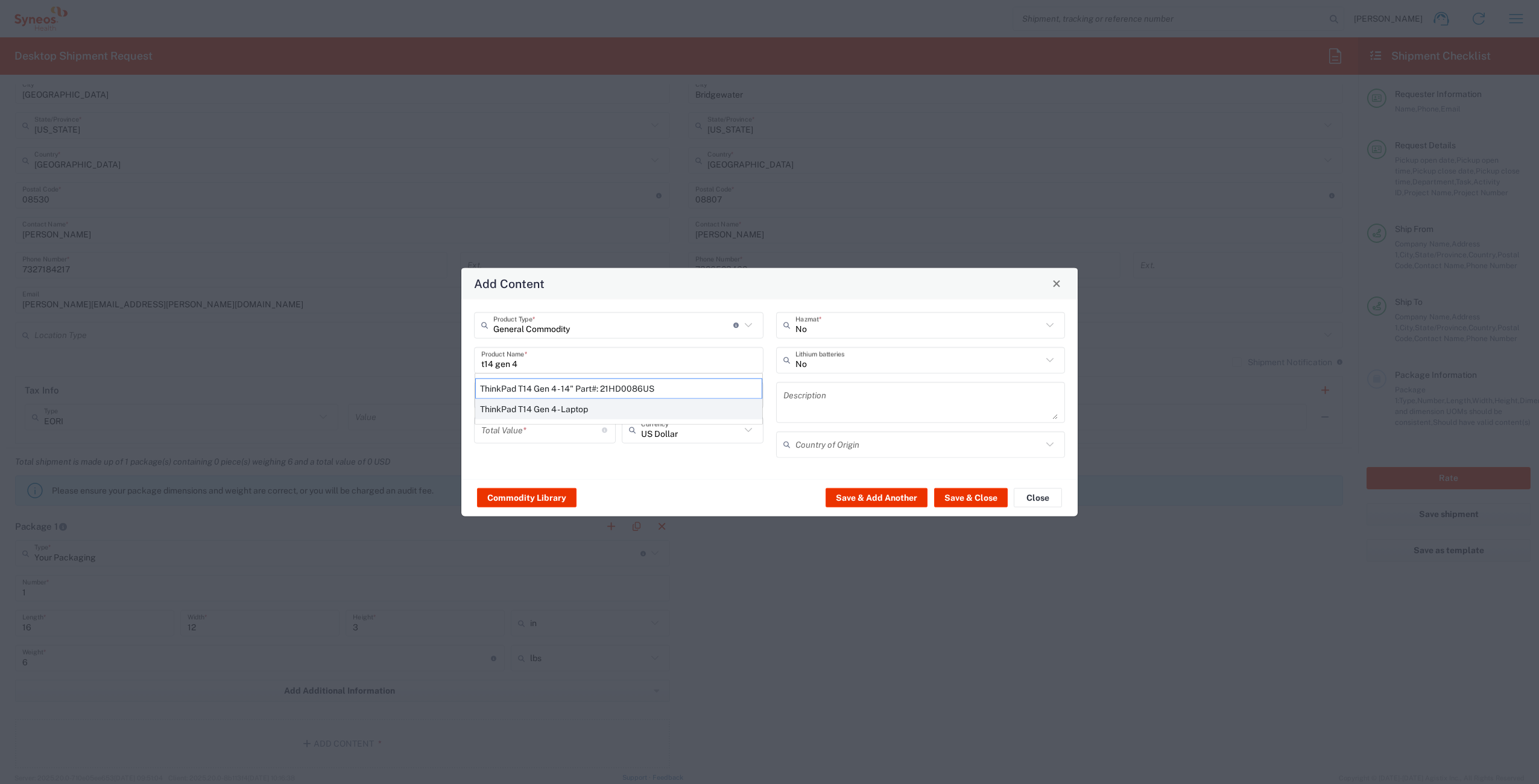
type input "Yes"
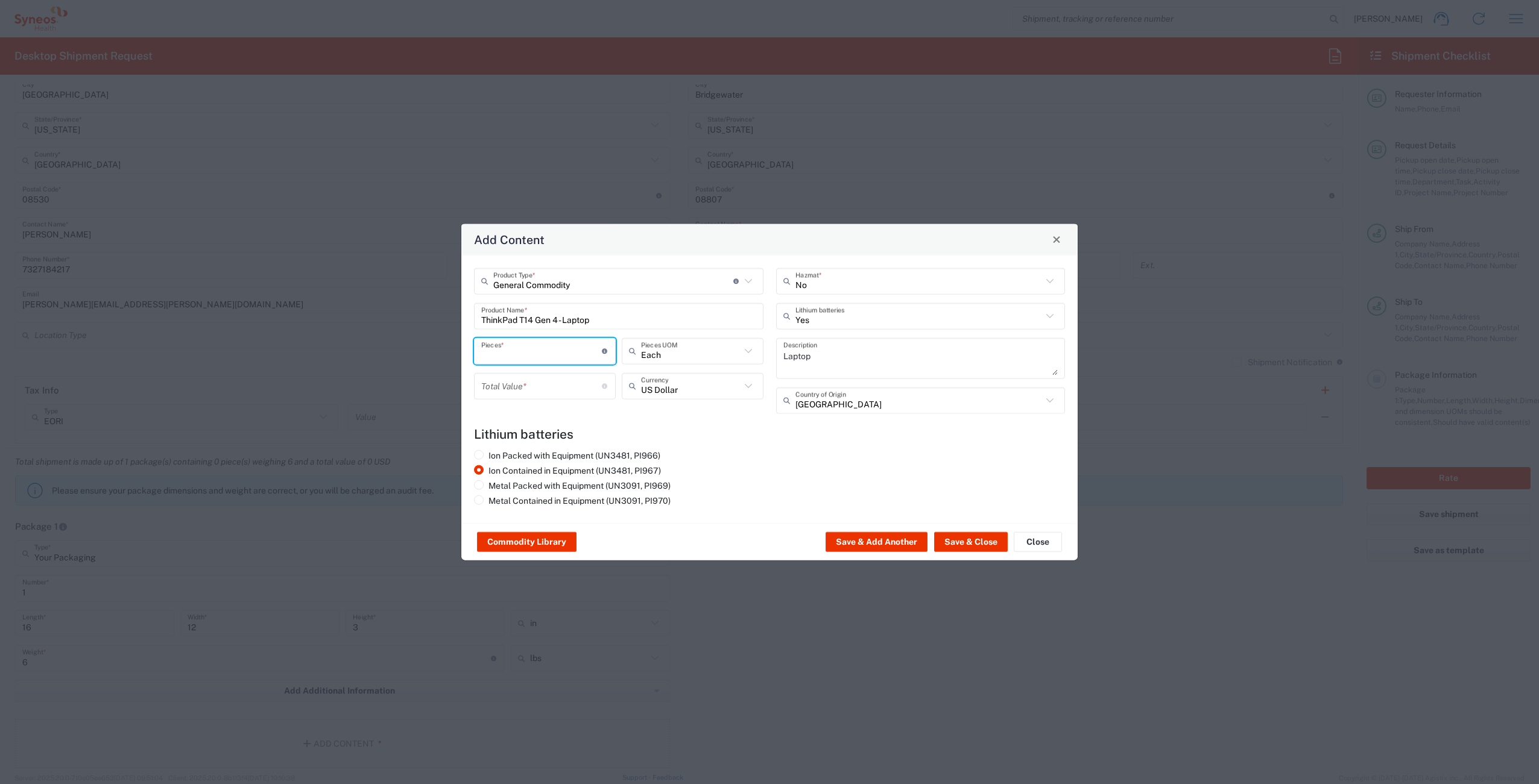
click at [530, 353] on input "number" at bounding box center [541, 352] width 120 height 21
type input "1"
click at [523, 386] on input "number" at bounding box center [541, 386] width 120 height 21
type input "1000"
click at [964, 538] on button "Save & Close" at bounding box center [970, 542] width 73 height 19
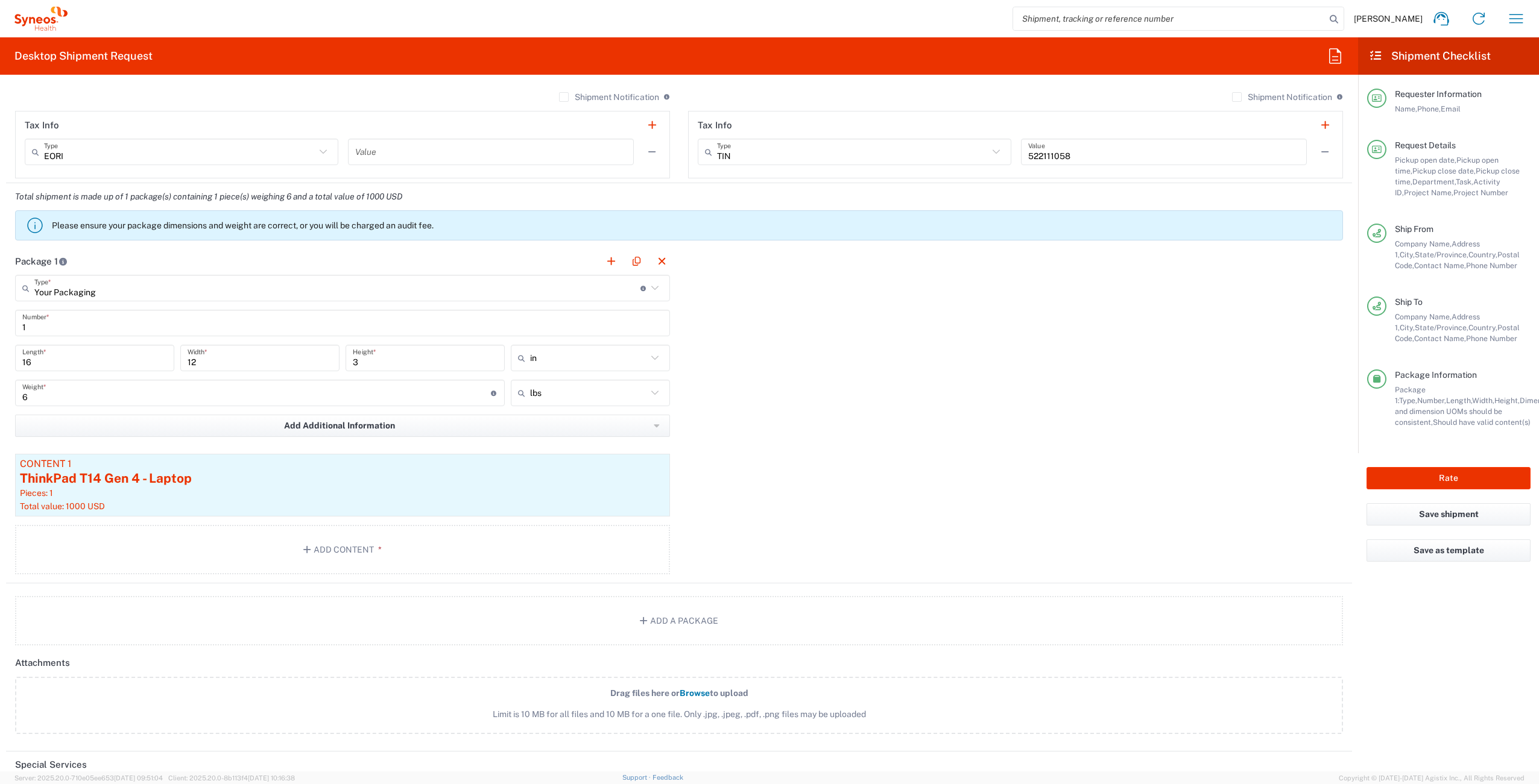
scroll to position [1077, 0]
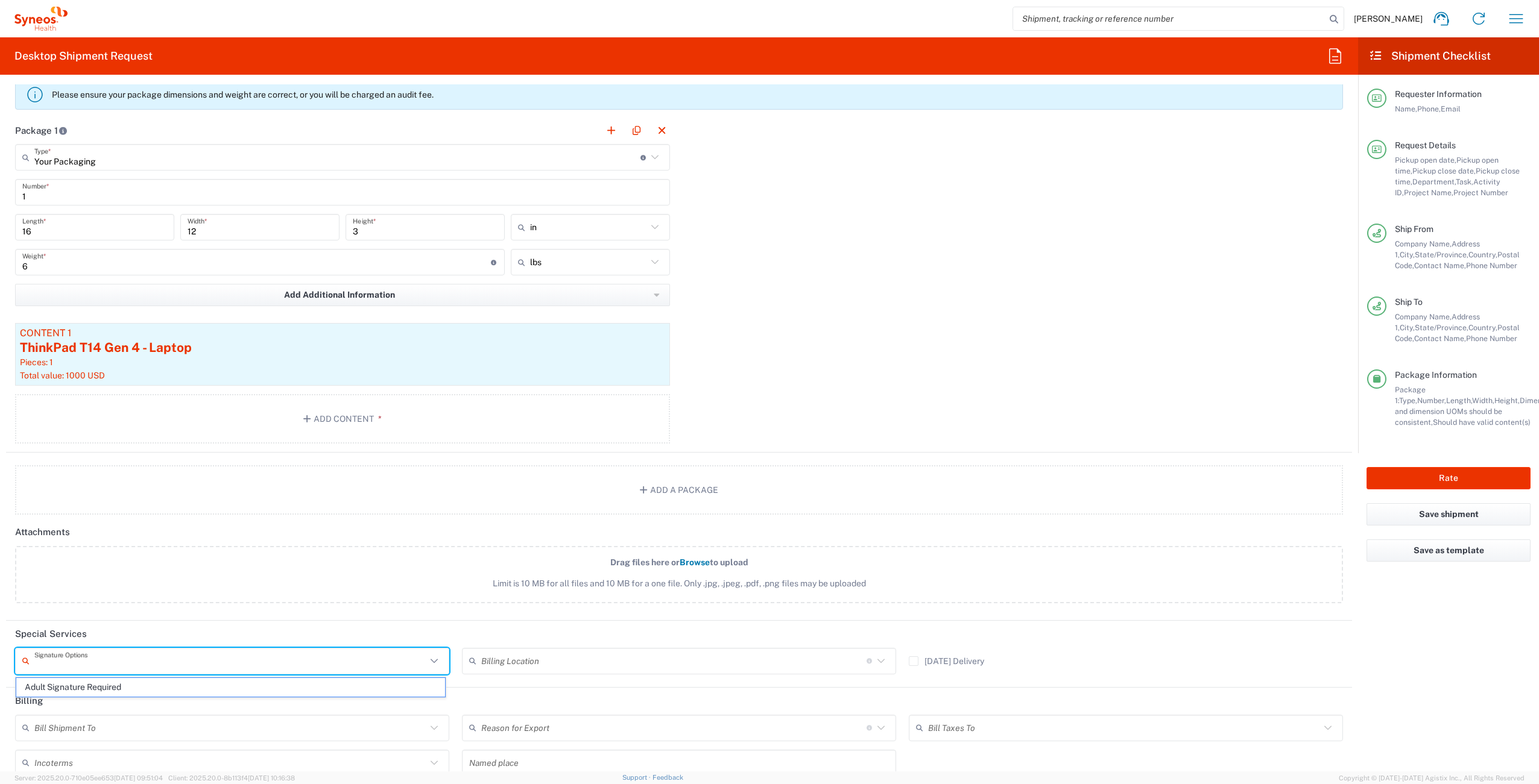
click at [134, 662] on input "text" at bounding box center [230, 661] width 392 height 21
click at [94, 681] on span "Adult Signature Required" at bounding box center [230, 687] width 429 height 18
type input "Adult Signature Required"
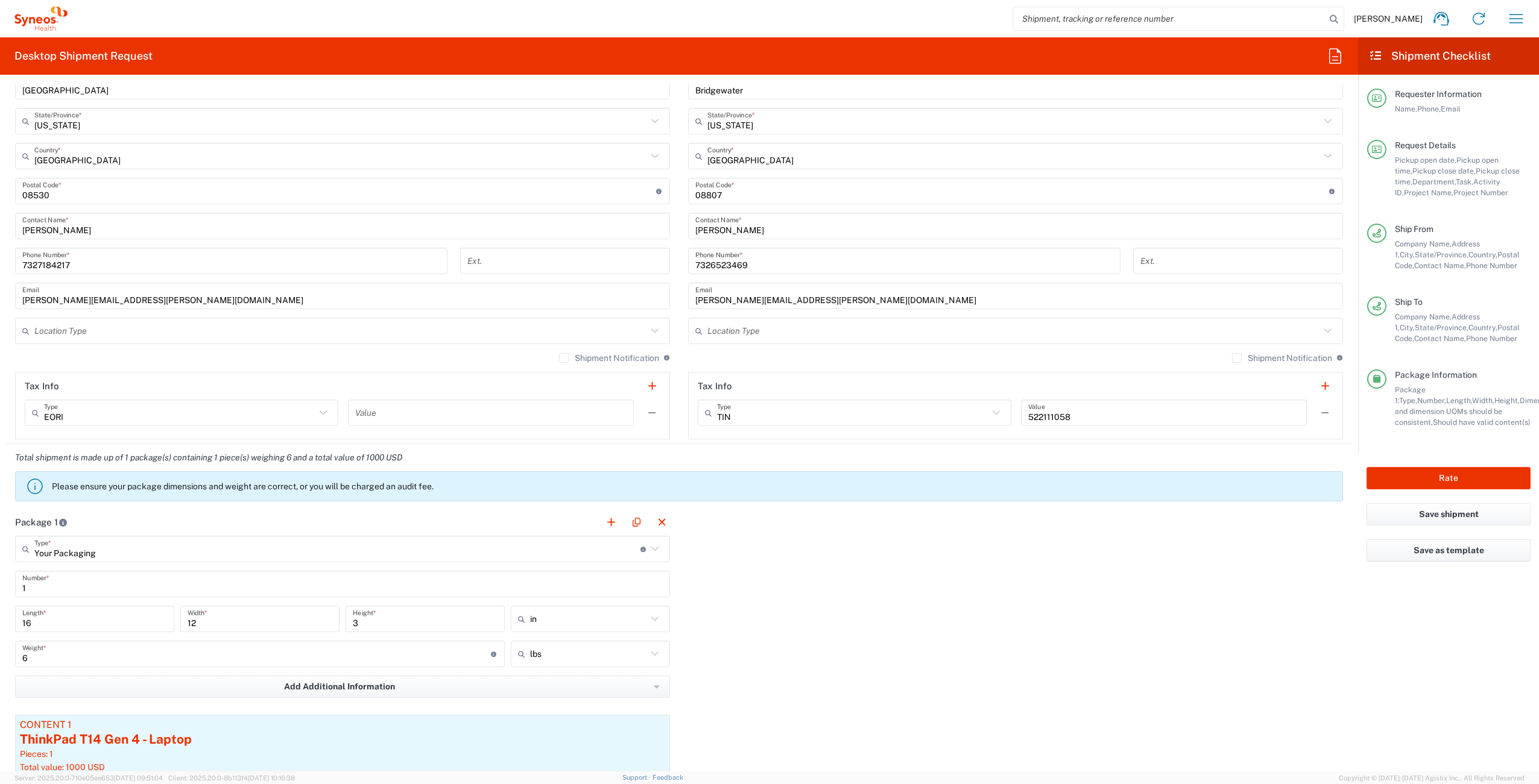
scroll to position [679, 0]
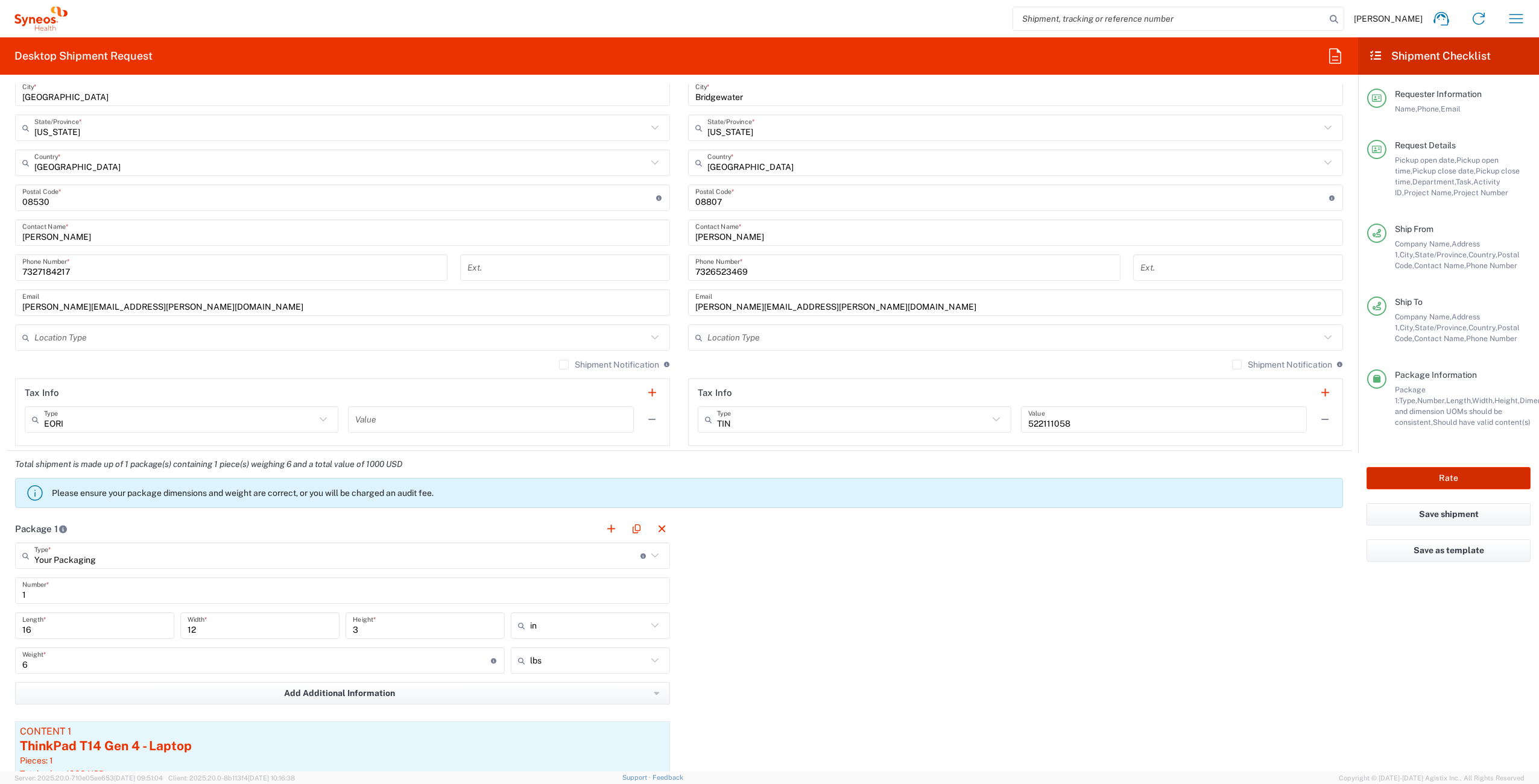
click at [1439, 476] on button "Rate" at bounding box center [1448, 478] width 164 height 22
type input "4510 DEPARTMENTAL EXPENSE"
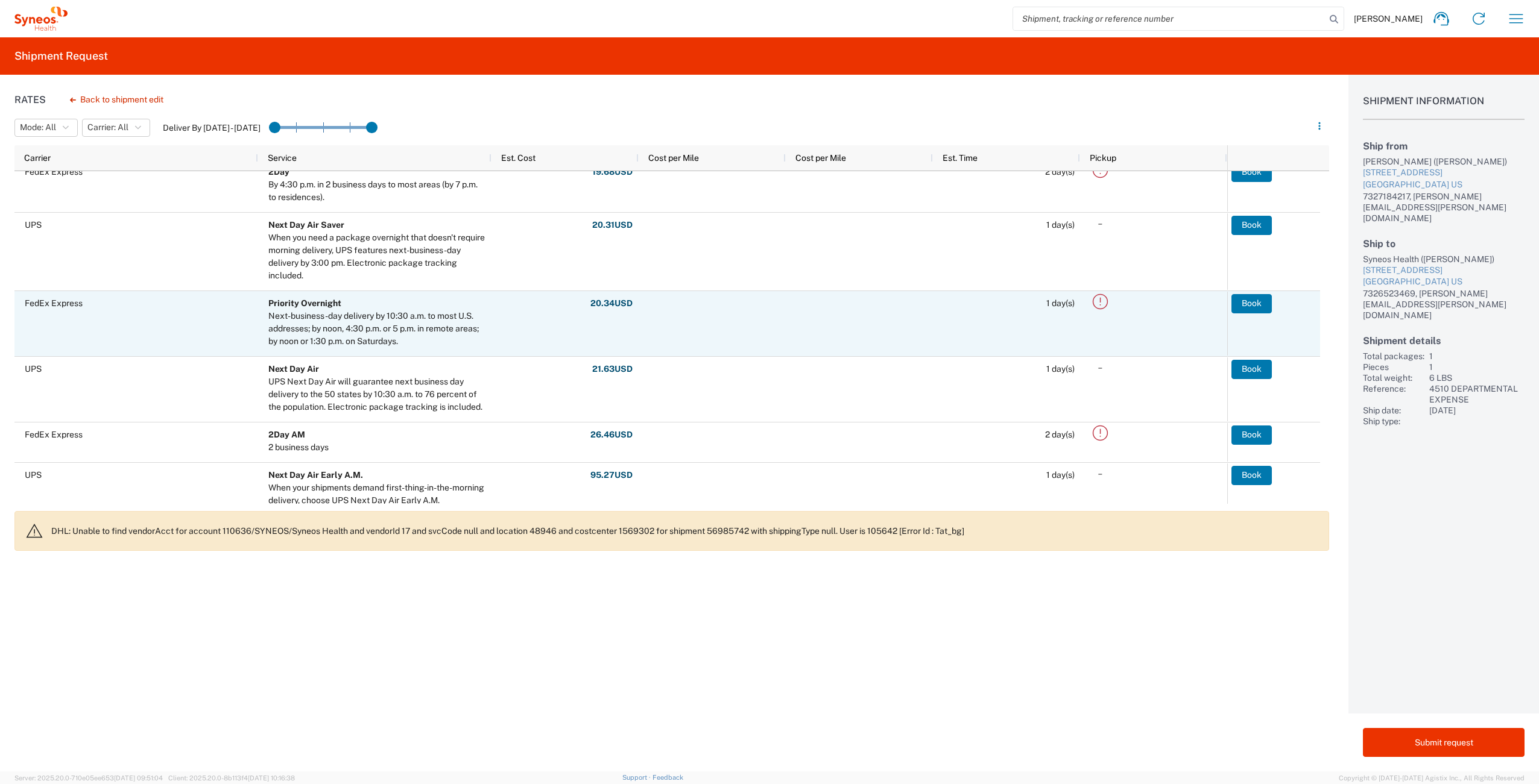
scroll to position [405, 0]
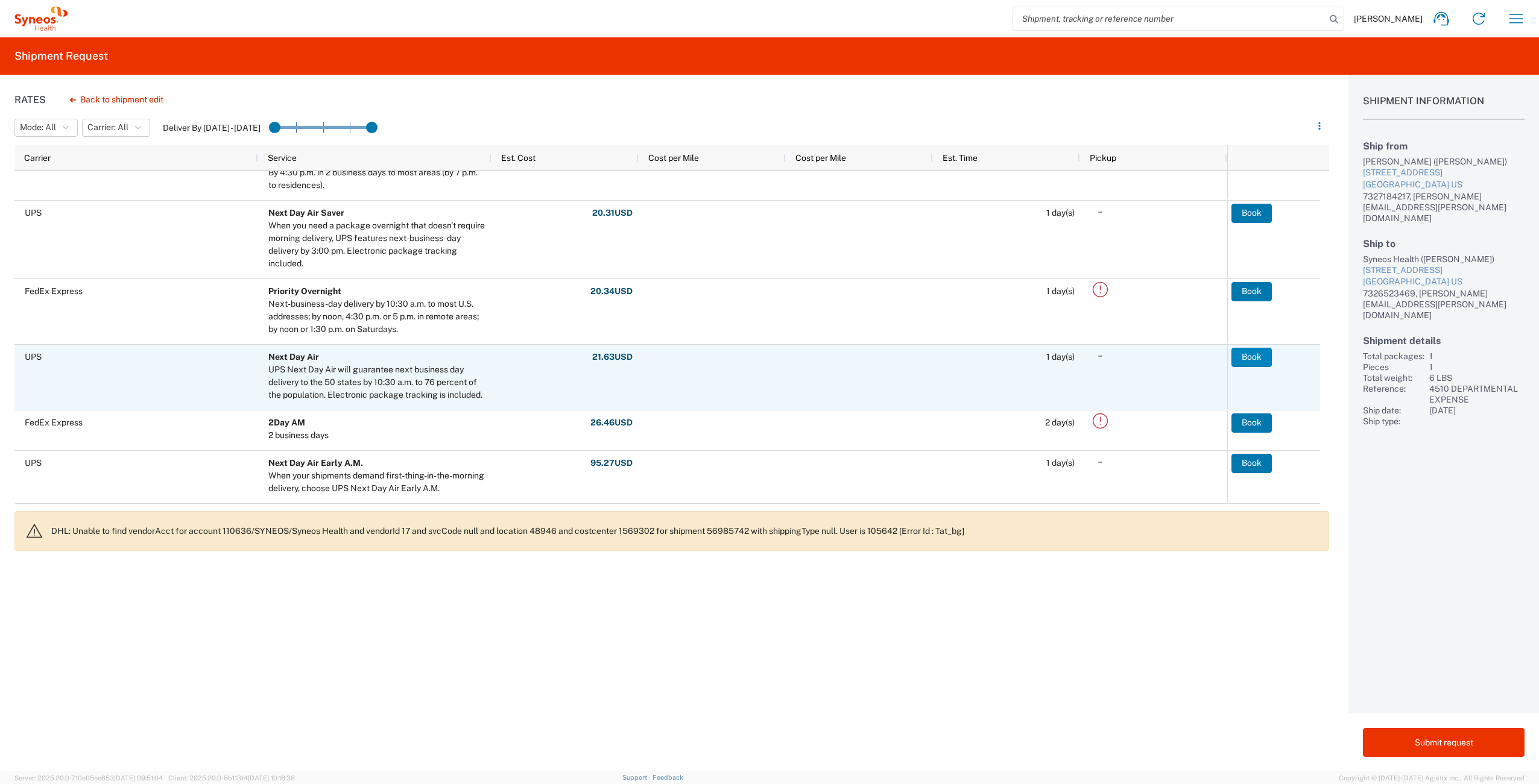
click at [1243, 353] on button "Book" at bounding box center [1252, 357] width 40 height 19
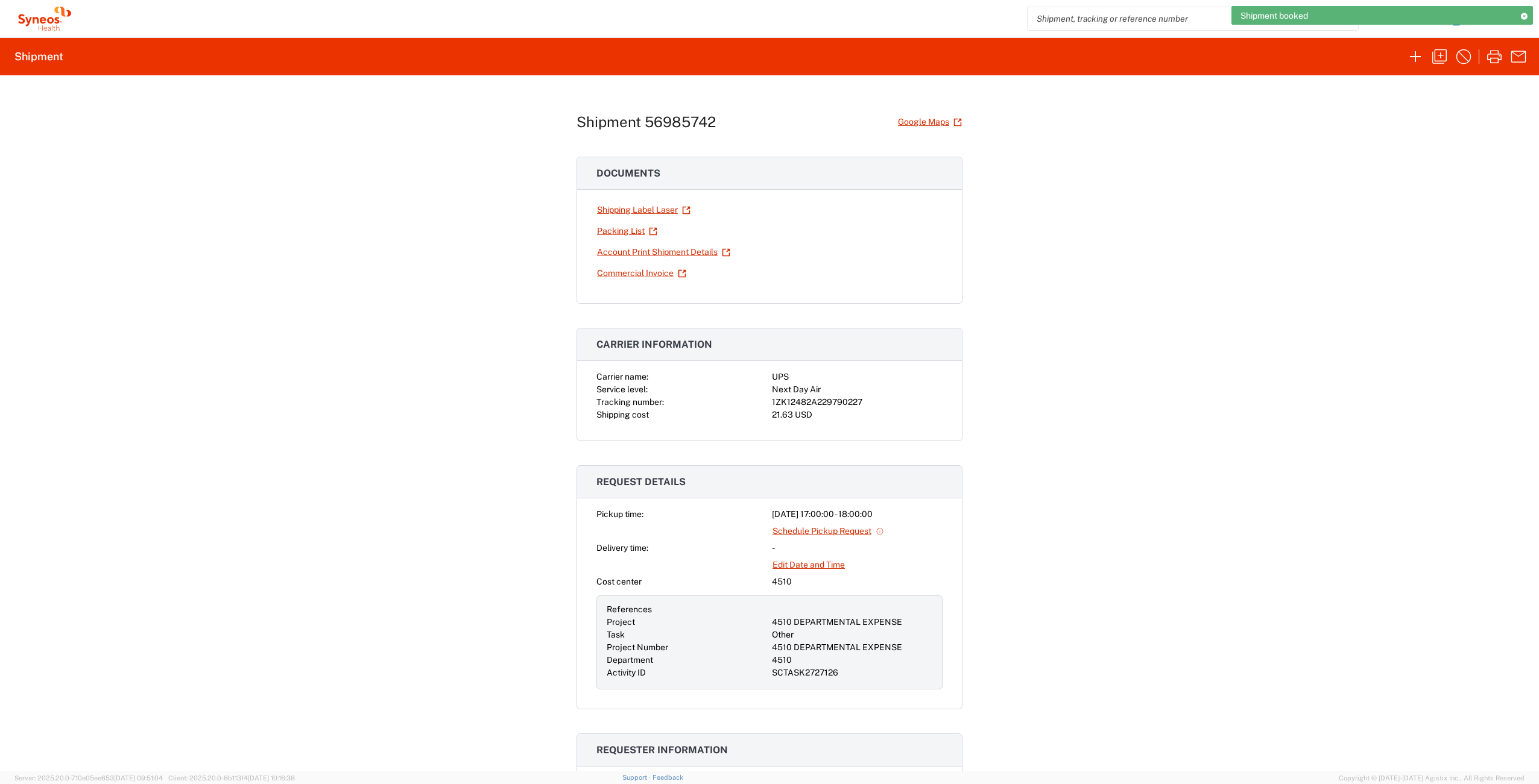
click at [802, 399] on div "1ZK12482A229790227" at bounding box center [857, 402] width 171 height 13
copy div "1ZK12482A229790227"
click at [622, 210] on link "Shipping Label Laser" at bounding box center [644, 210] width 94 height 21
